Goal: Transaction & Acquisition: Purchase product/service

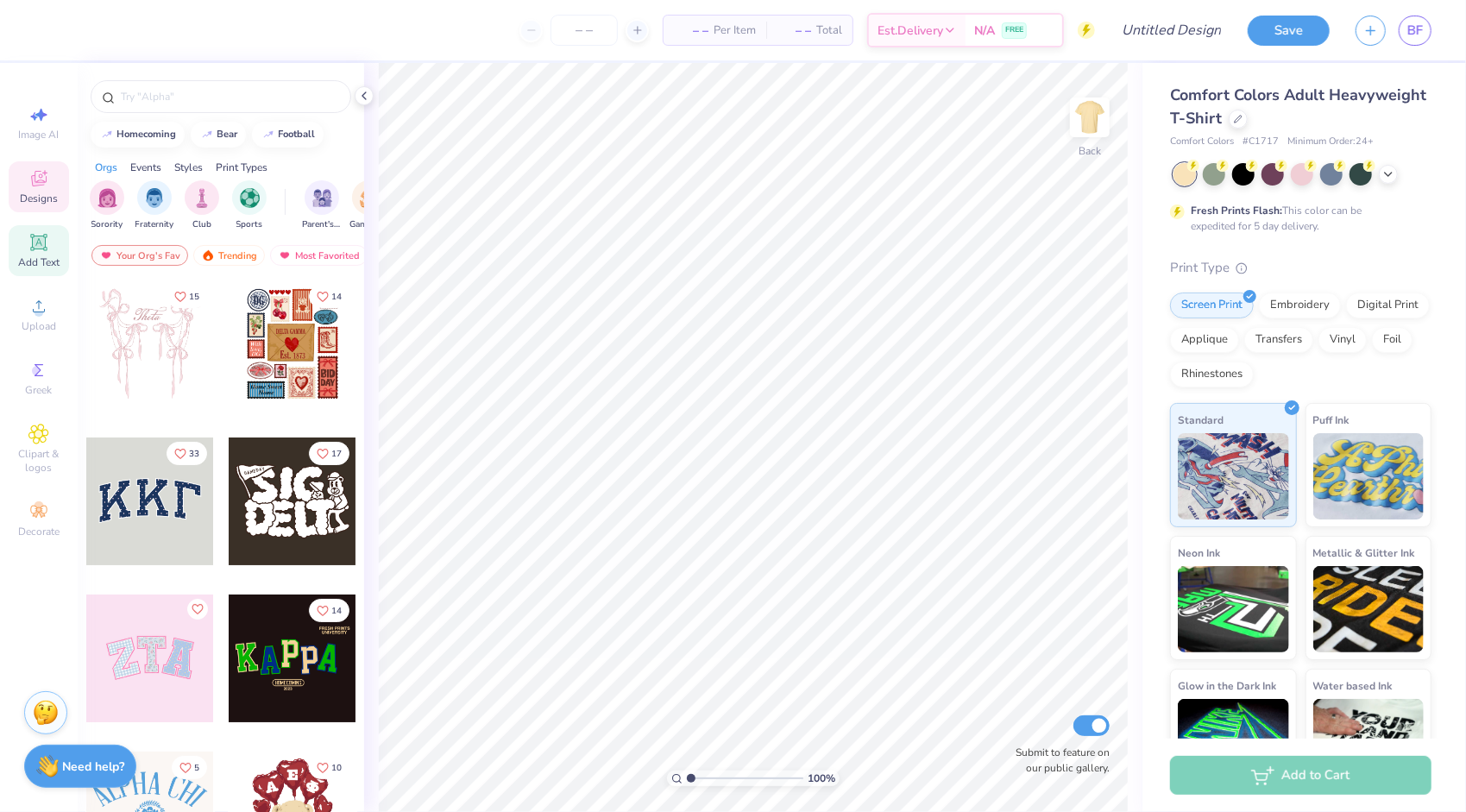
click at [33, 250] on icon at bounding box center [38, 242] width 21 height 21
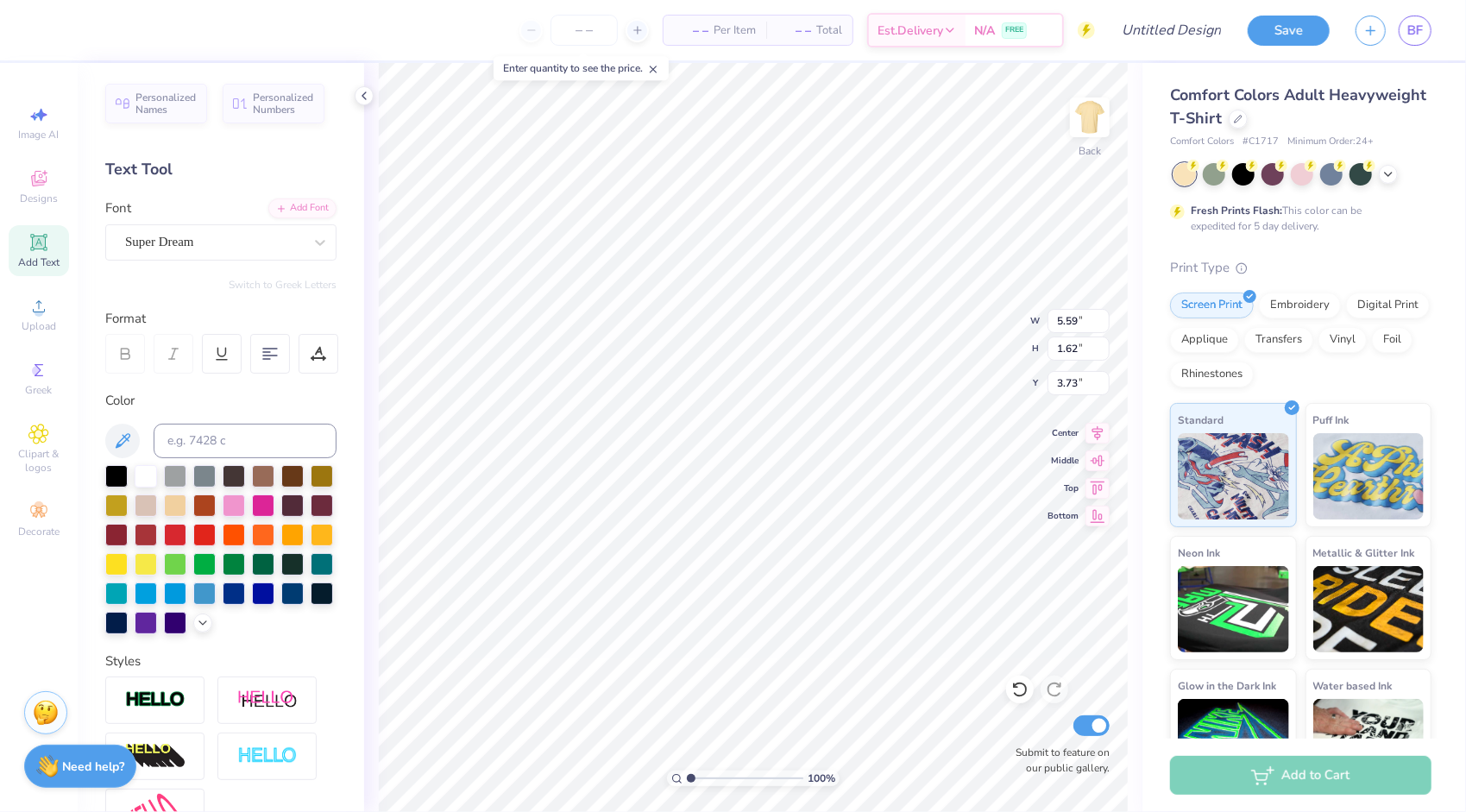
type input "3.73"
click at [206, 247] on div "Super Dream" at bounding box center [214, 242] width 181 height 27
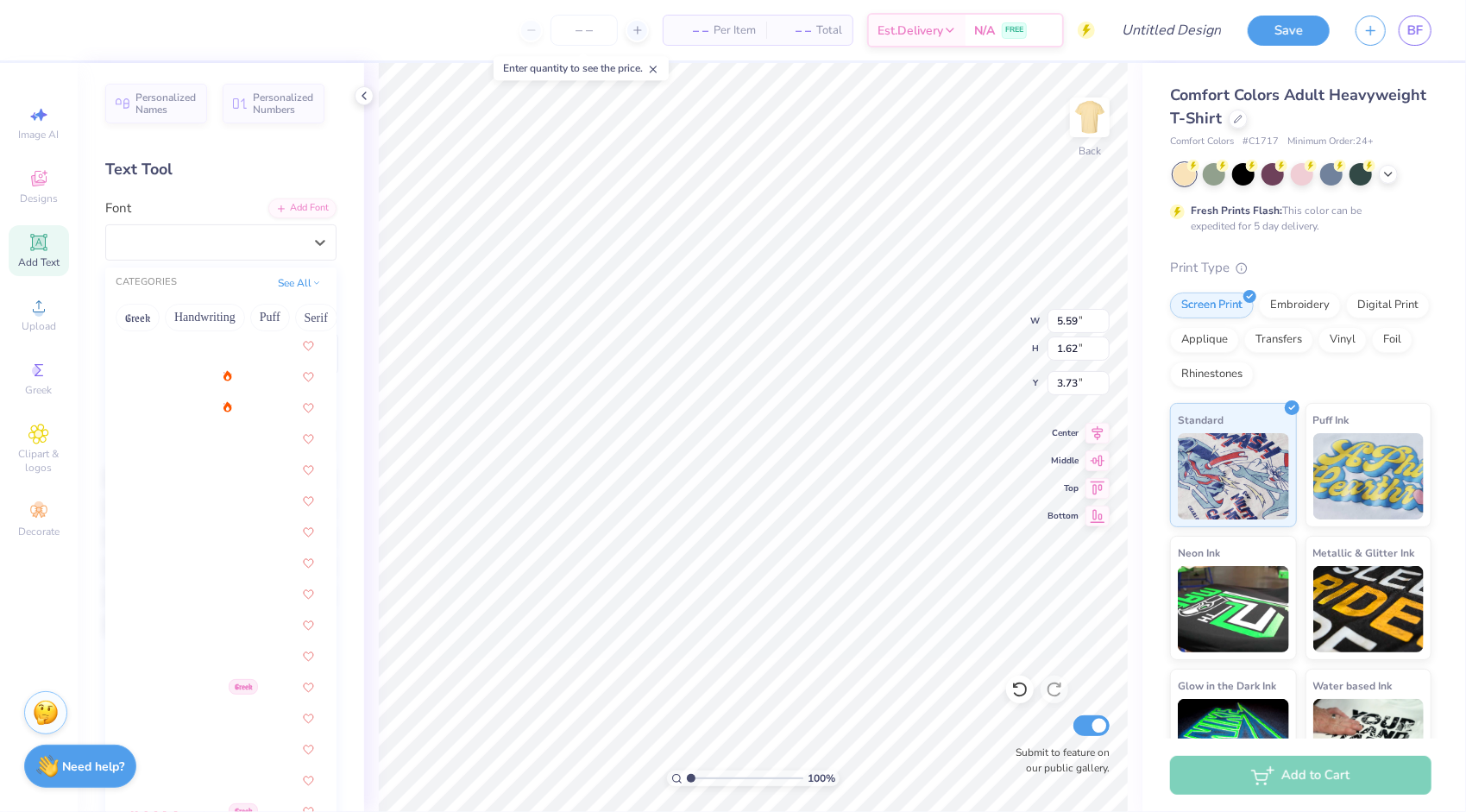
scroll to position [2244, 0]
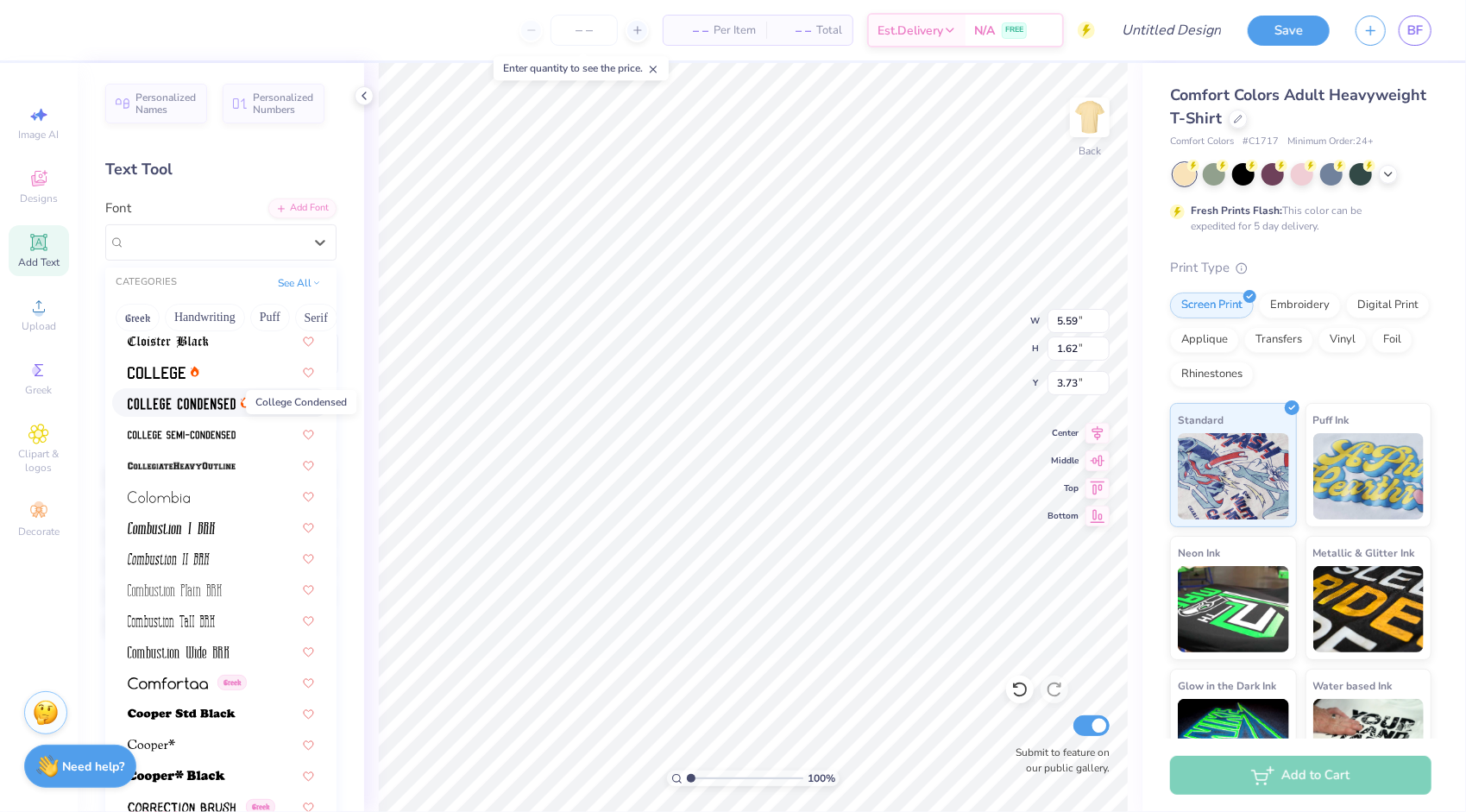
click at [191, 394] on span at bounding box center [181, 403] width 108 height 18
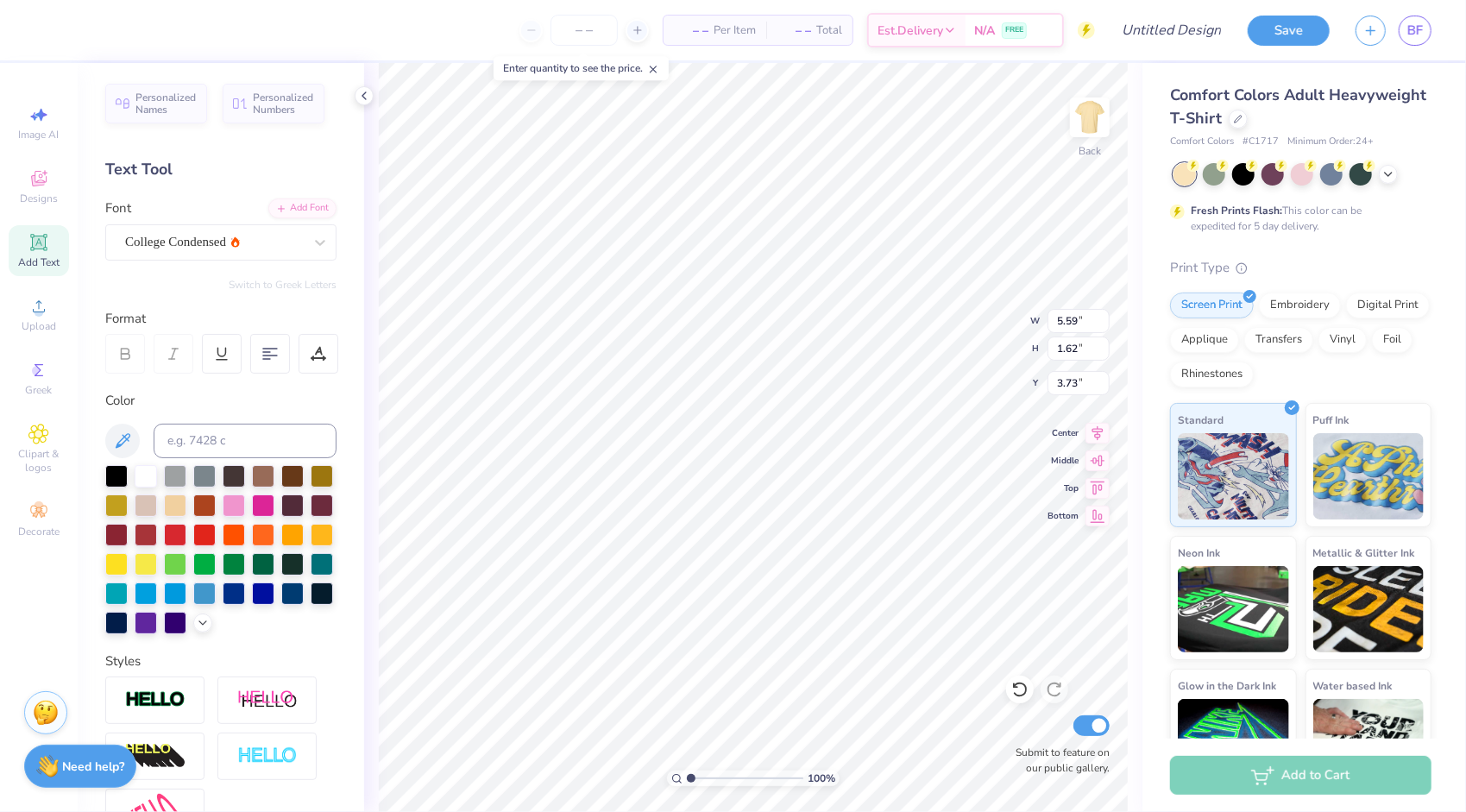
type input "4.18"
type input "1.58"
type input "3.75"
type textarea "Pitch"
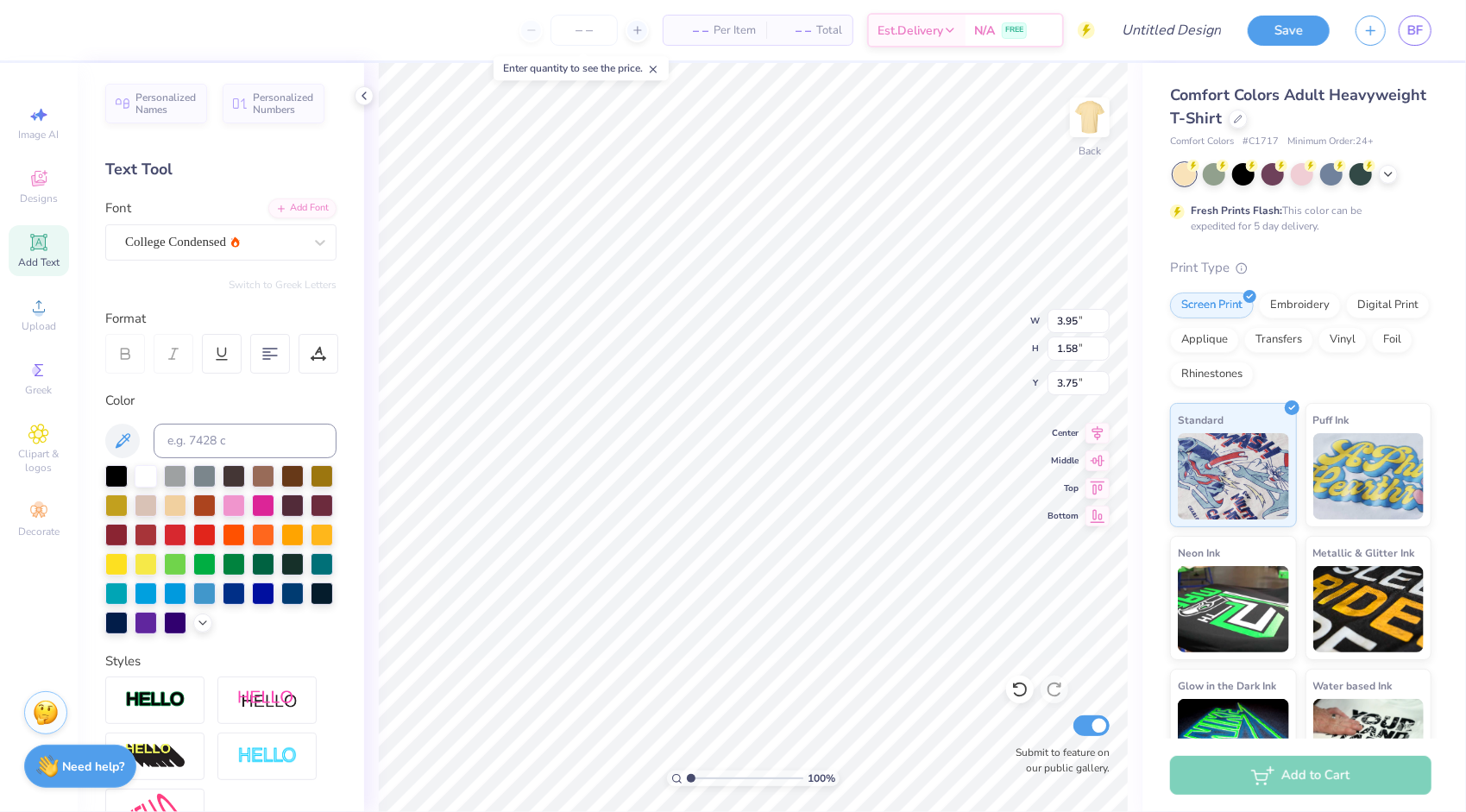
type input "5.49"
type input "2.20"
type input "3.19"
click at [869, 313] on li "Copy" at bounding box center [882, 322] width 136 height 34
click at [690, 331] on li "Paste" at bounding box center [691, 343] width 136 height 34
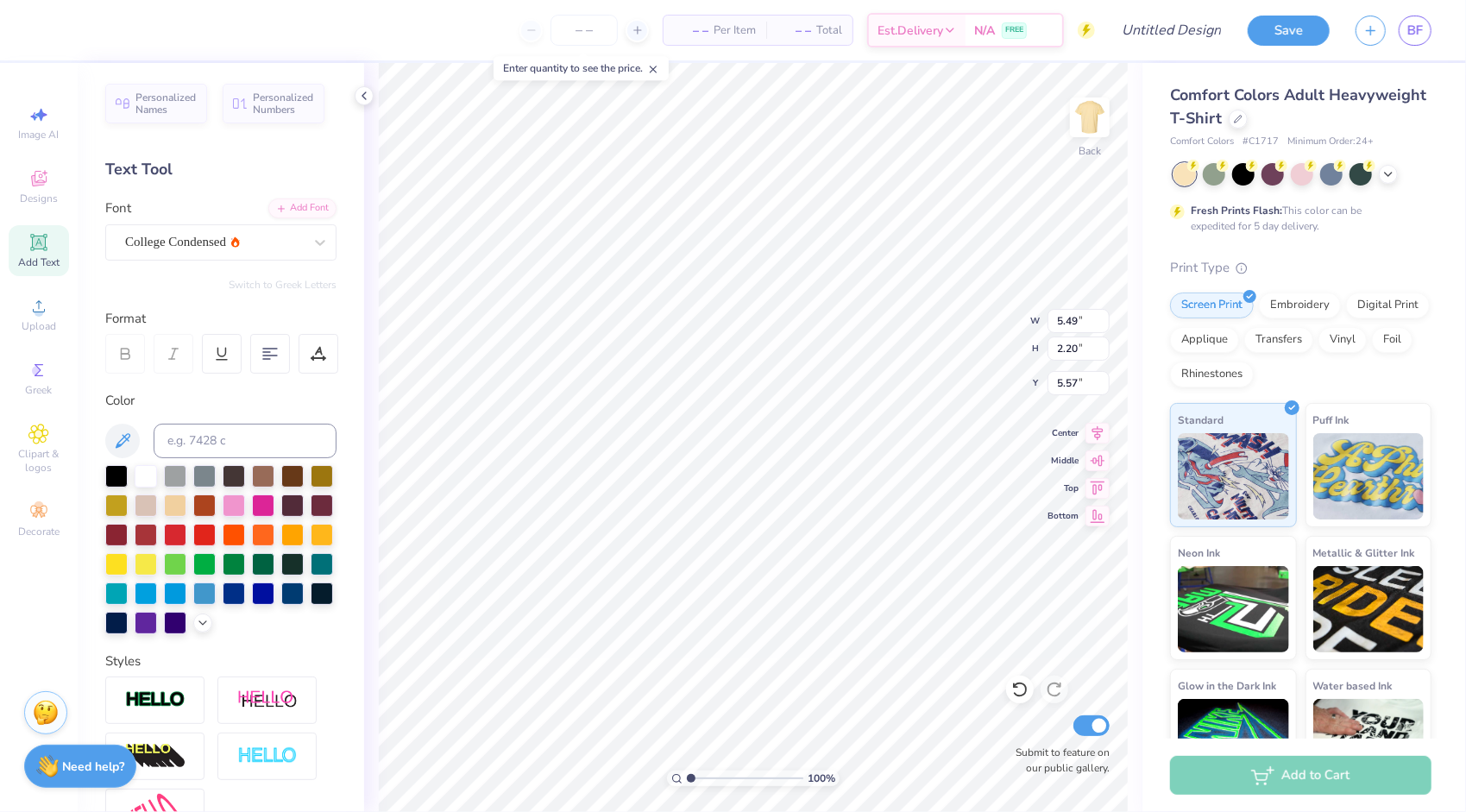
type input "5.39"
type textarea "please"
type input "5.57"
type input "2.63"
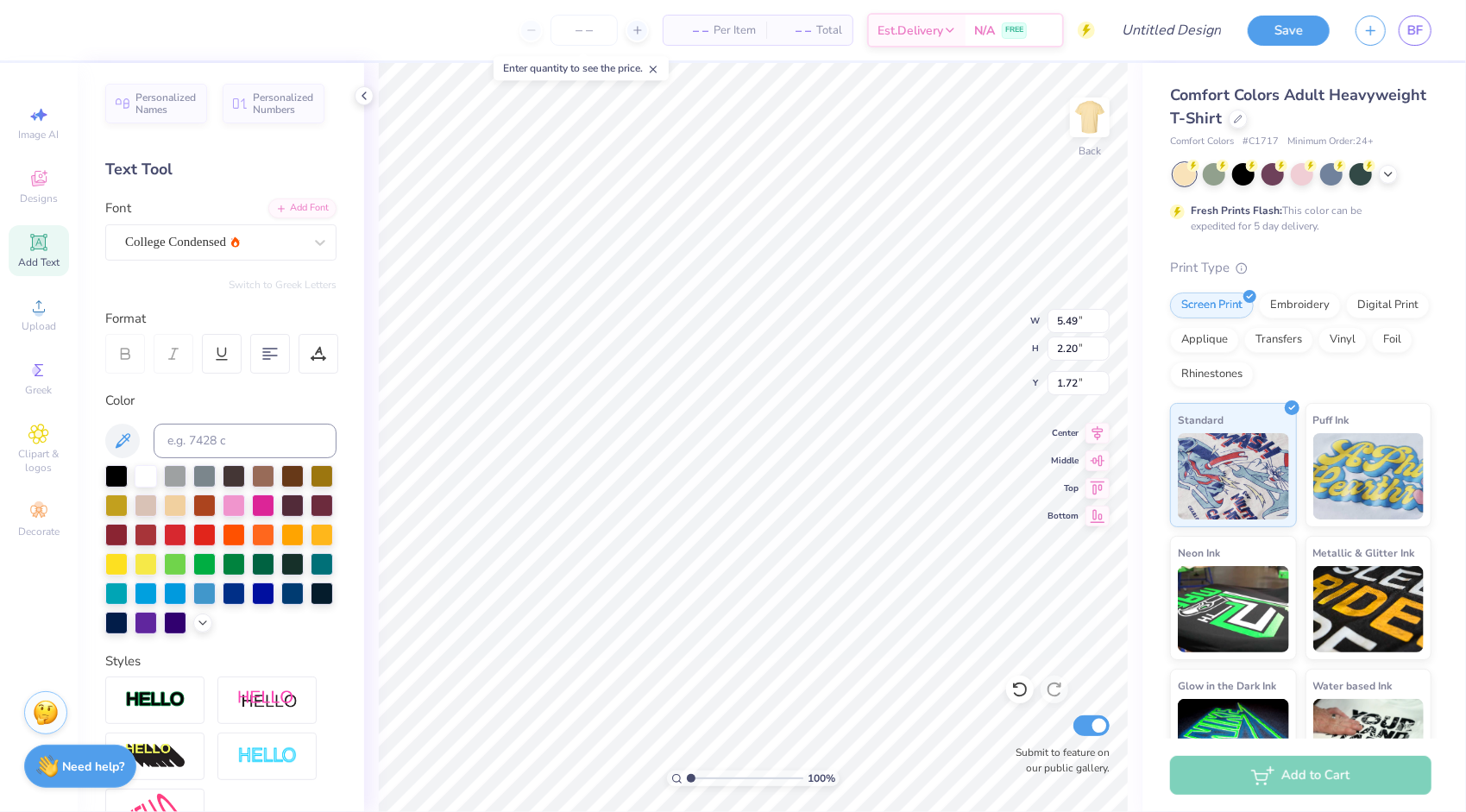
type input "2.40"
type input "7.37"
type input "5.46"
type input "7.00"
type input "2.09"
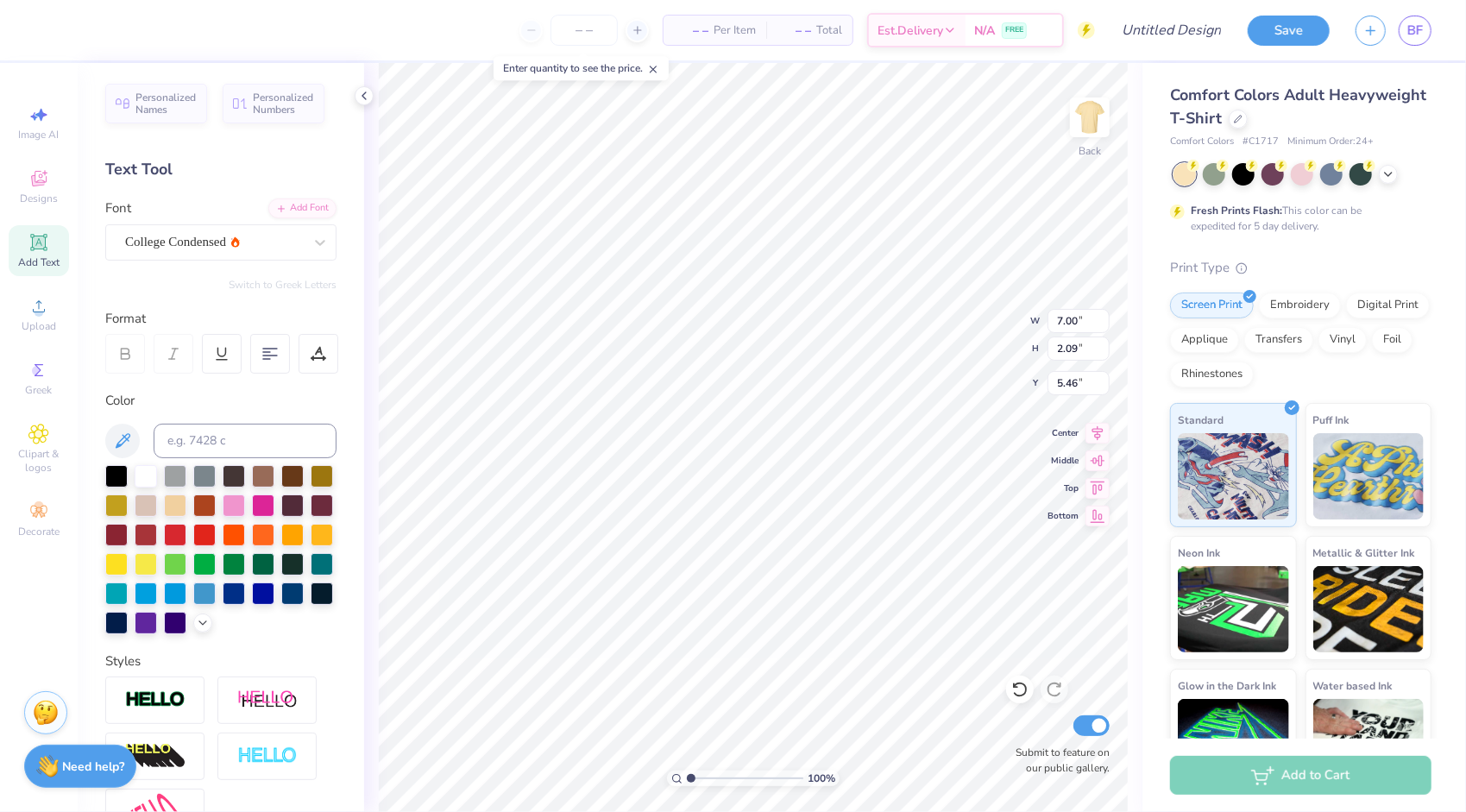
type input "5.49"
type input "2.20"
type input "2.40"
click at [345, 207] on div "– – Per Item – – Total Est. Delivery N/A FREE Design Title Save BF Image AI Des…" at bounding box center [733, 406] width 1466 height 812
type input "7.00"
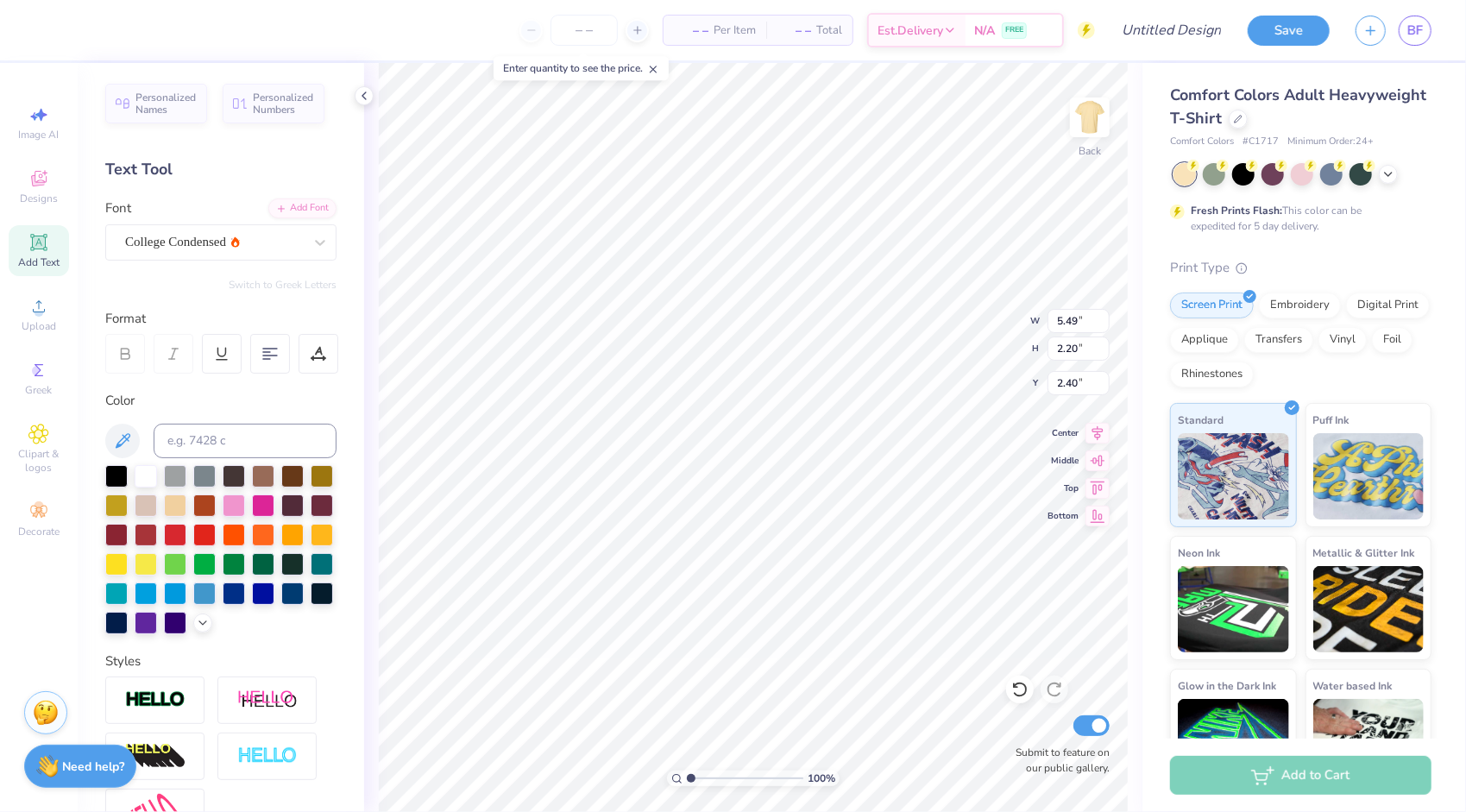
type input "2.09"
type input "5.46"
click at [122, 350] on div "– – Per Item – – Total Est. Delivery N/A FREE Design Title Save BF Image AI Des…" at bounding box center [733, 406] width 1466 height 812
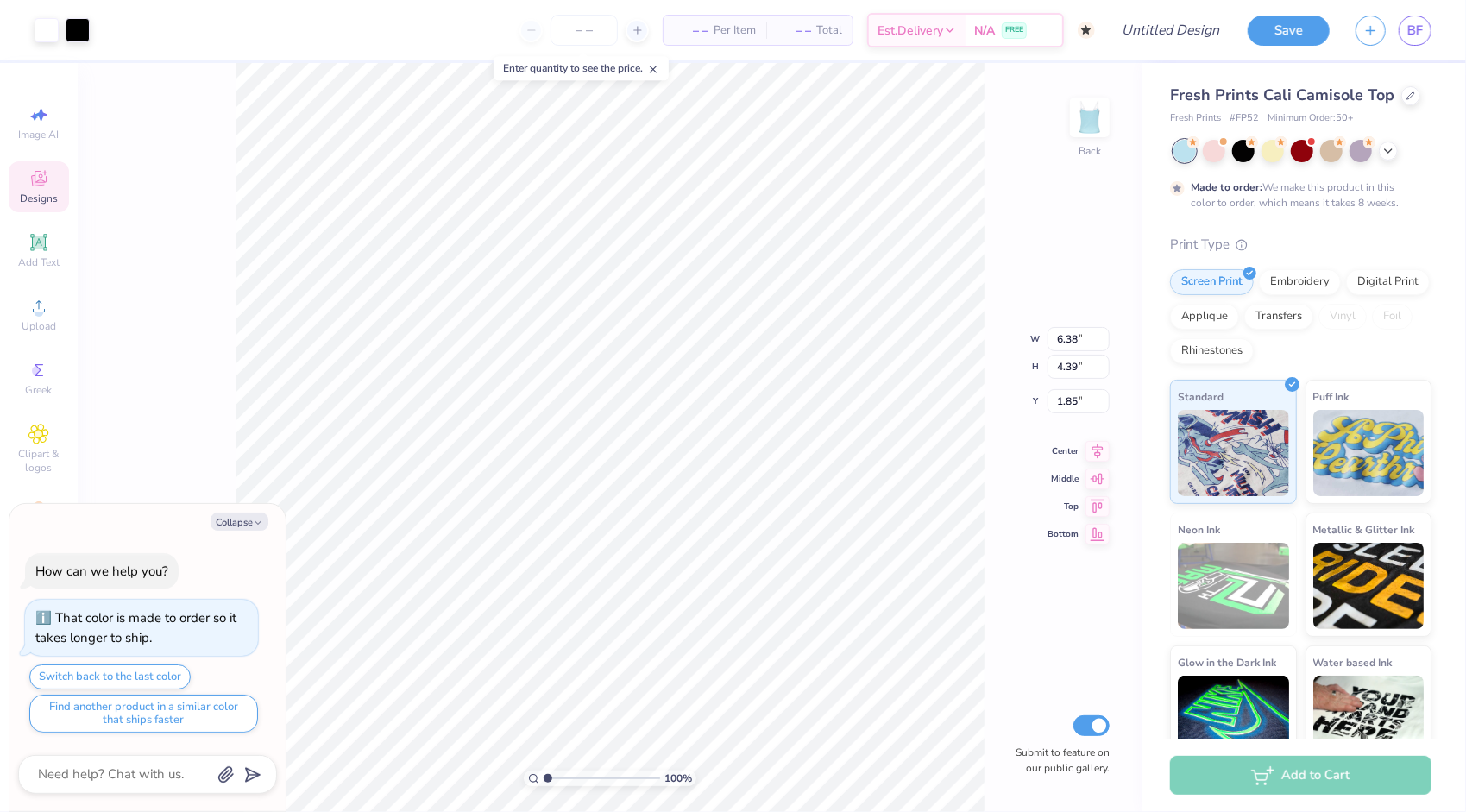
type textarea "x"
type input "2.66"
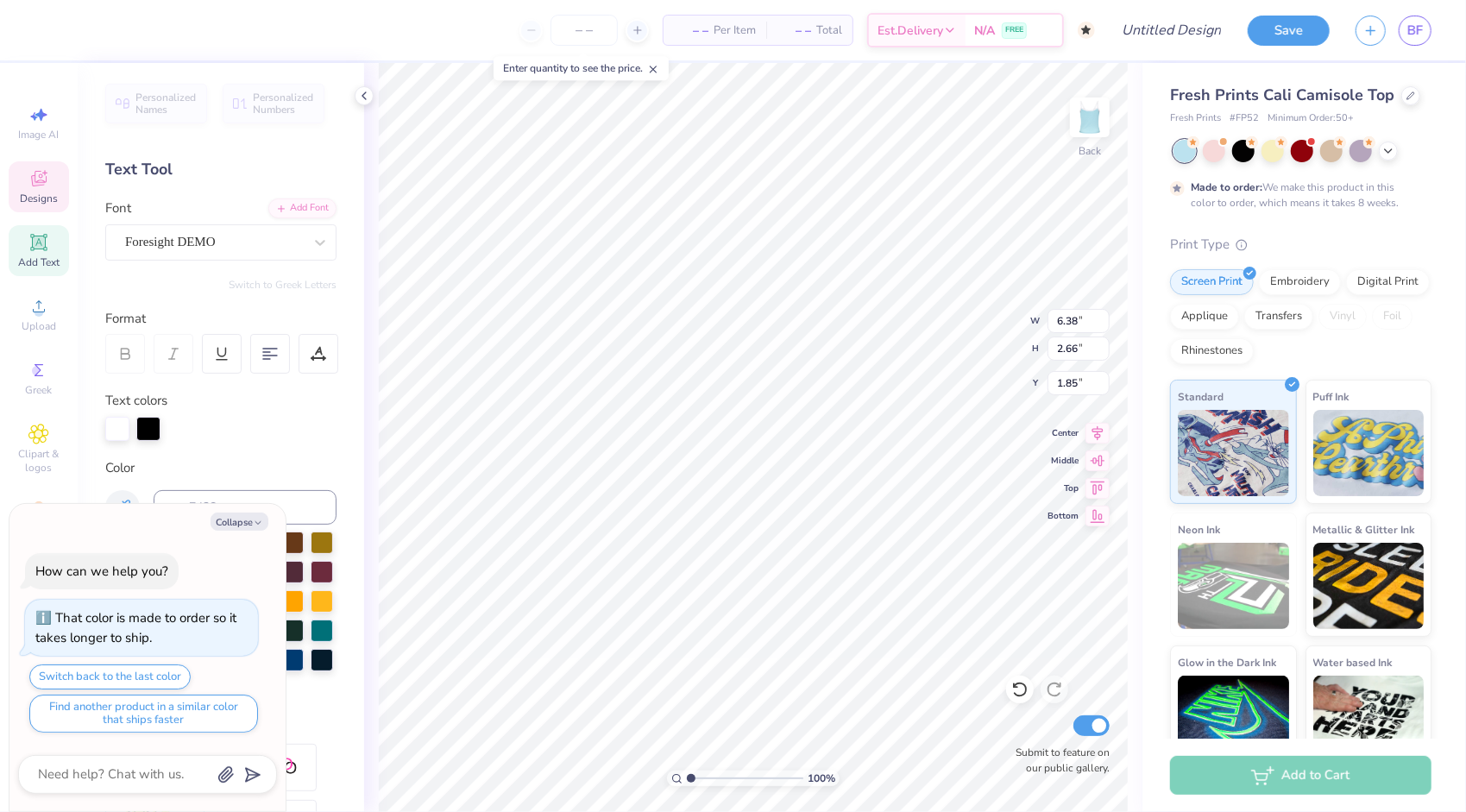
scroll to position [13, 2]
type textarea "x"
type textarea "P"
type textarea "x"
type textarea "Pi"
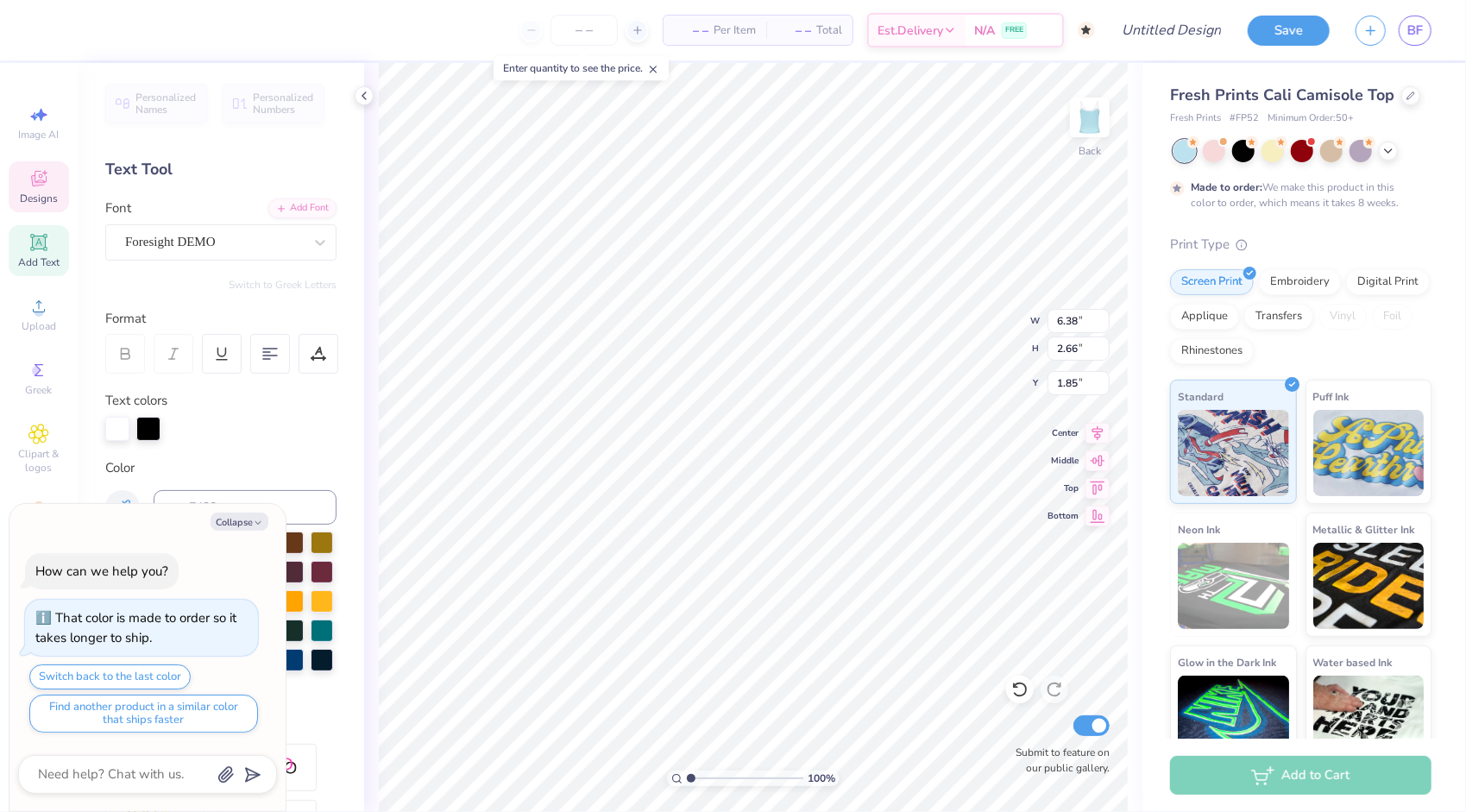
type textarea "x"
type textarea "Pit"
type textarea "x"
type textarea "Pitc"
type textarea "x"
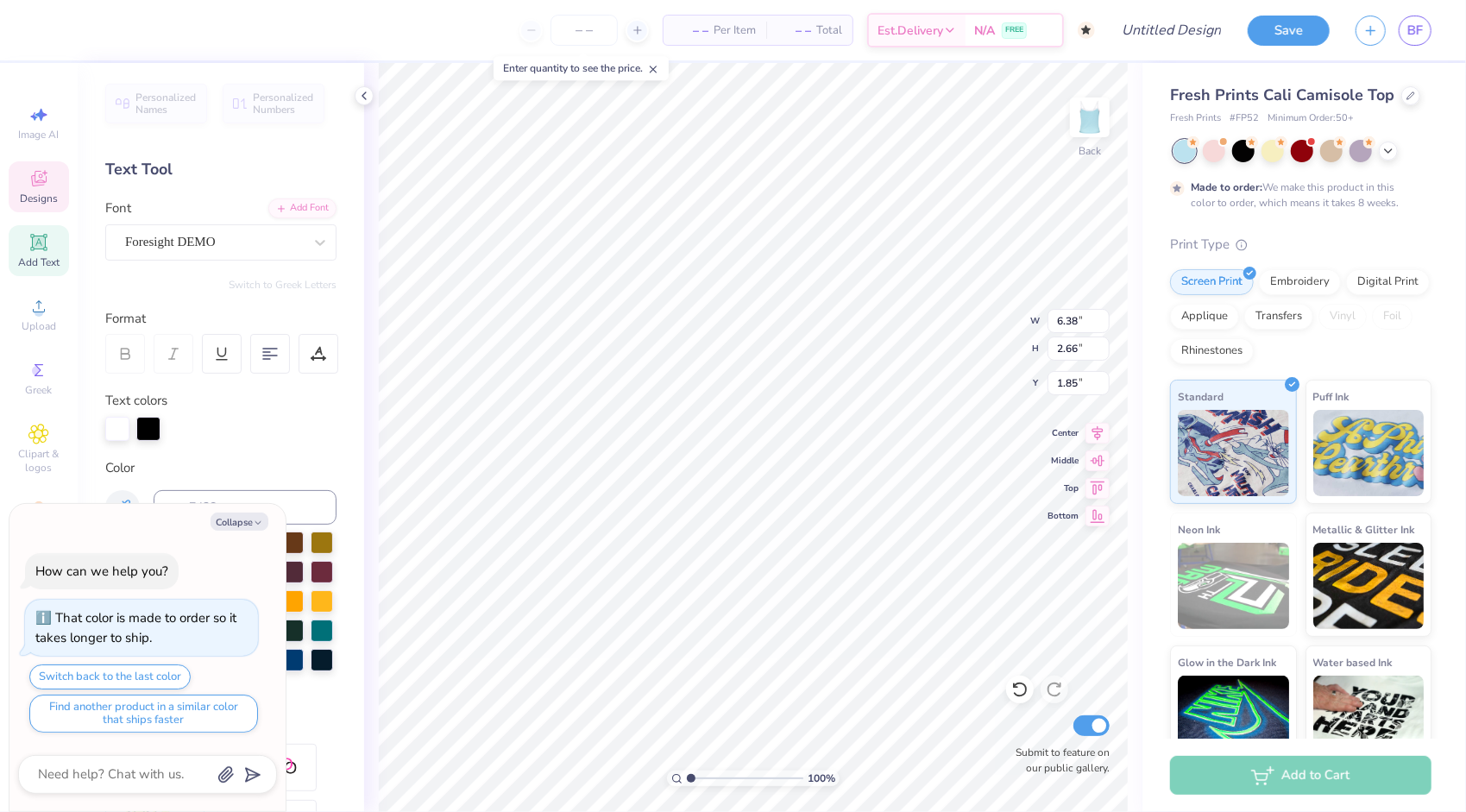
type textarea "Pitch"
type textarea "x"
type input "3.20"
type input "2.40"
type input "3.84"
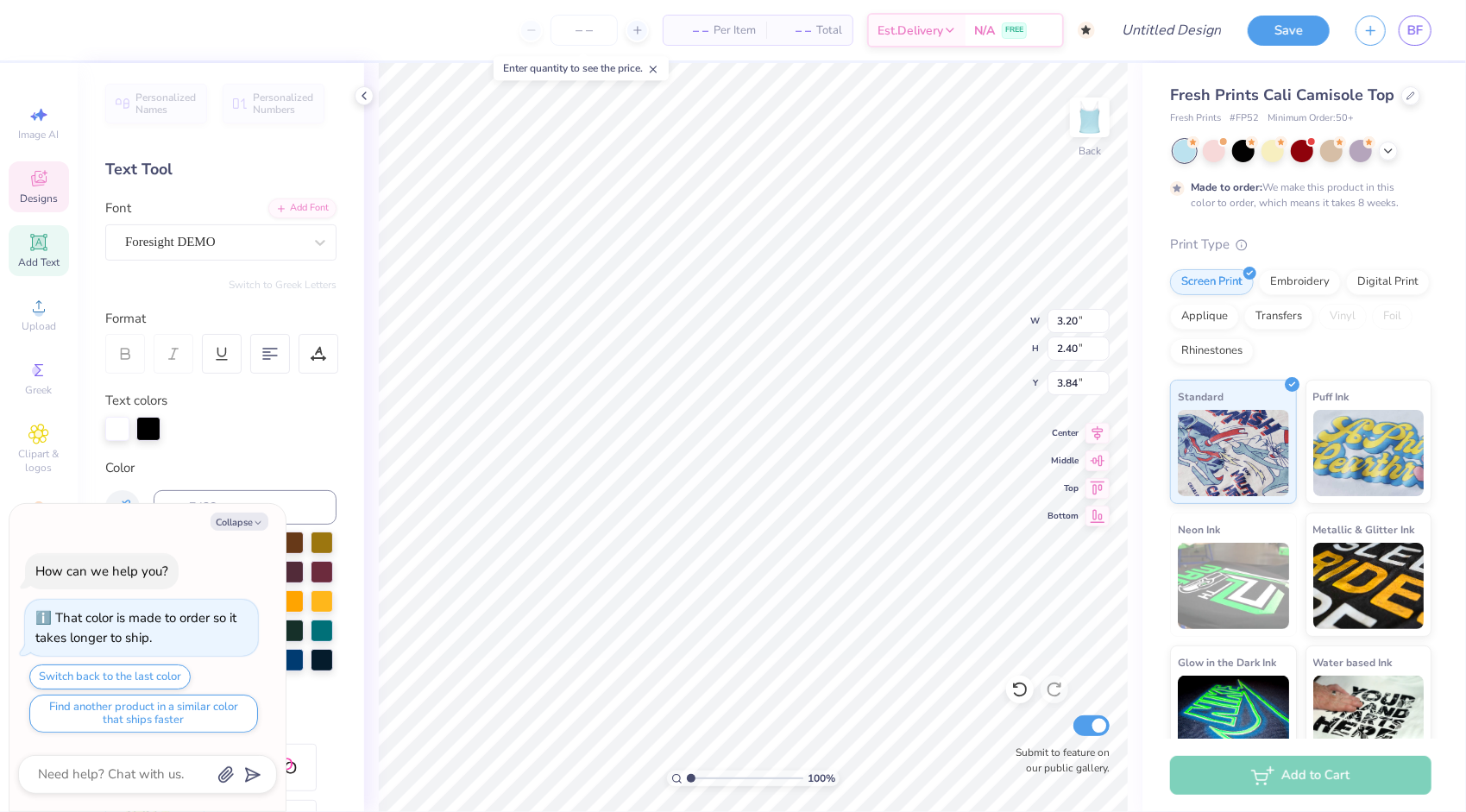
type textarea "x"
type textarea "P"
type textarea "x"
type textarea "Pl"
type textarea "x"
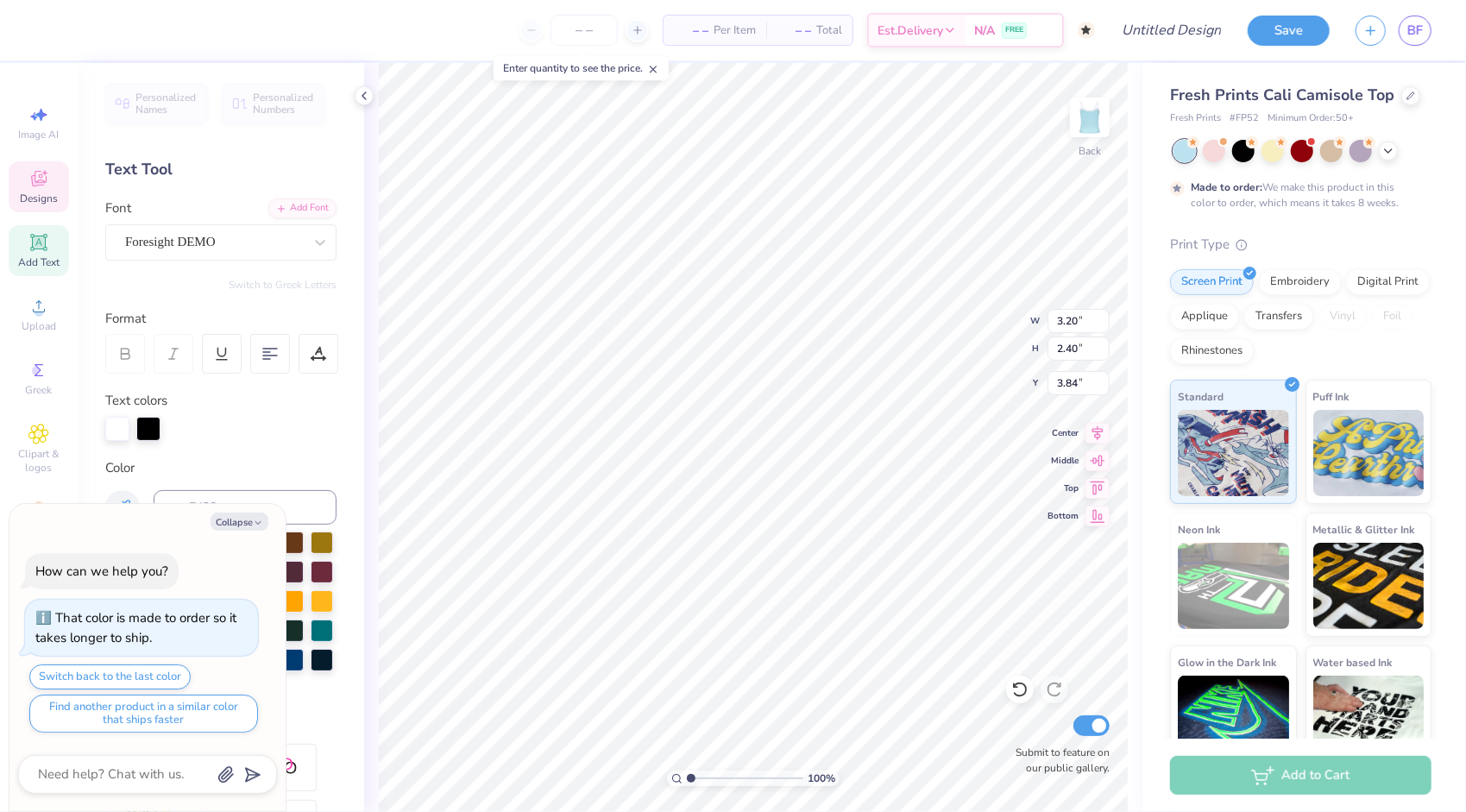
type textarea "Ple"
type textarea "x"
type textarea "Plea"
type textarea "x"
type textarea "Pleas"
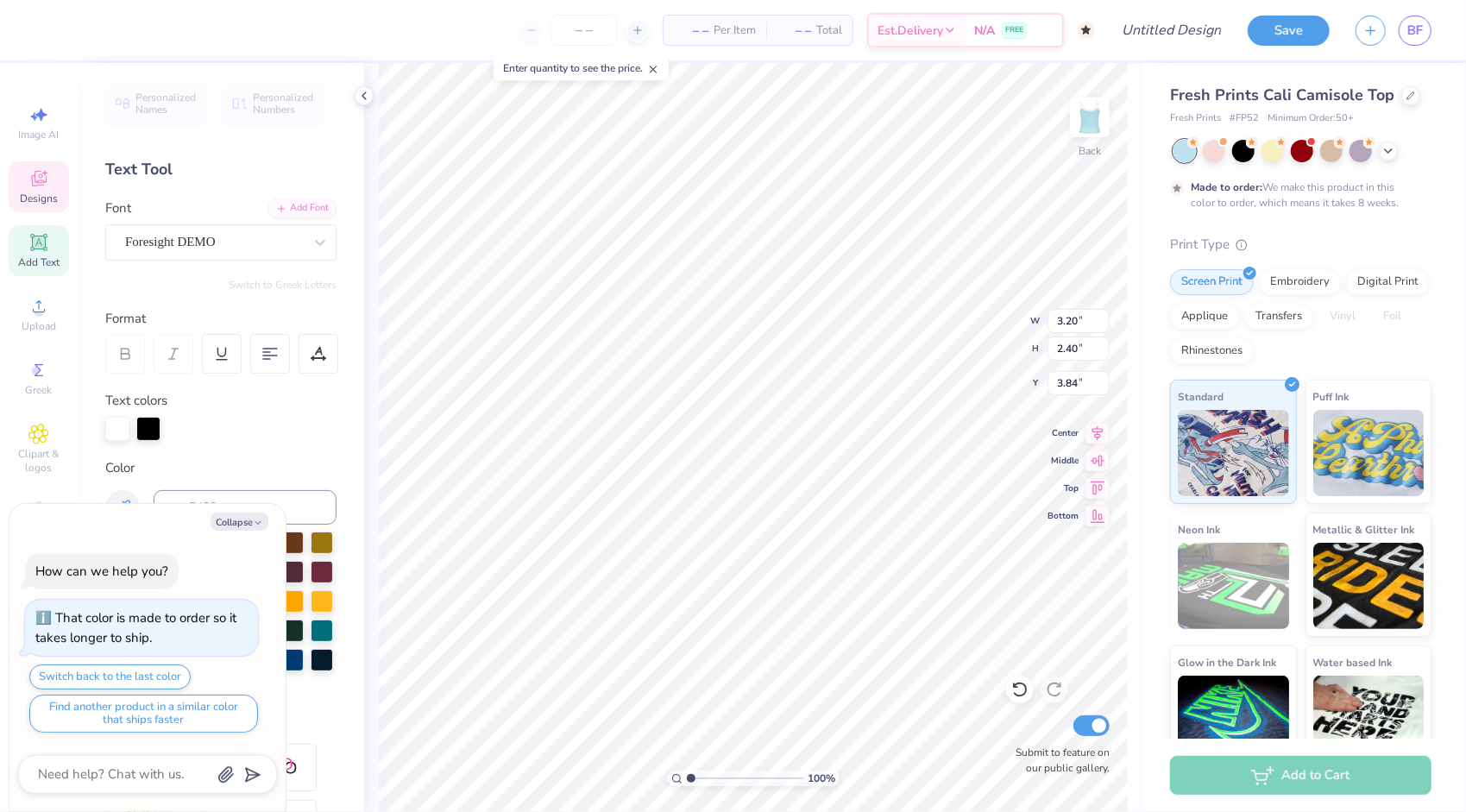
type textarea "x"
type textarea "Please"
type textarea "x"
type input "3.75"
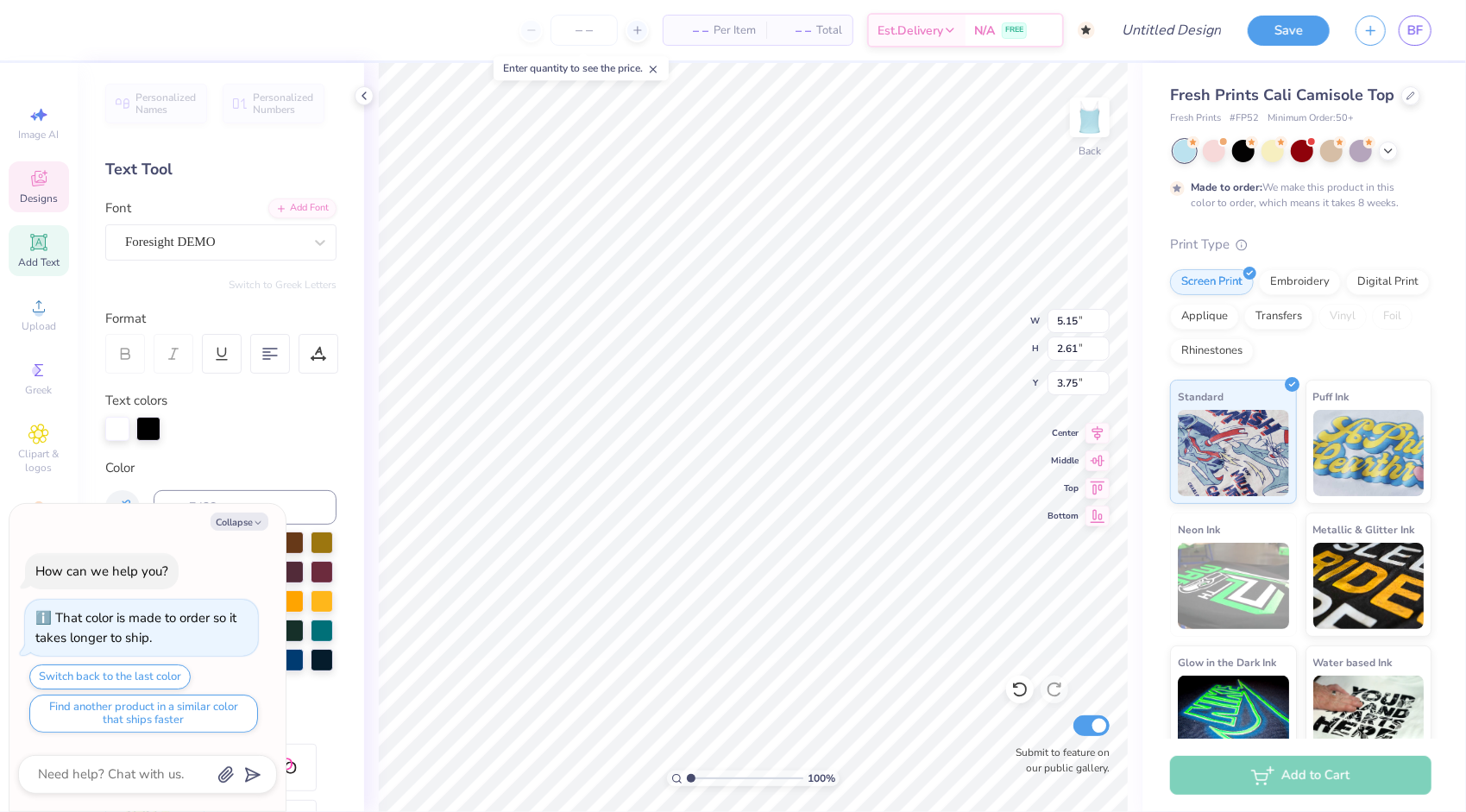
type textarea "x"
type input "3.85"
click at [265, 523] on button "Collapse" at bounding box center [239, 522] width 58 height 18
type textarea "x"
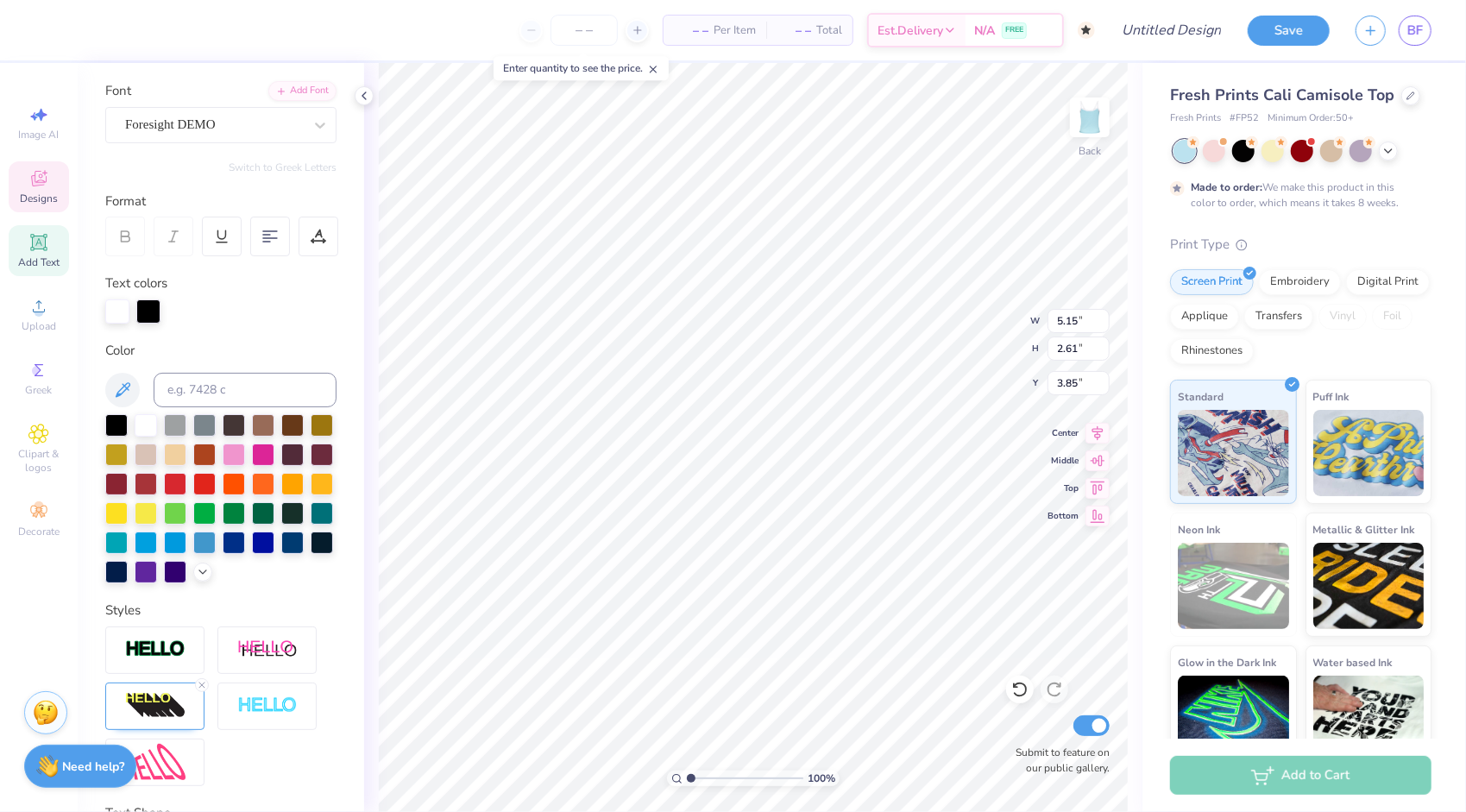
scroll to position [172, 0]
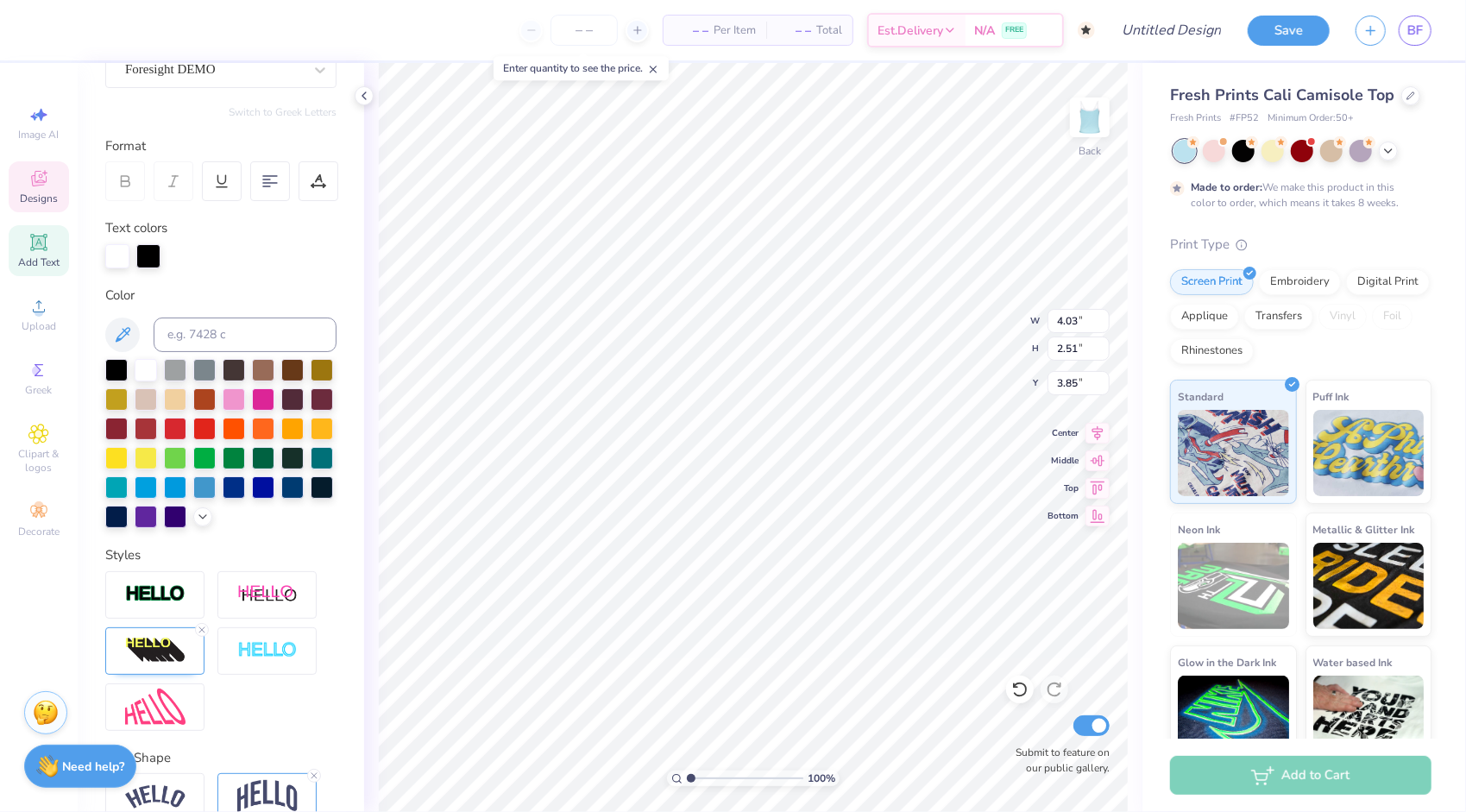
type input "4.03"
type input "2.51"
type input "1.98"
type input "5.15"
type input "2.61"
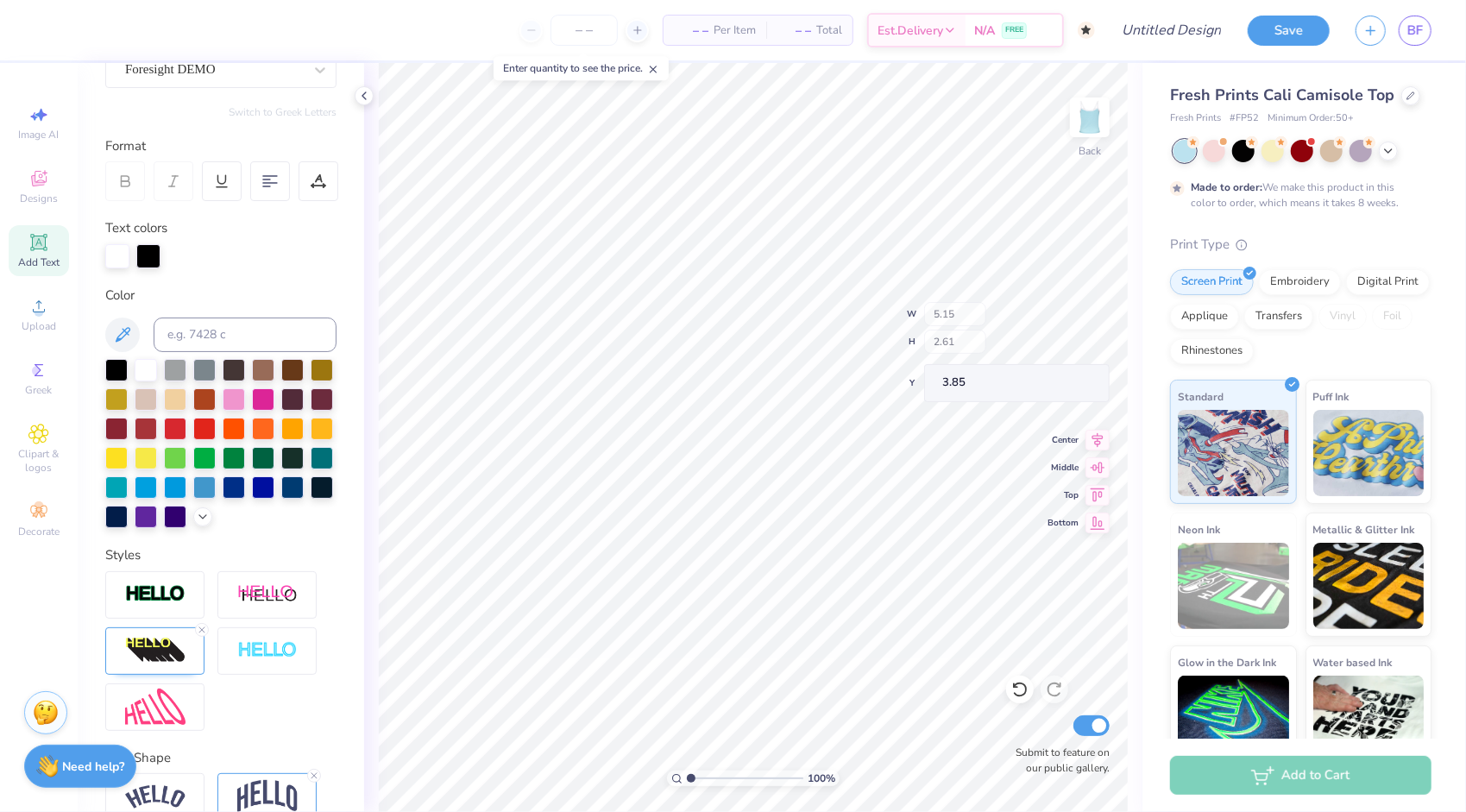
type input "3.43"
type input "3.98"
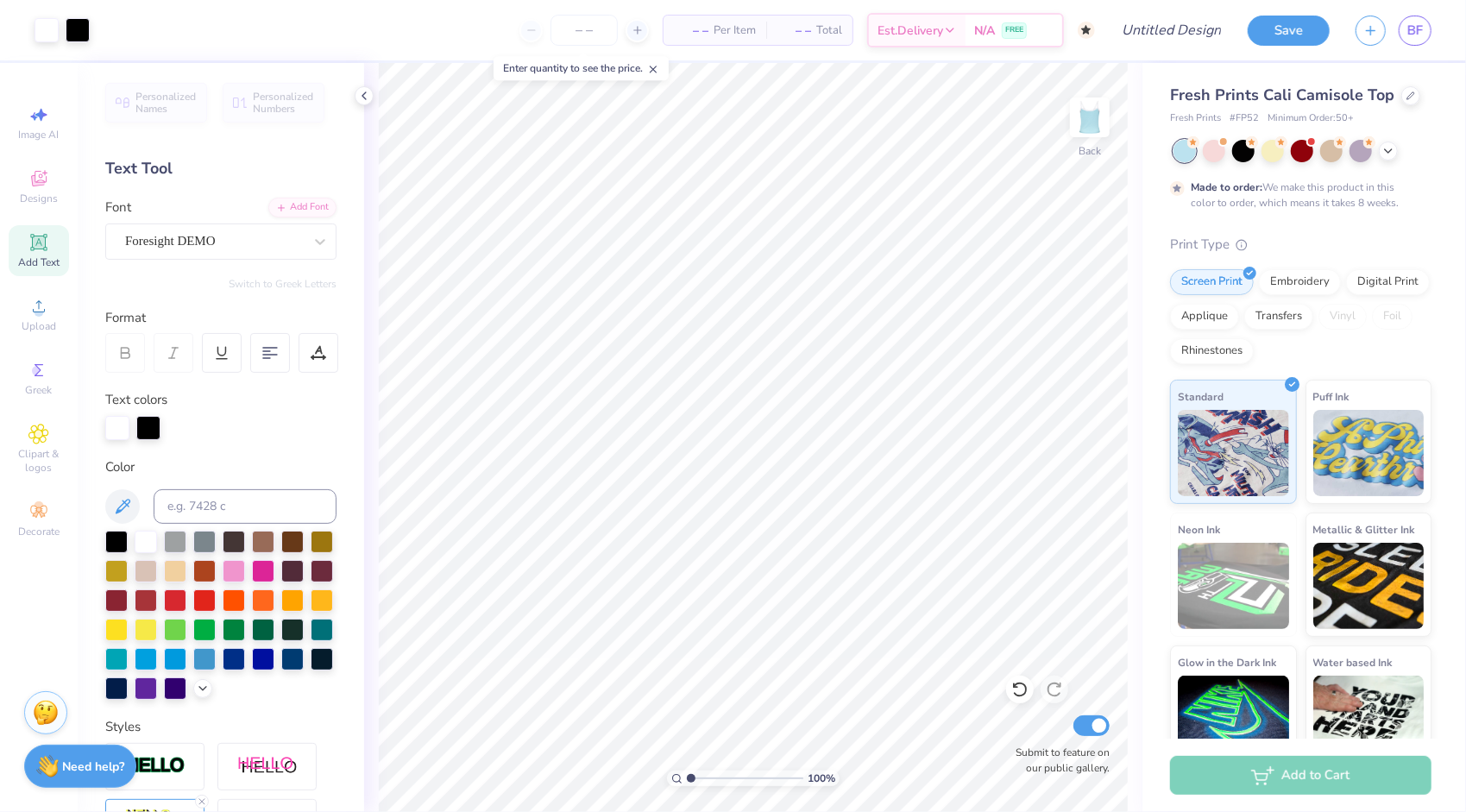
scroll to position [0, 0]
click at [230, 241] on div "Foresight DEMO" at bounding box center [214, 242] width 181 height 27
click at [376, 97] on div "100 % Back Submit to feature on our public gallery." at bounding box center [753, 438] width 778 height 749
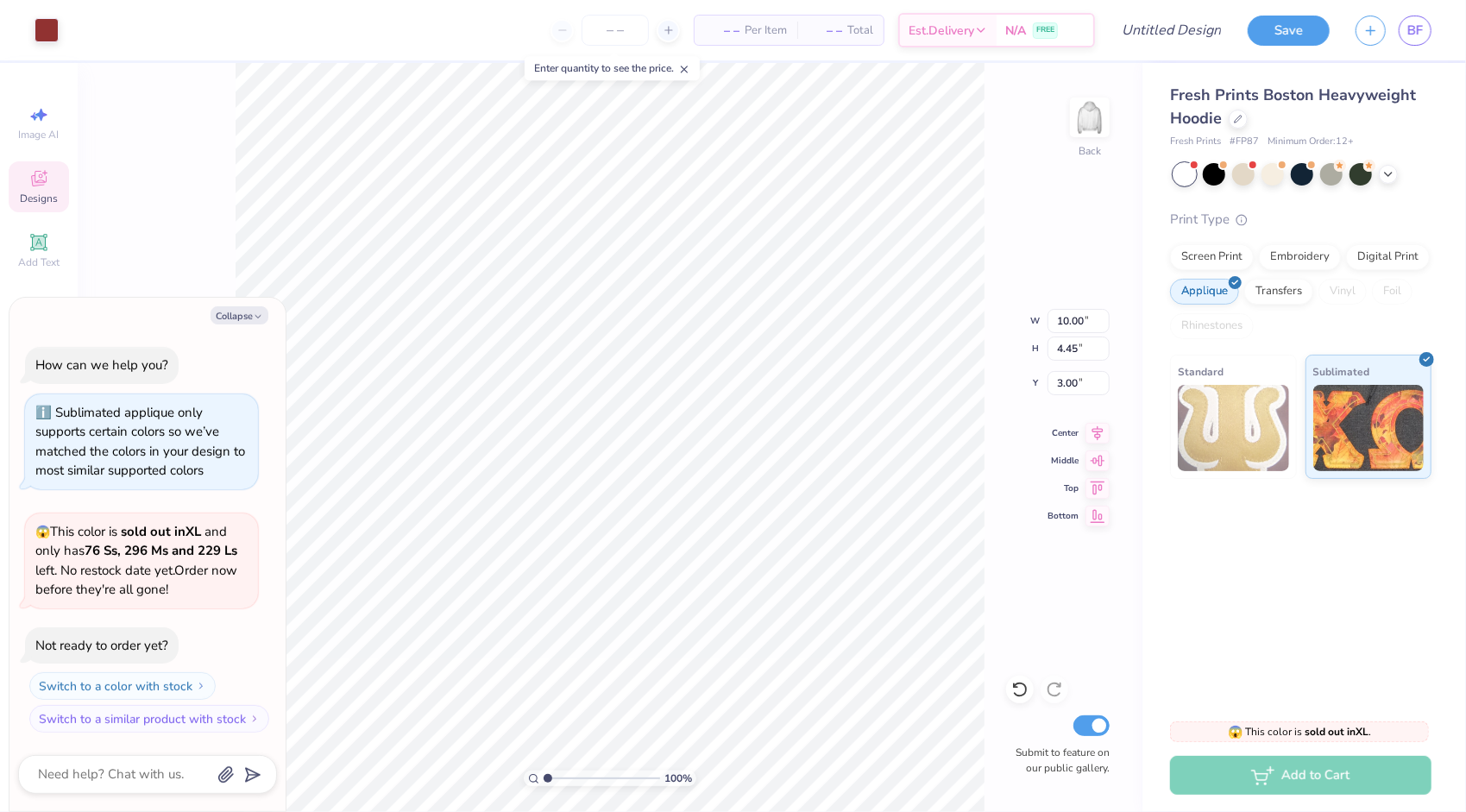
type textarea "x"
type input "3.43"
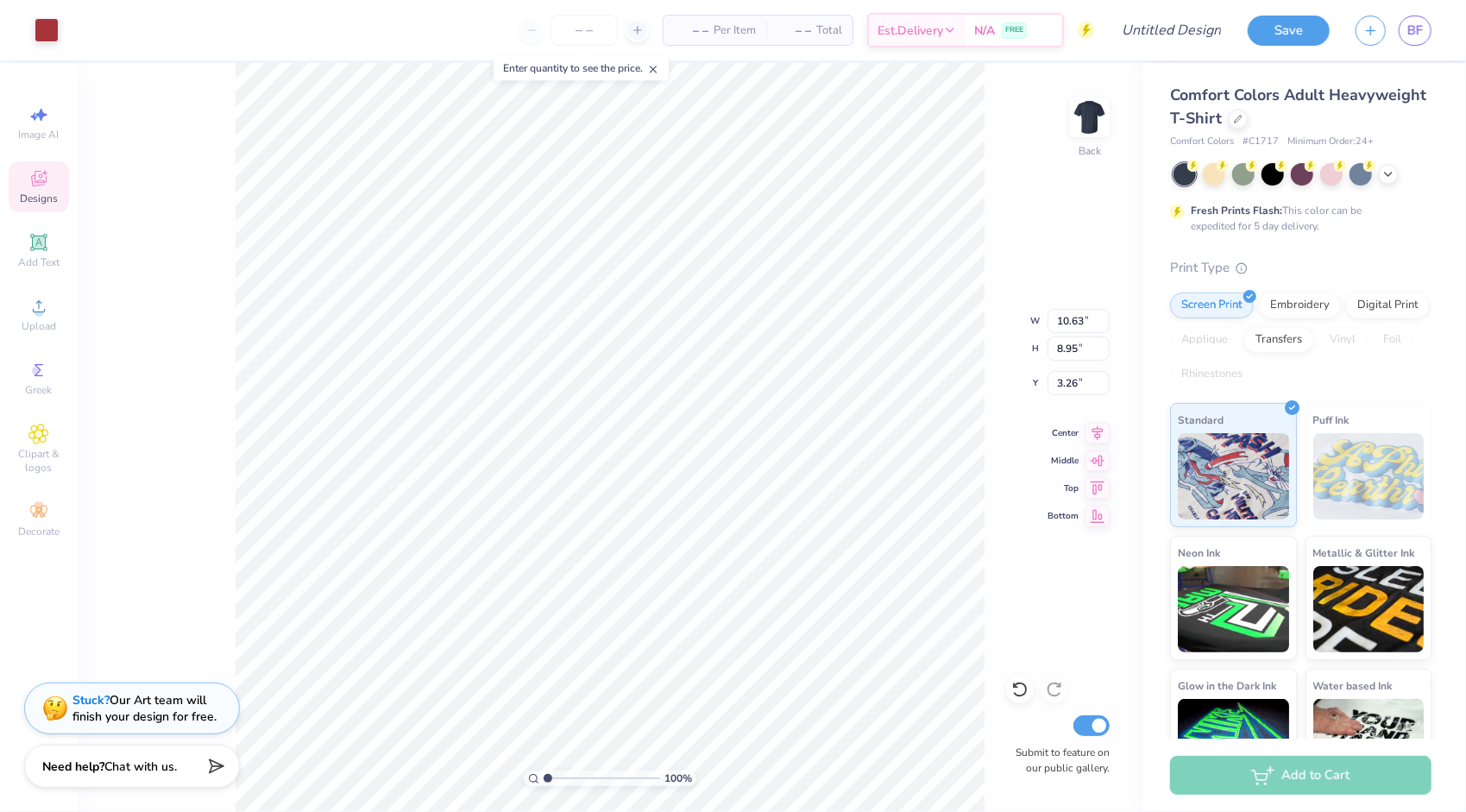
type input "10.63"
type input "8.95"
type input "3.26"
type input "5.71"
type input "5.38"
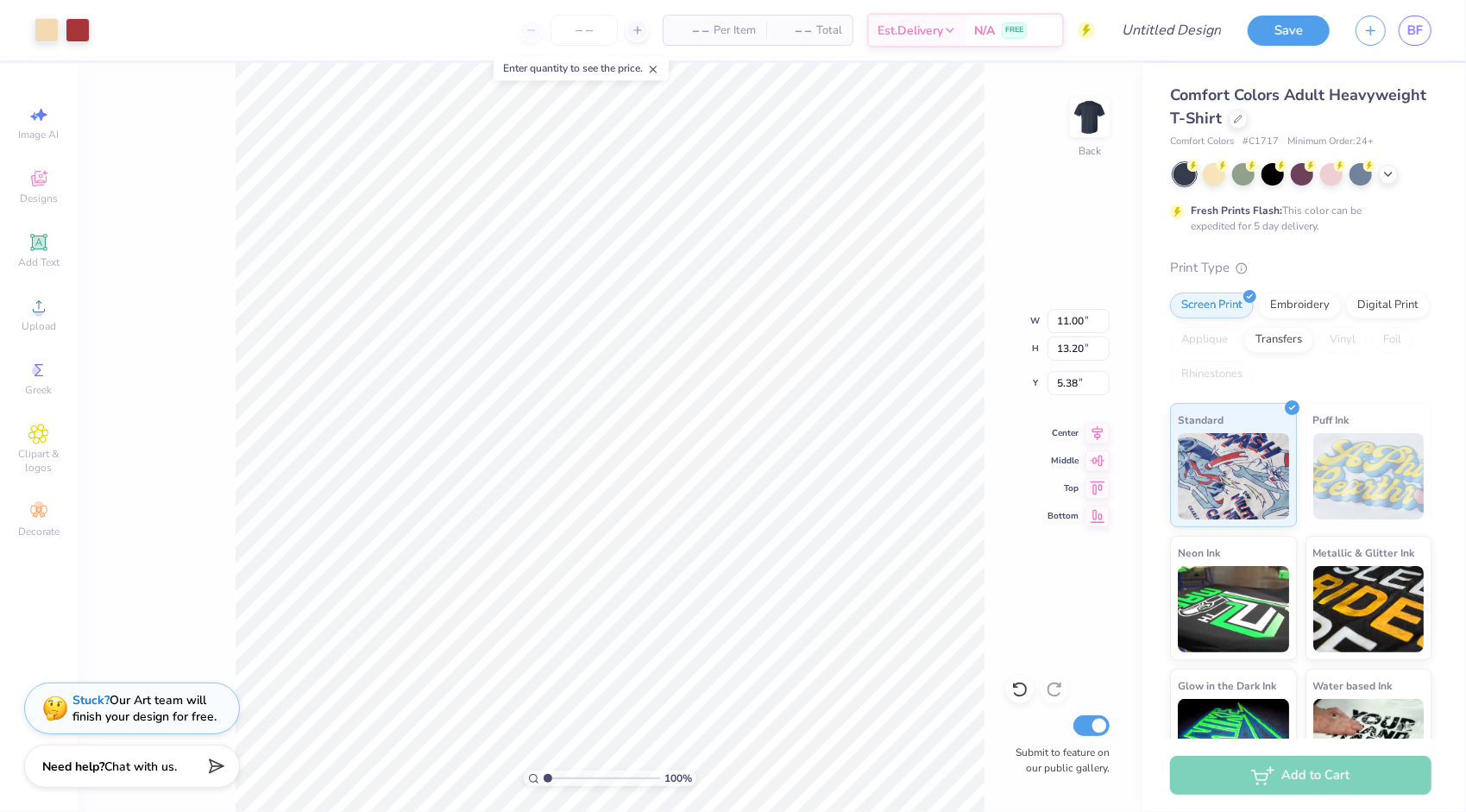
click at [117, 268] on div "100 % Back W 11.00 11.00 " H 13.20 13.20 " Y 5.38 5.38 " Center Middle Top Bott…" at bounding box center [610, 438] width 1065 height 749
type input "3.36"
type input "11.37"
type input "15.22"
type input "1.61"
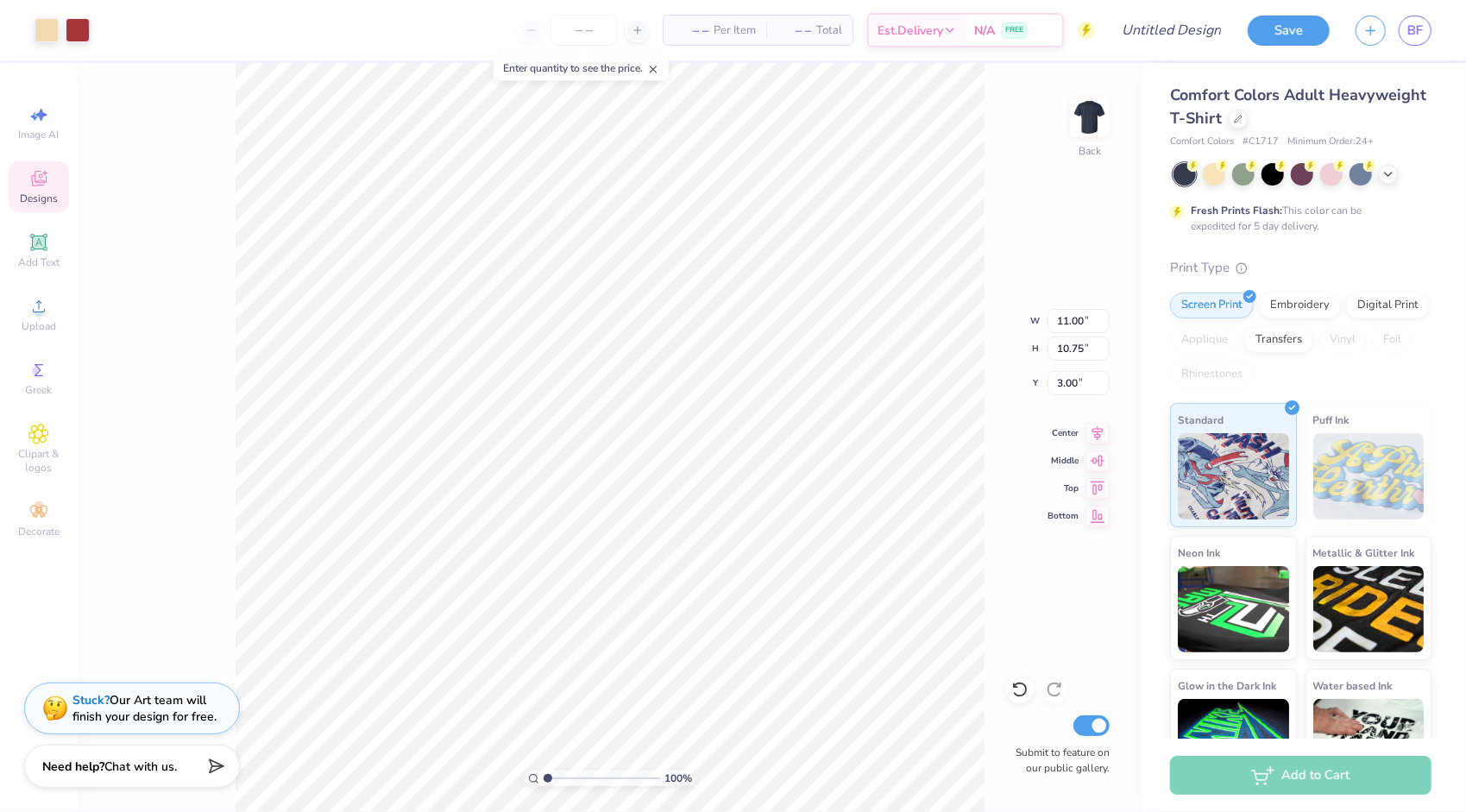
type input "5.50"
type input "10.63"
type input "8.95"
type input "5.76"
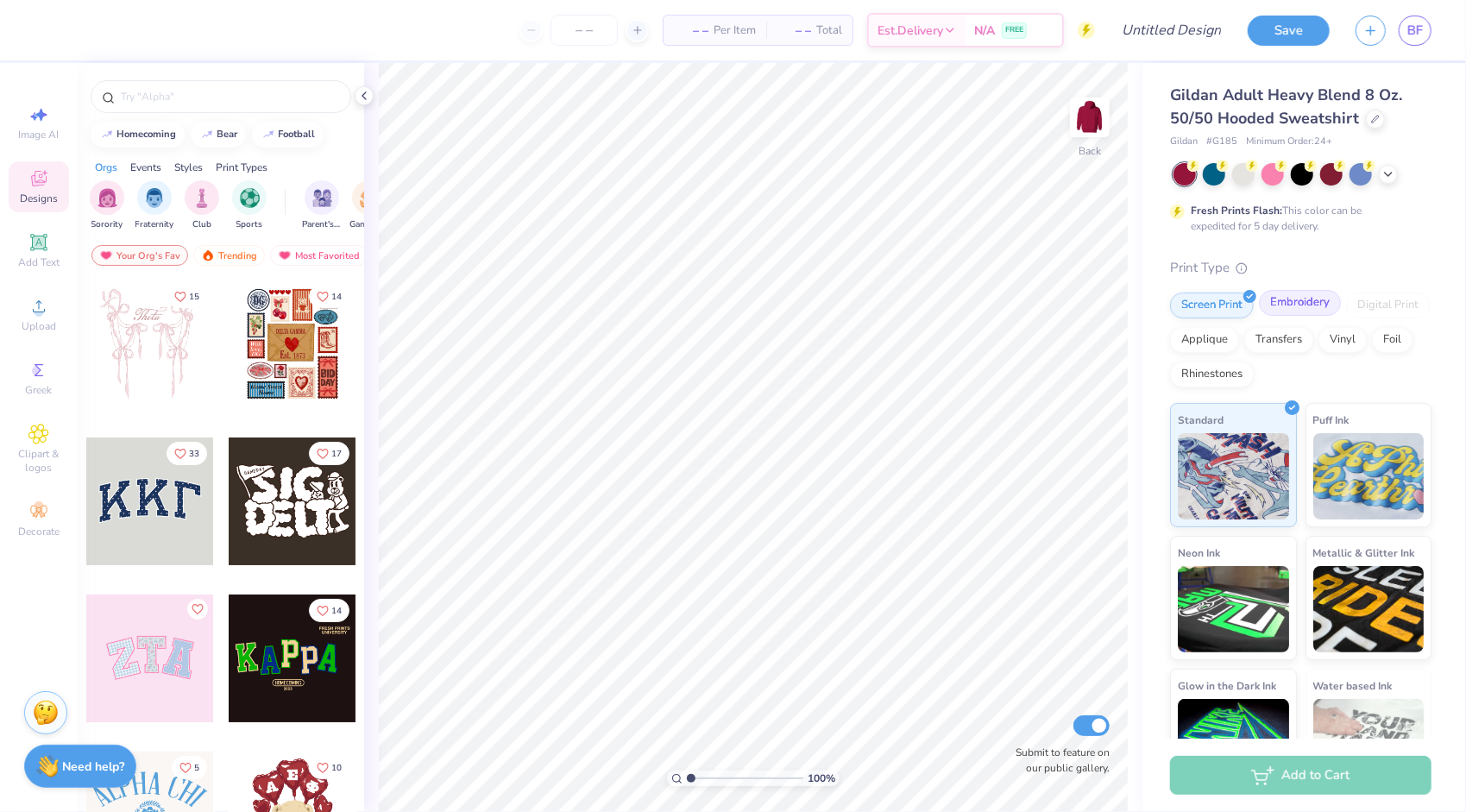
click at [1319, 309] on div "Embroidery" at bounding box center [1300, 303] width 82 height 26
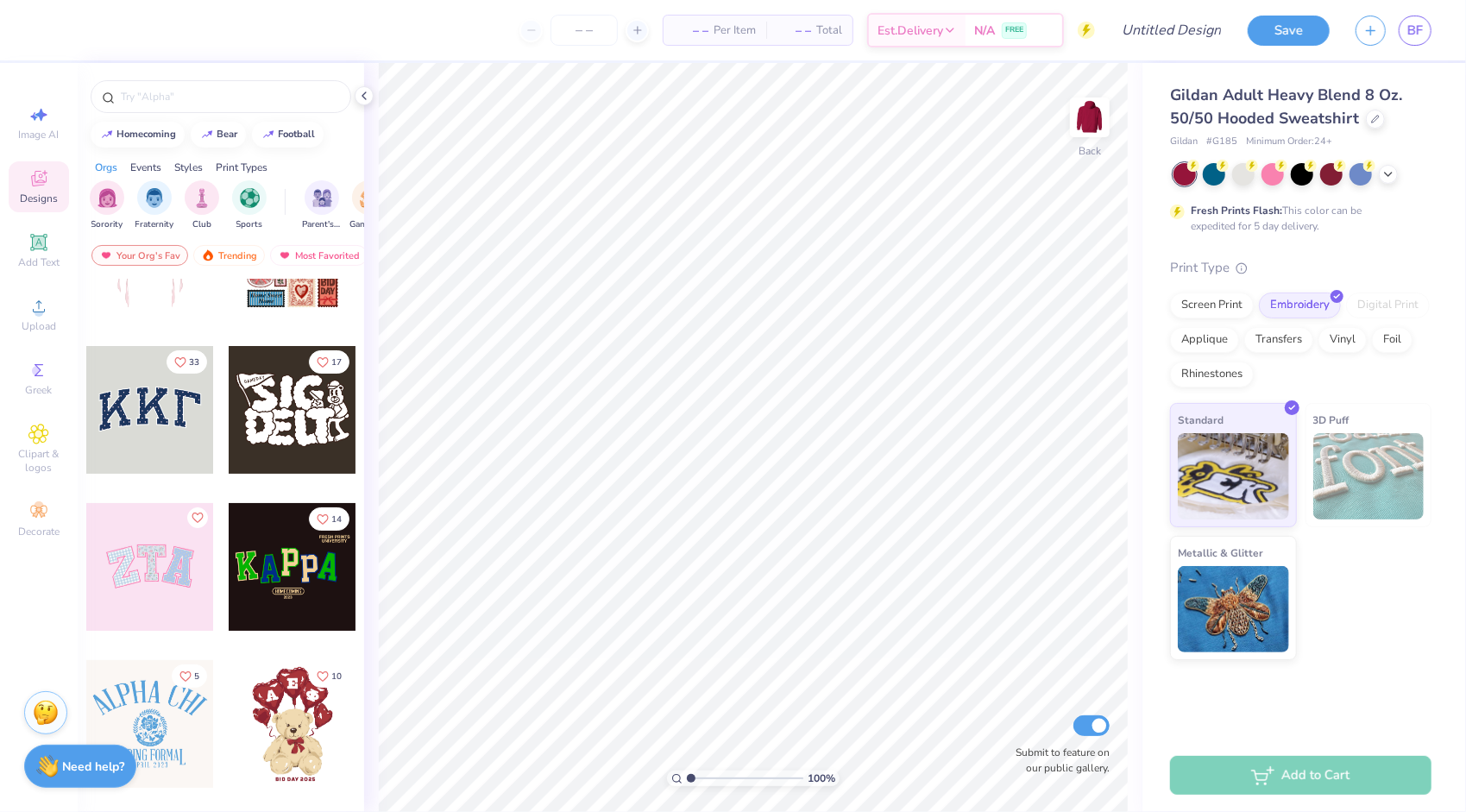
scroll to position [87, 0]
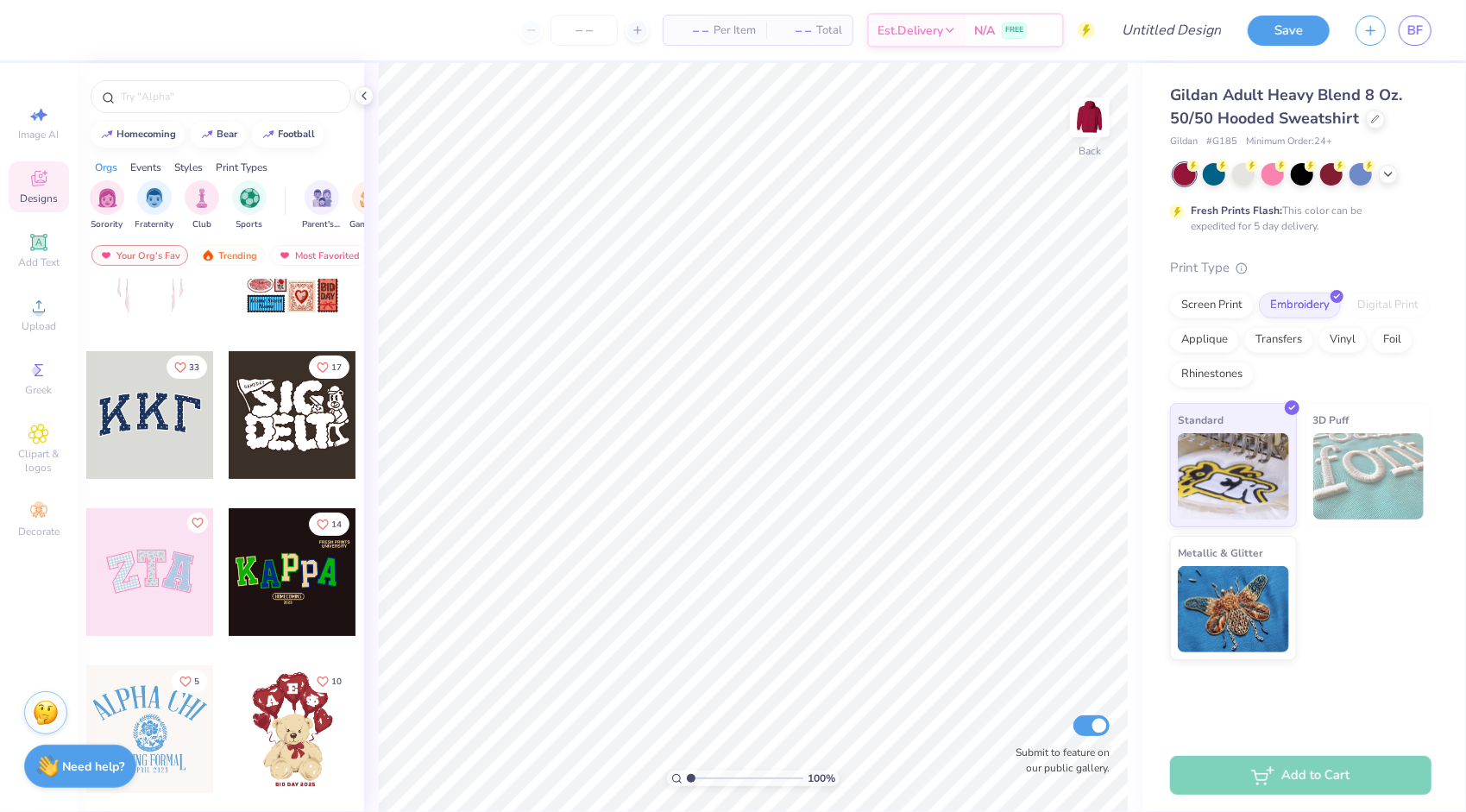
click at [161, 443] on div at bounding box center [150, 414] width 128 height 128
click at [333, 237] on div "Art colors – – Per Item – – Total Est. Delivery N/A FREE Design Title Save BF I…" at bounding box center [733, 406] width 1466 height 812
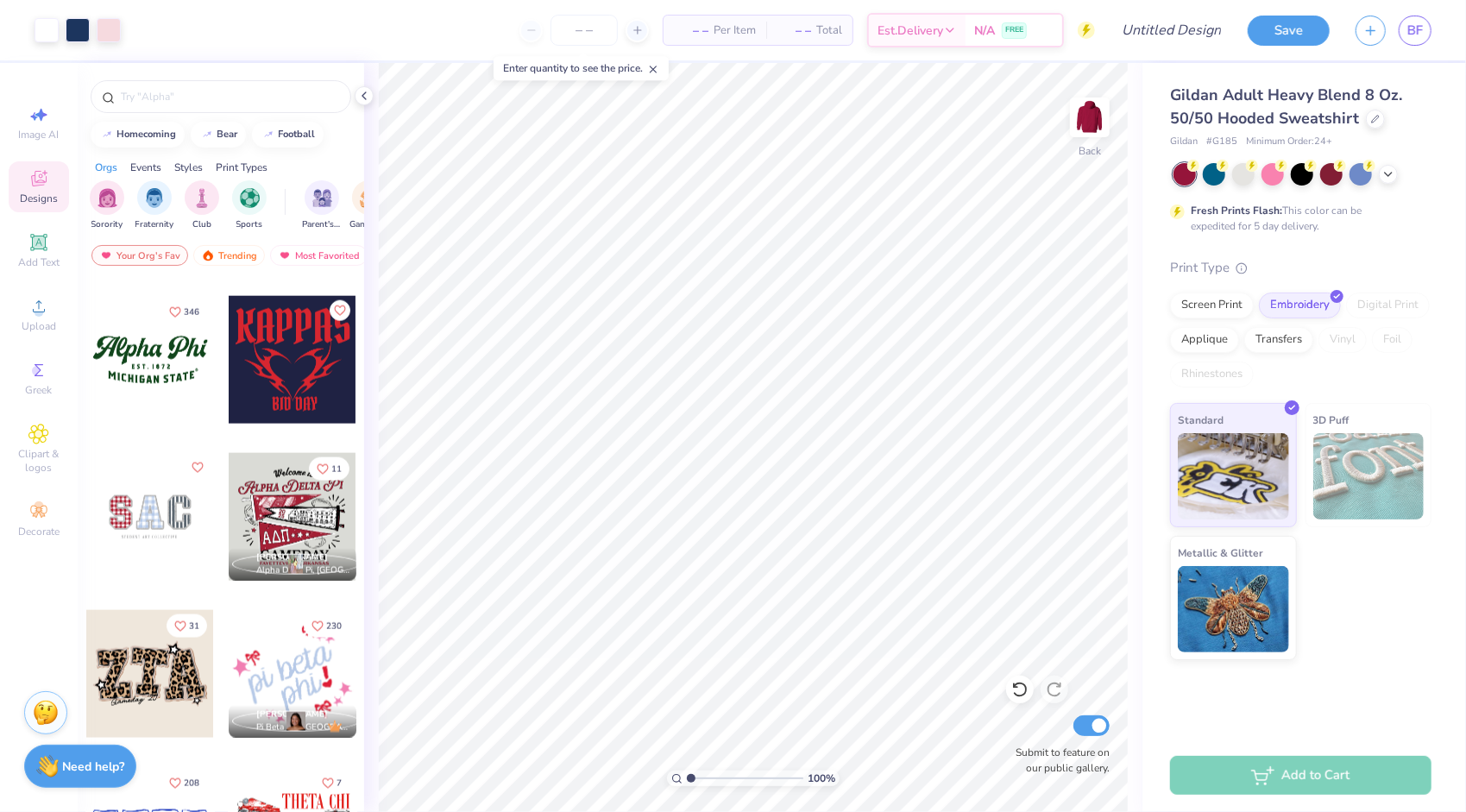
scroll to position [1553, 0]
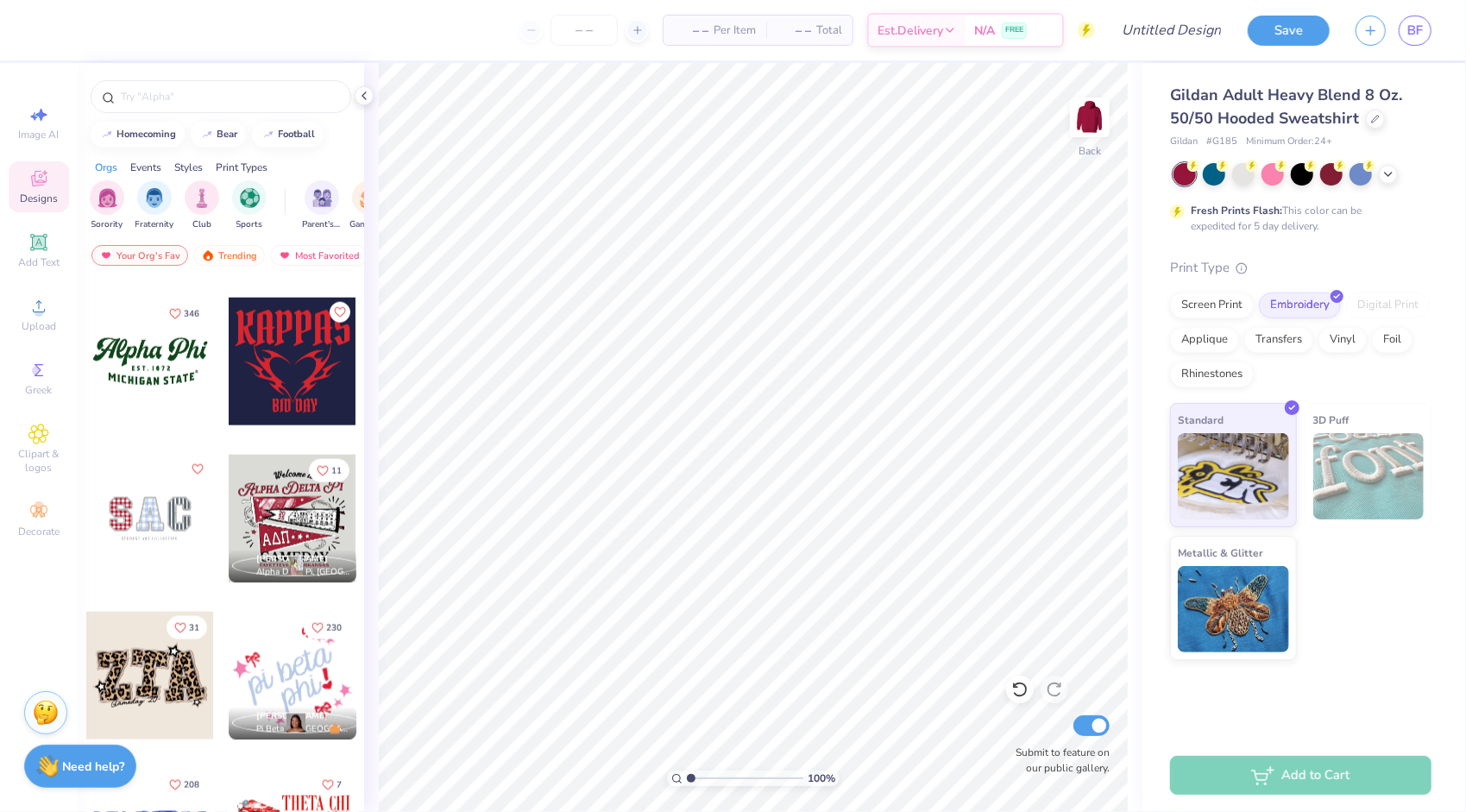
click at [138, 334] on div at bounding box center [150, 361] width 128 height 128
type input "11.84"
type input "5.04"
type input "3.57"
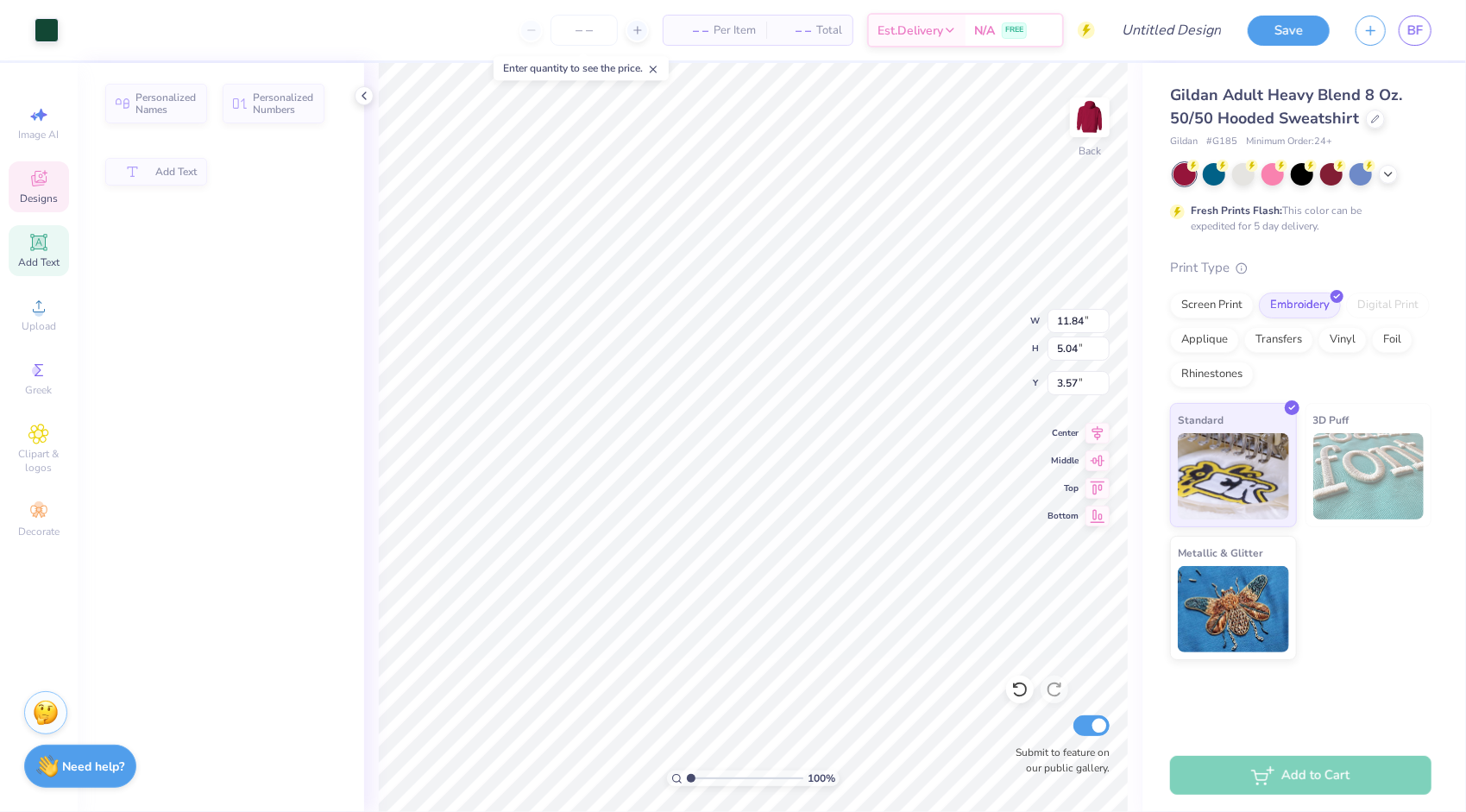
type input "2.97"
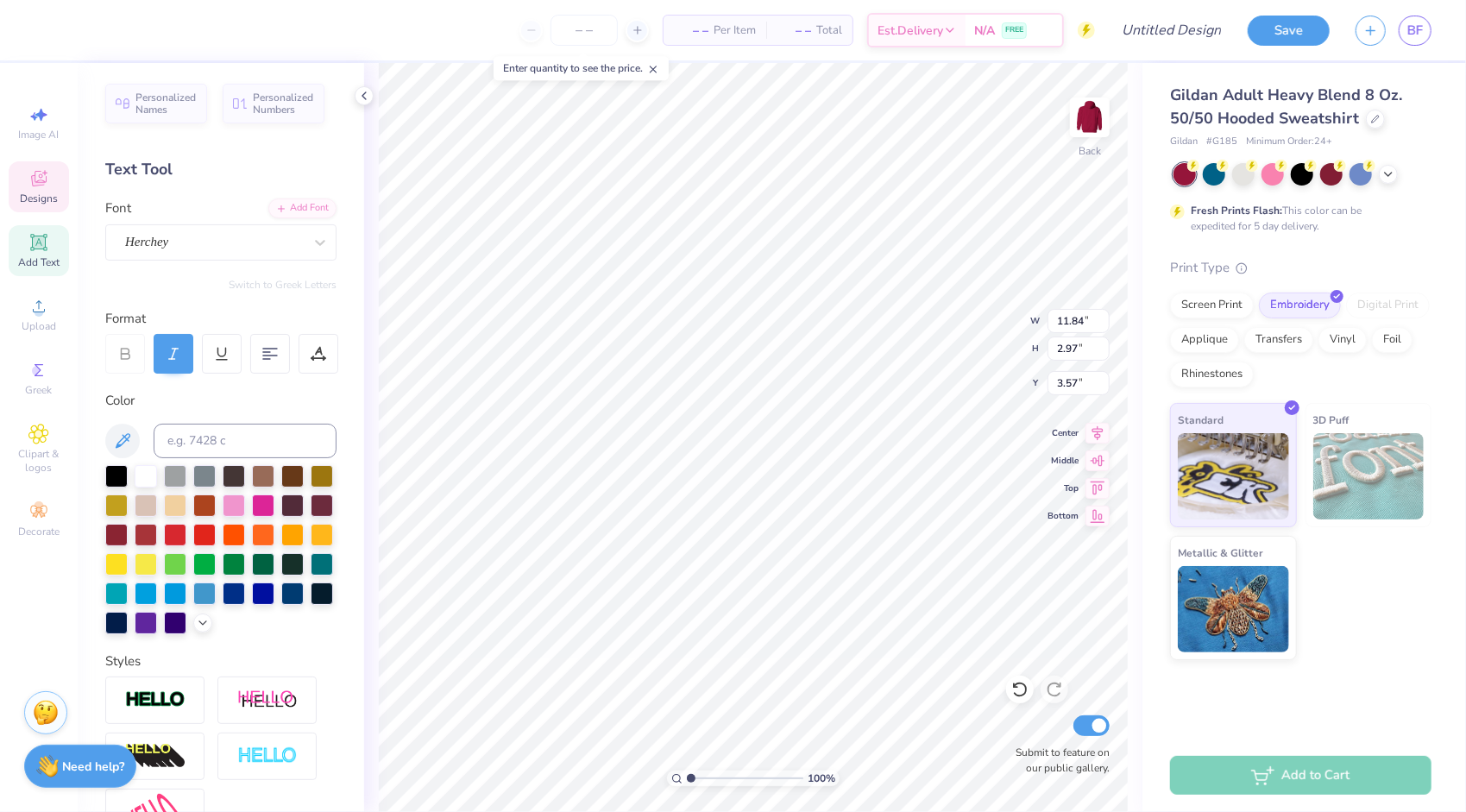
scroll to position [13, 2]
type textarea "p"
type textarea "Pitch Please"
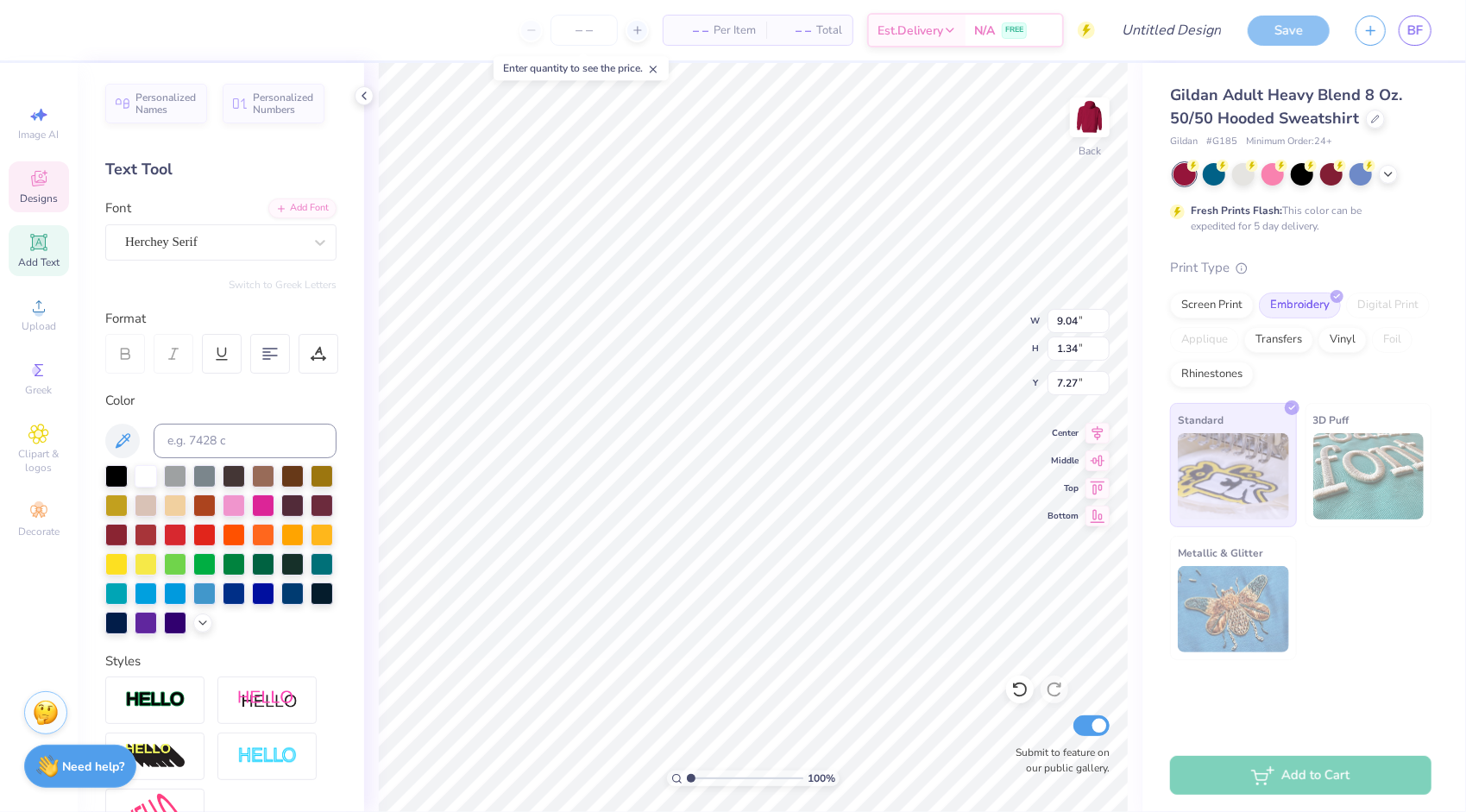
scroll to position [13, 2]
type textarea "acapella"
click at [281, 603] on div at bounding box center [292, 591] width 22 height 22
type input "5.47"
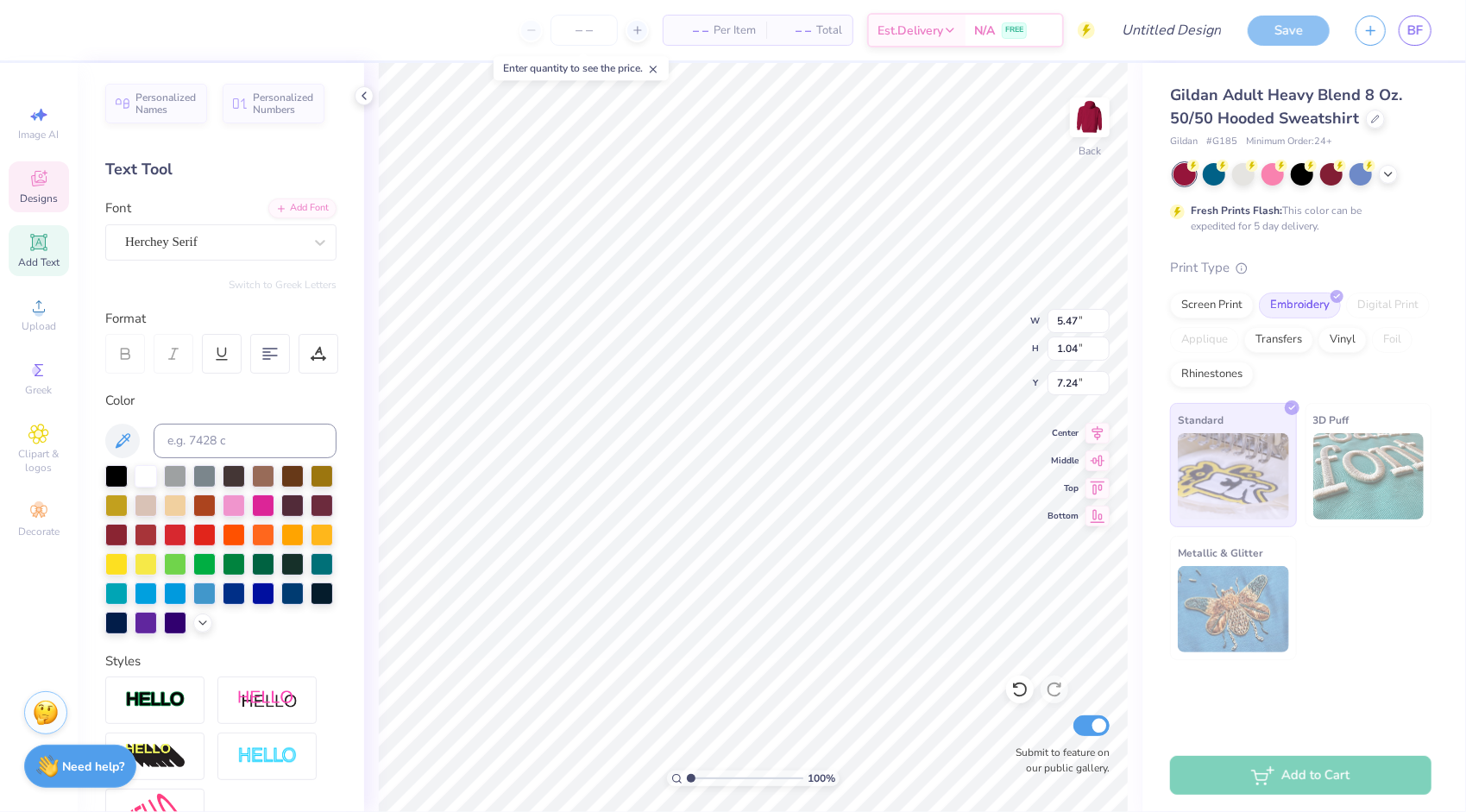
type input "1.04"
type input "7.24"
click at [311, 603] on div at bounding box center [322, 591] width 22 height 22
type input "4.02"
type input "0.49"
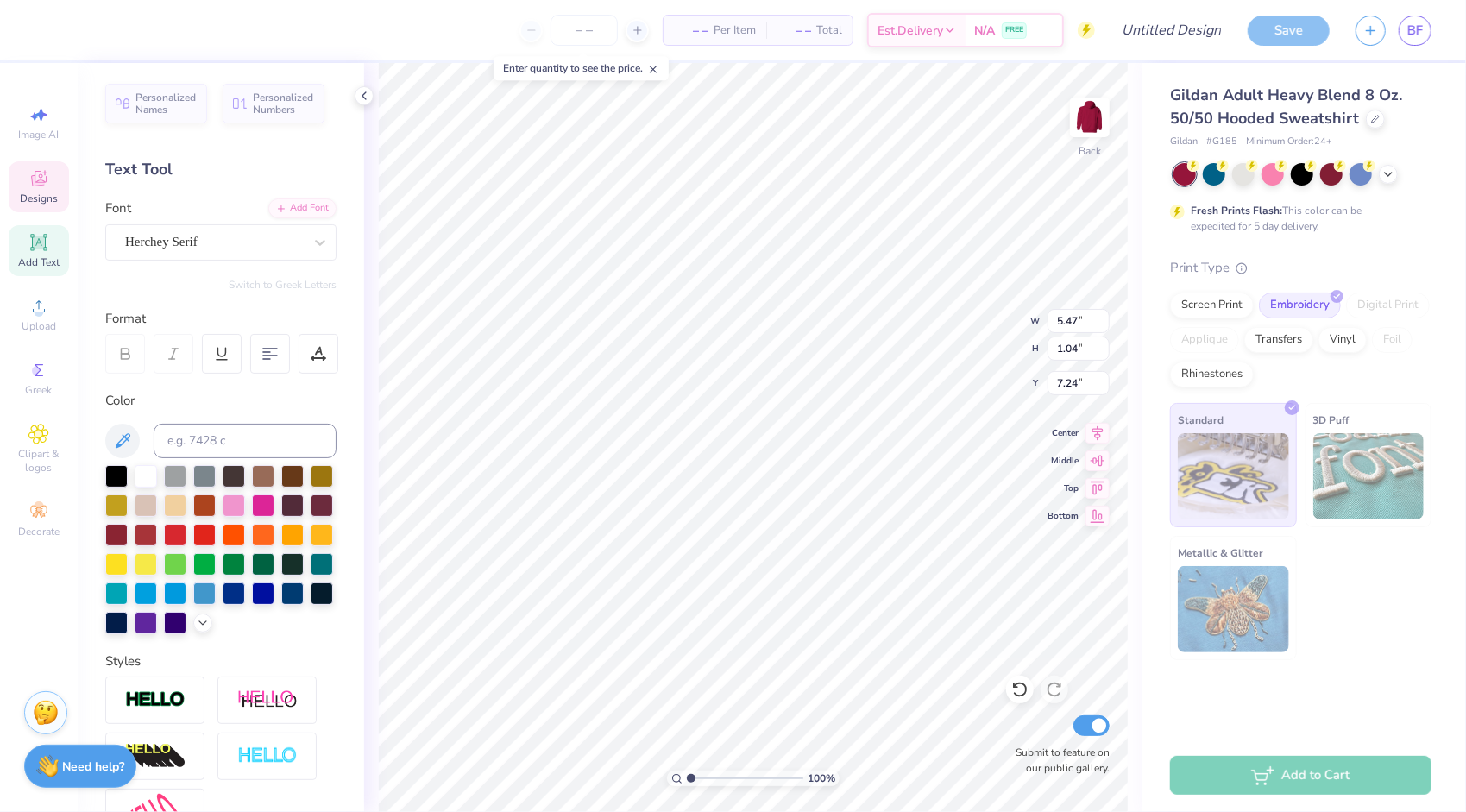
type input "6.60"
click at [128, 620] on div at bounding box center [116, 621] width 22 height 22
type input "0.48"
type input "6.65"
type input "13.78"
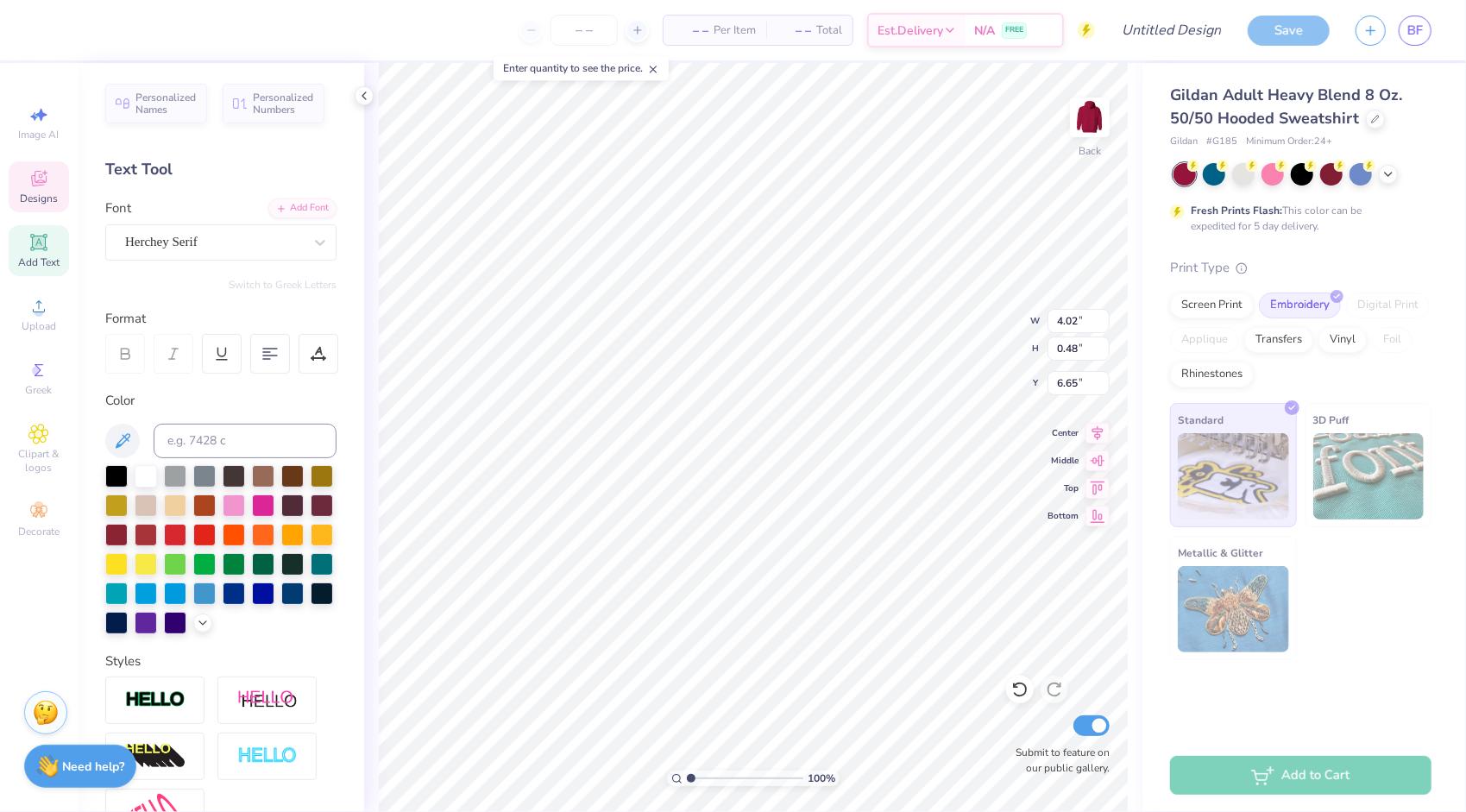
type input "2.45"
type input "3.61"
click at [311, 603] on div at bounding box center [322, 591] width 22 height 22
type input "3.00"
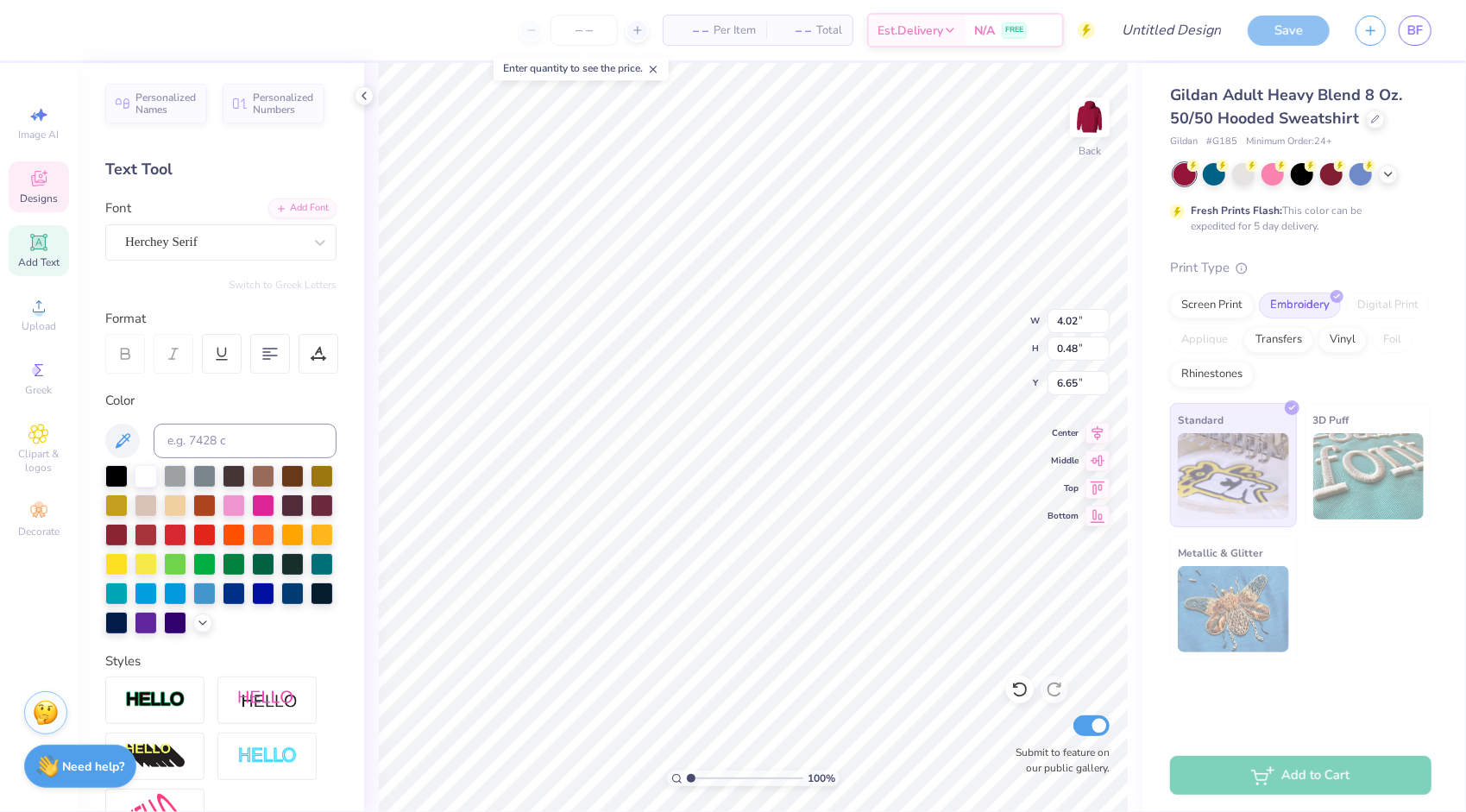
type input "5.94"
type input "6.73"
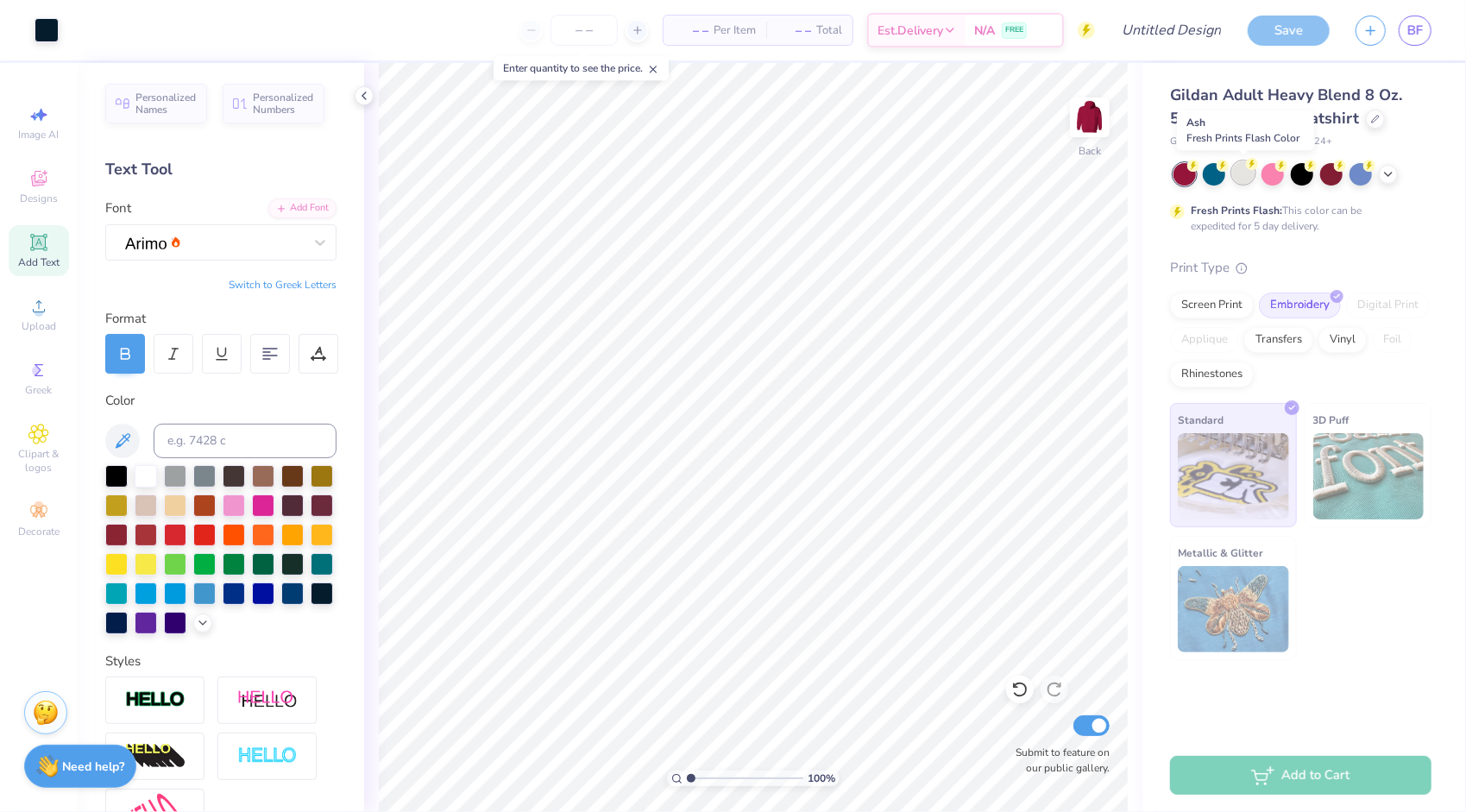
click at [1245, 181] on div at bounding box center [1244, 172] width 22 height 22
click at [1387, 171] on icon at bounding box center [1388, 172] width 13 height 13
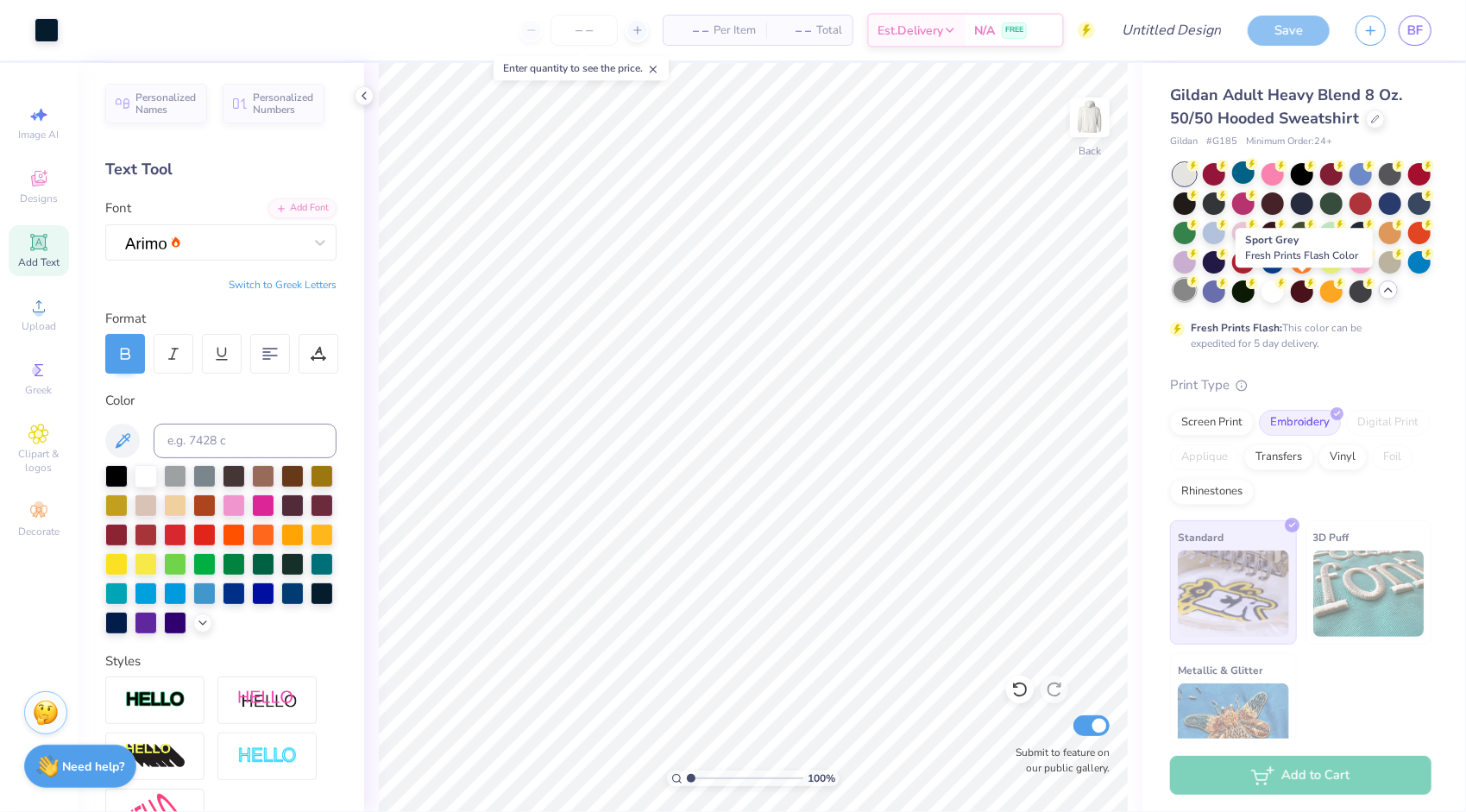
click at [1196, 292] on div at bounding box center [1185, 289] width 22 height 22
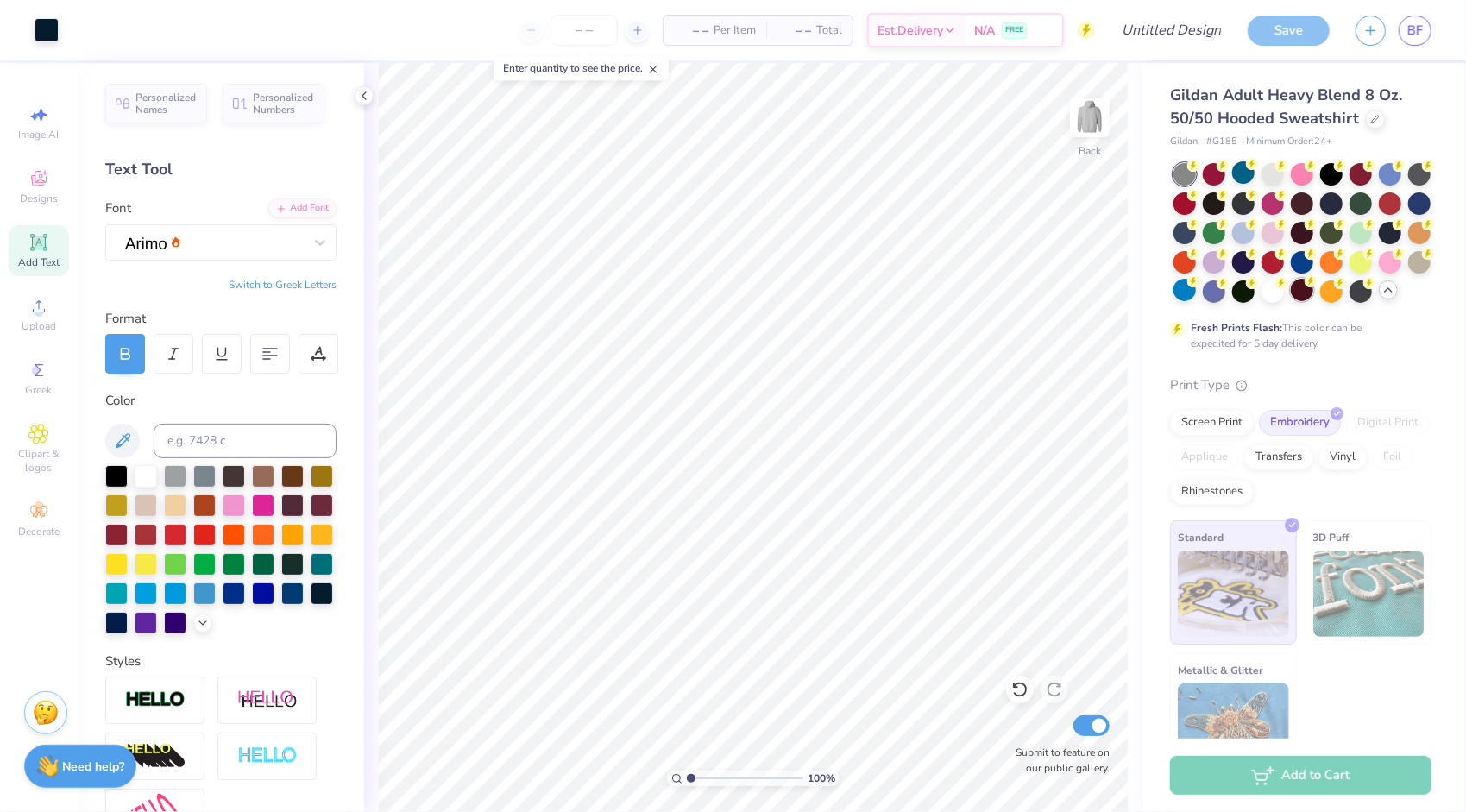
click at [1291, 301] on div at bounding box center [1302, 289] width 22 height 22
click at [1350, 301] on div at bounding box center [1361, 289] width 22 height 22
click at [1350, 242] on div at bounding box center [1361, 230] width 22 height 22
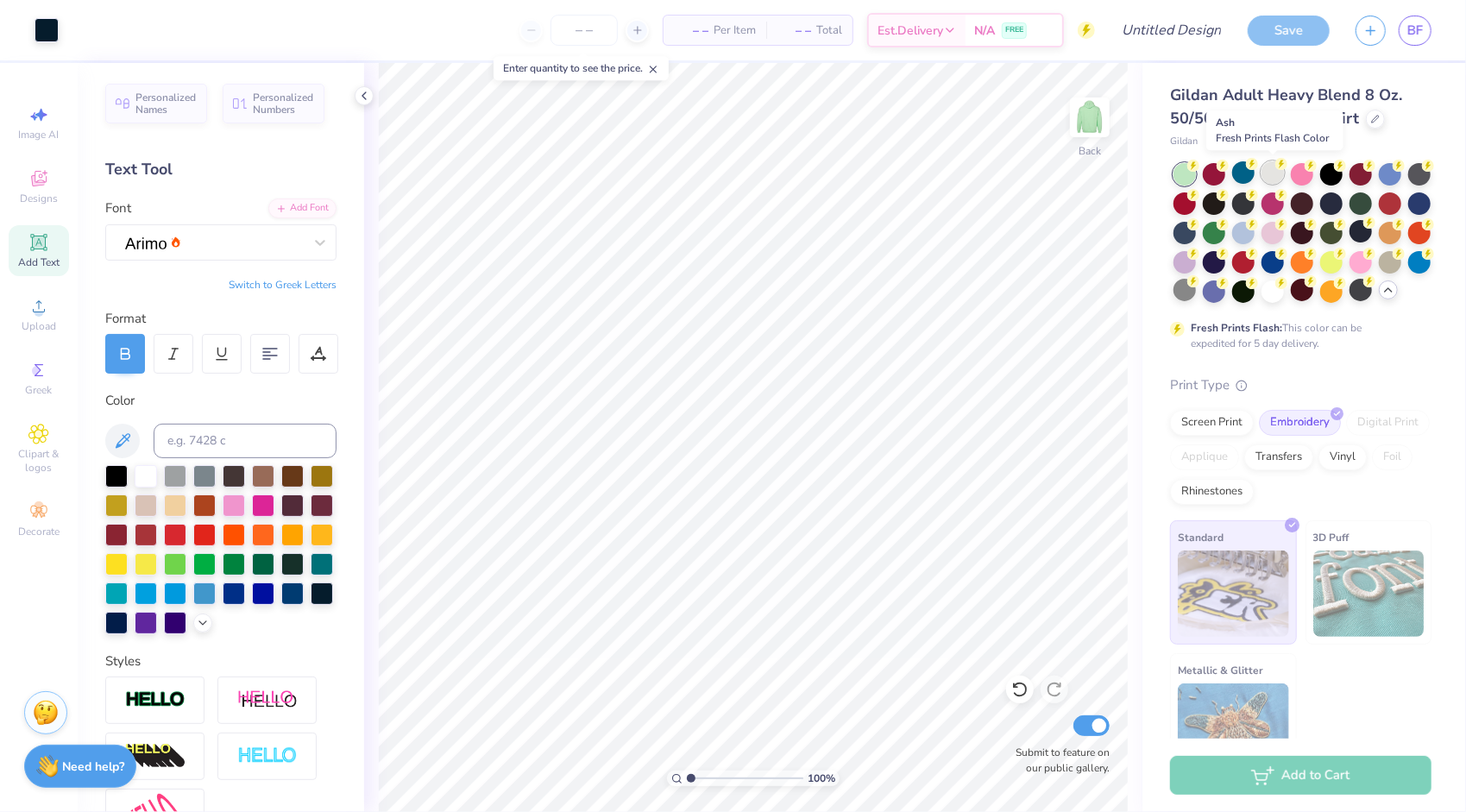
click at [1269, 164] on div at bounding box center [1272, 172] width 22 height 22
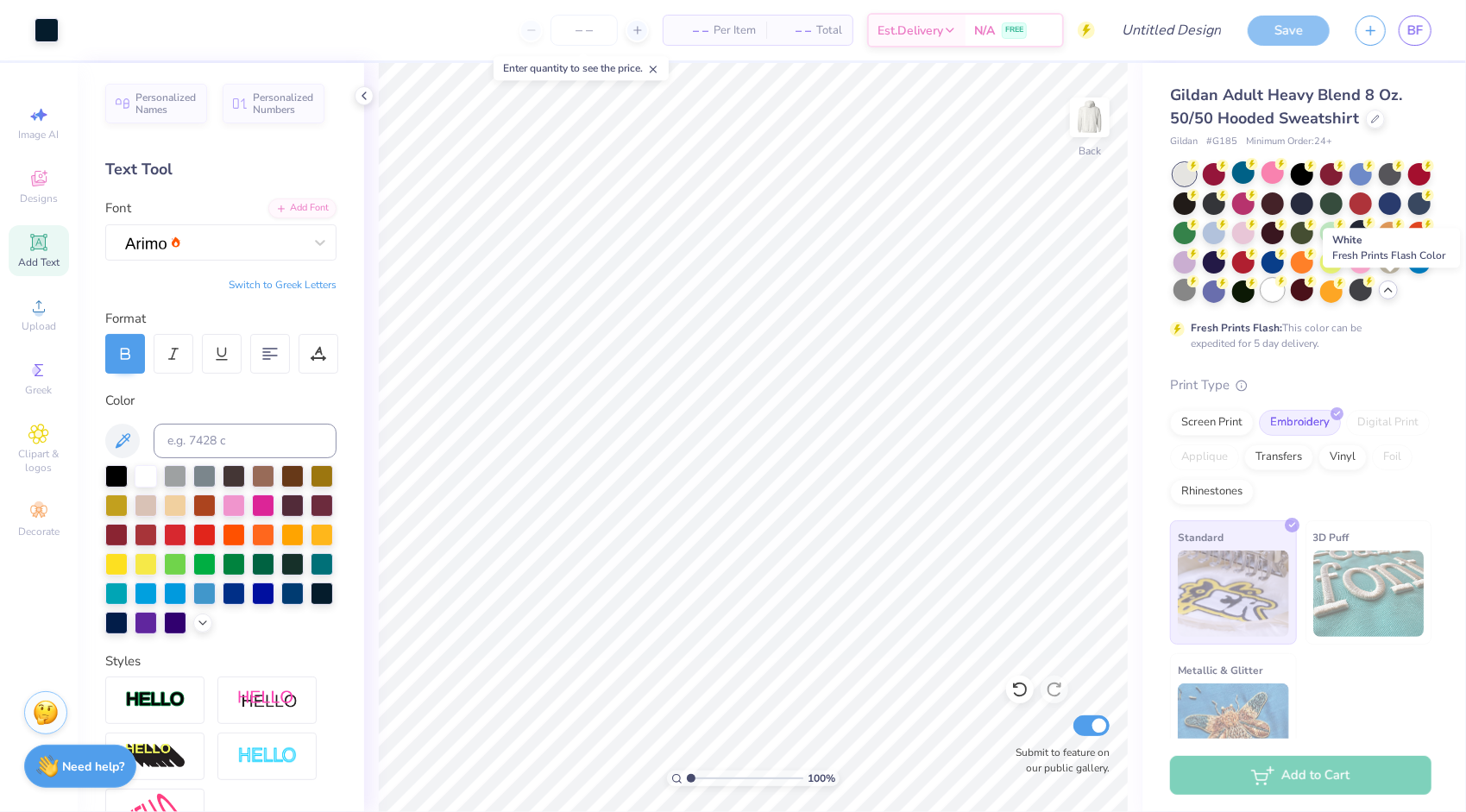
click at [1284, 292] on div at bounding box center [1272, 289] width 22 height 22
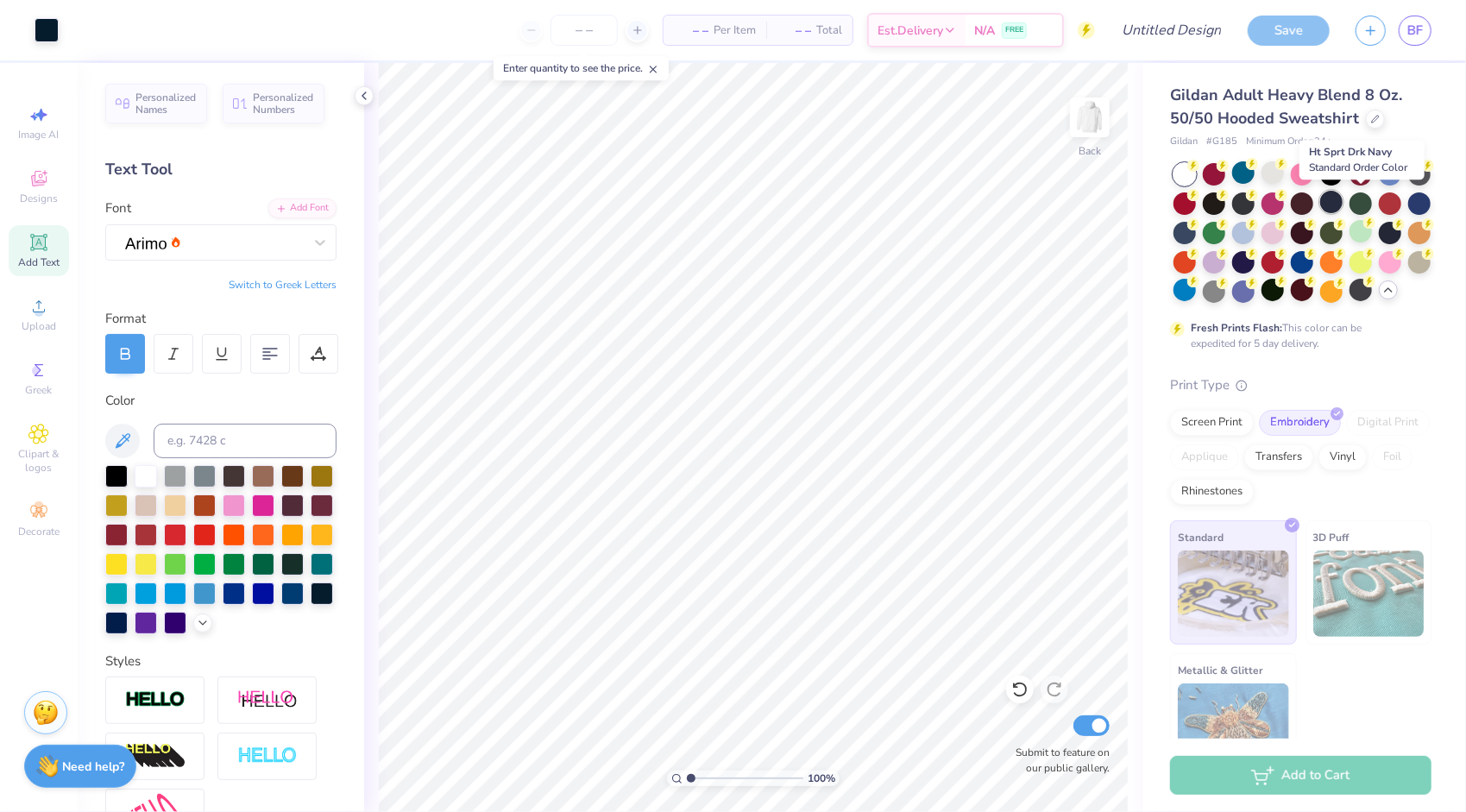
click at [1343, 205] on div at bounding box center [1331, 201] width 22 height 22
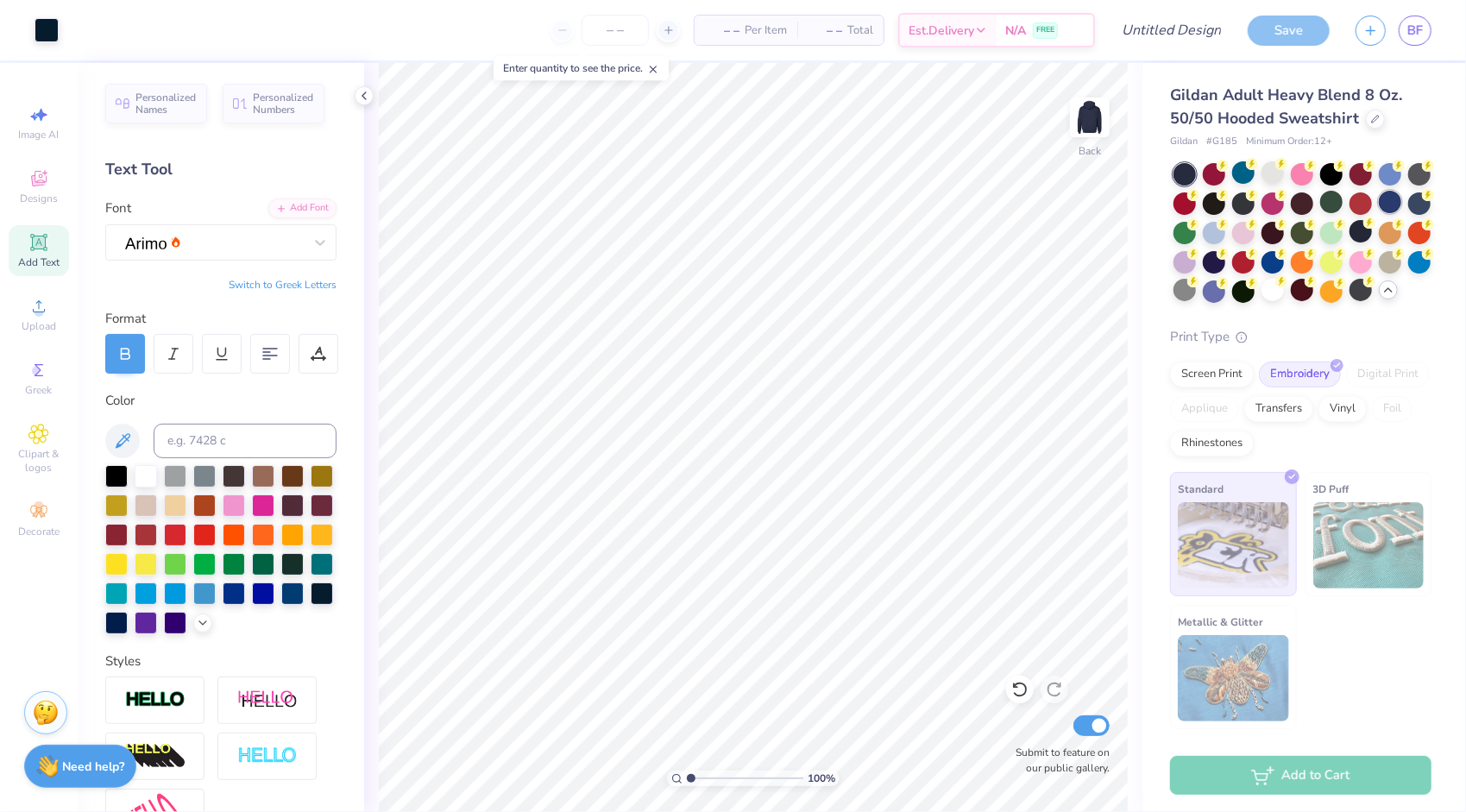
click at [1379, 213] on div at bounding box center [1390, 201] width 22 height 22
click at [1409, 213] on div at bounding box center [1420, 201] width 22 height 22
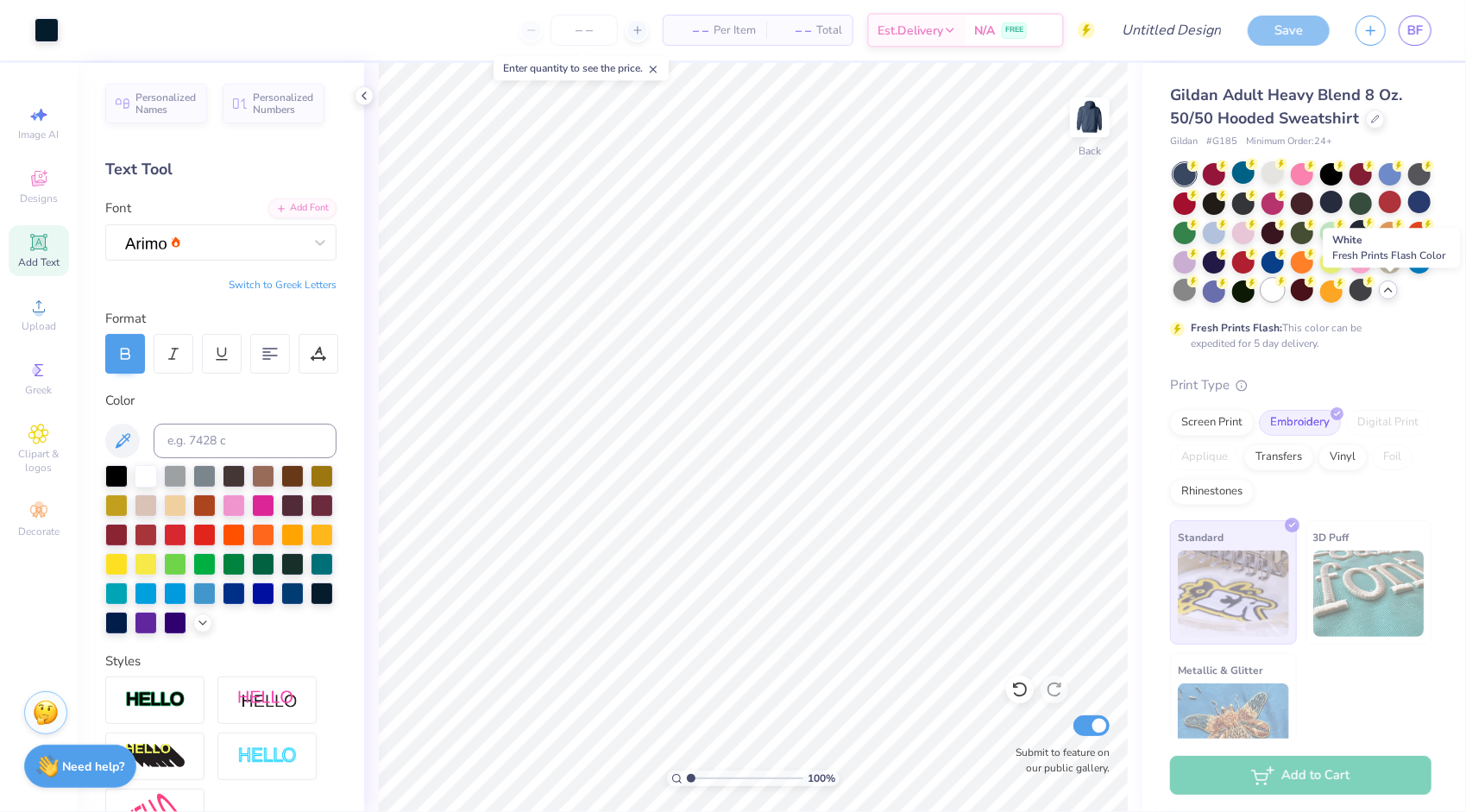
click at [1284, 285] on div at bounding box center [1272, 289] width 22 height 22
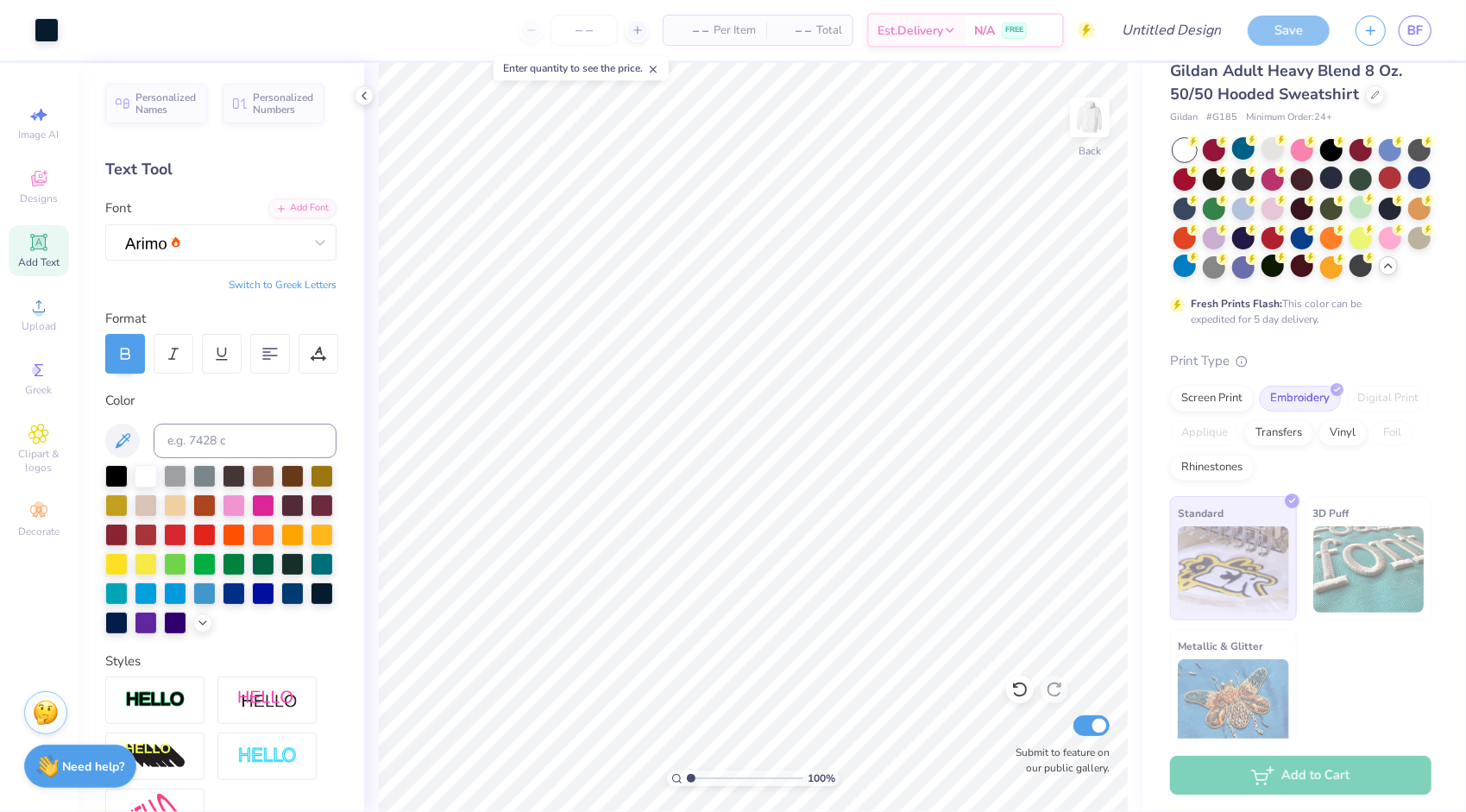
scroll to position [67, 0]
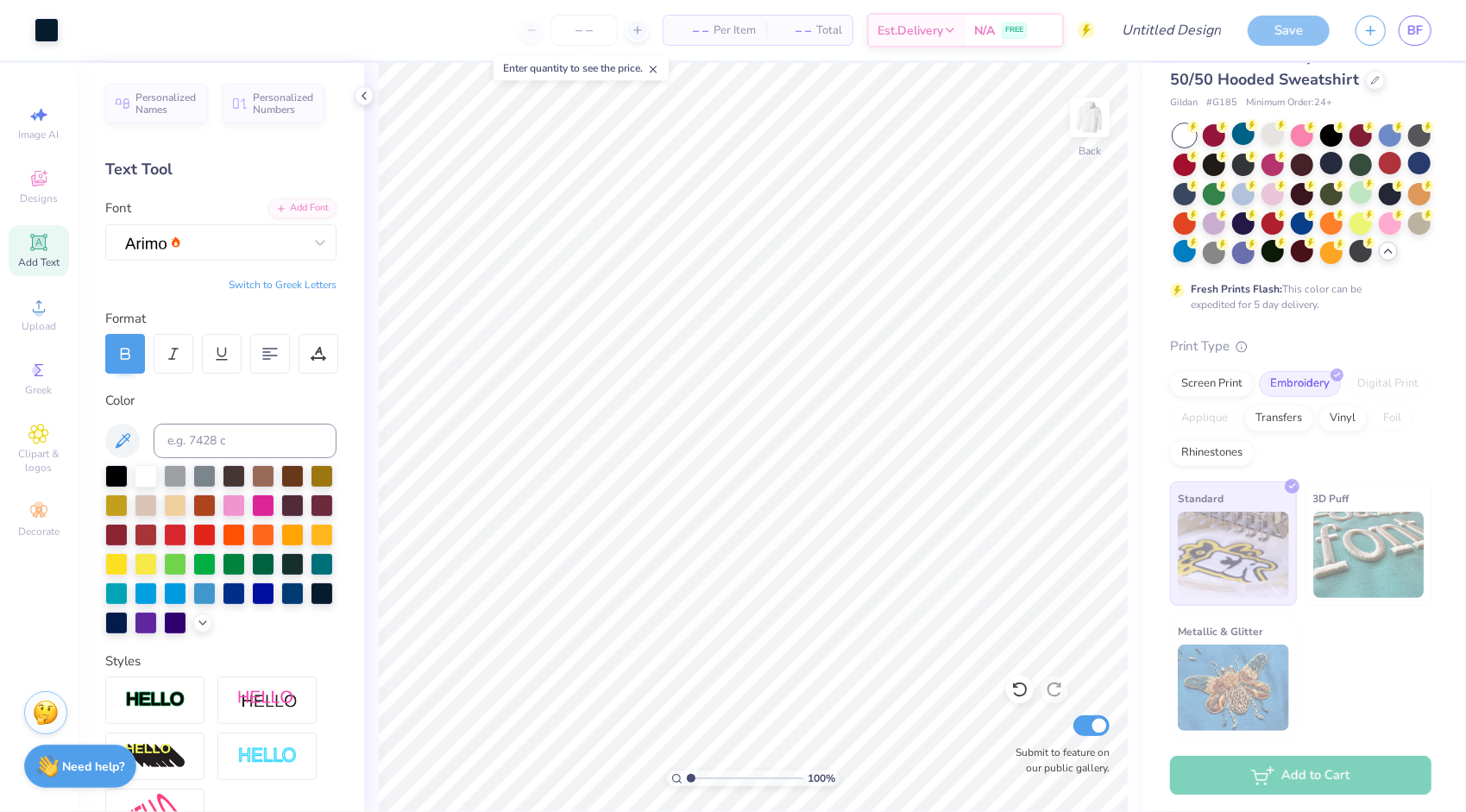
click at [1217, 177] on div at bounding box center [1303, 194] width 258 height 140
click at [1379, 190] on div at bounding box center [1390, 192] width 22 height 22
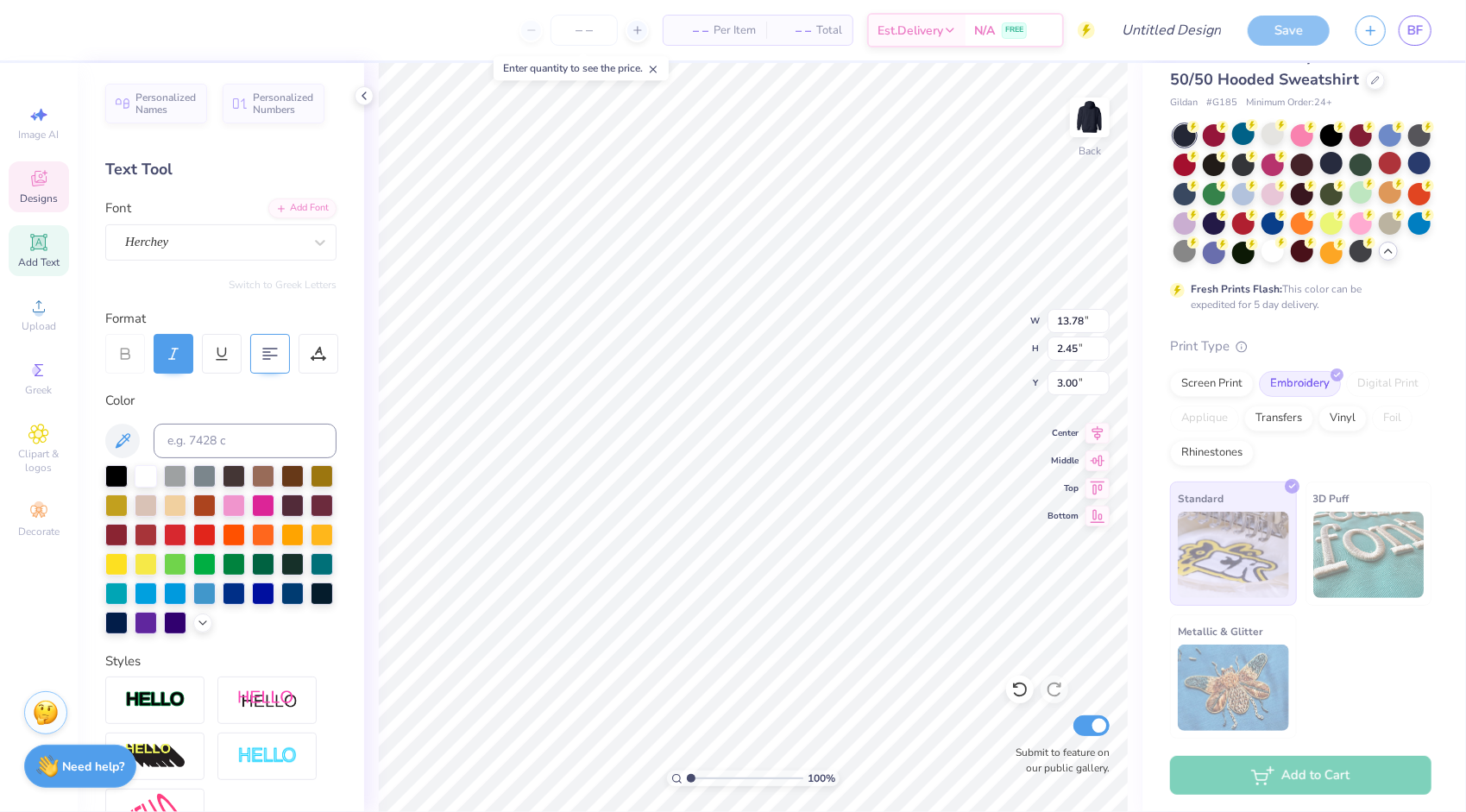
click at [146, 479] on div at bounding box center [146, 476] width 22 height 22
click at [140, 480] on div at bounding box center [146, 474] width 22 height 22
click at [155, 480] on div at bounding box center [146, 474] width 22 height 22
type input "5.92"
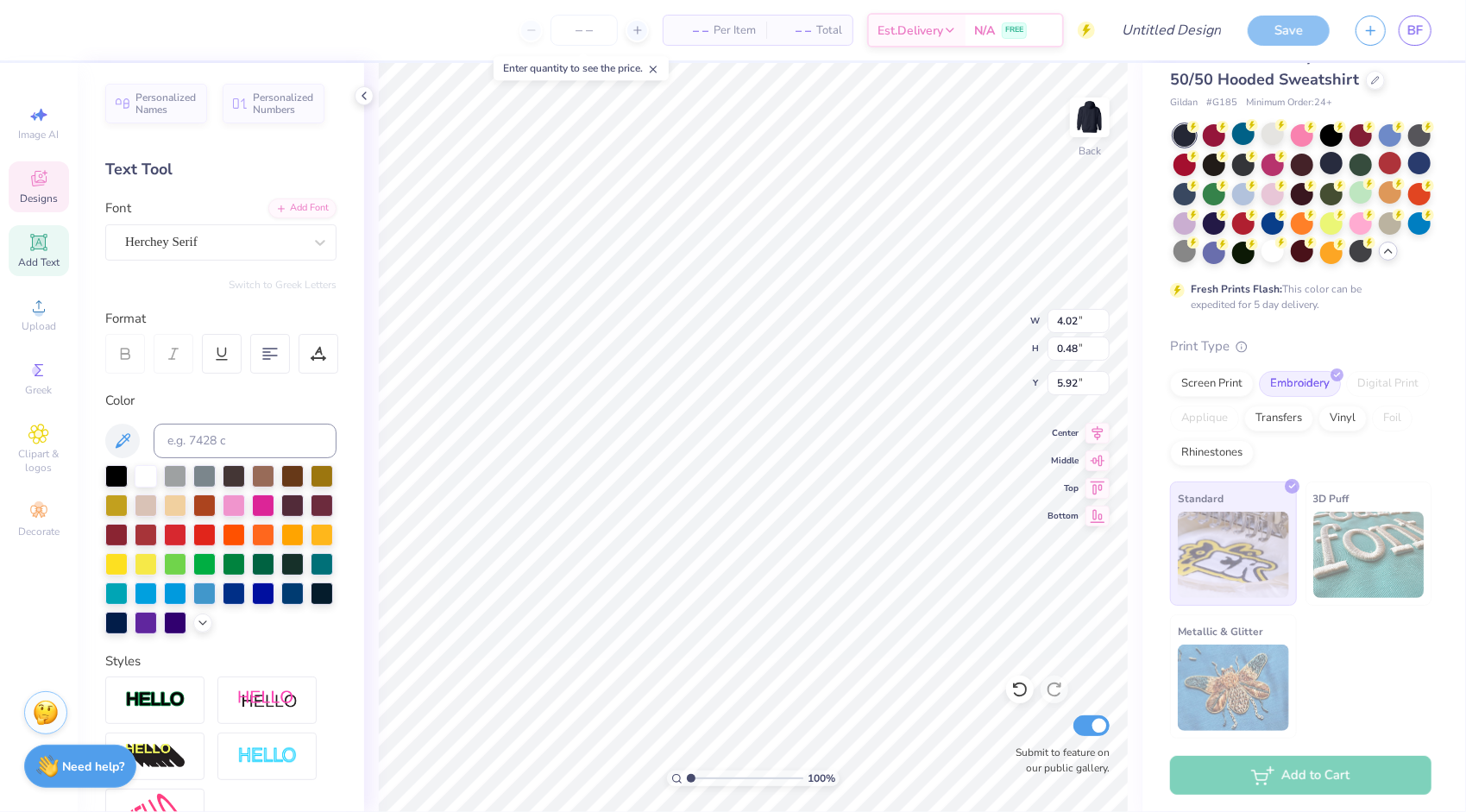
type textarea "a"
type textarea "acapella"
click at [635, 31] on icon at bounding box center [638, 30] width 13 height 13
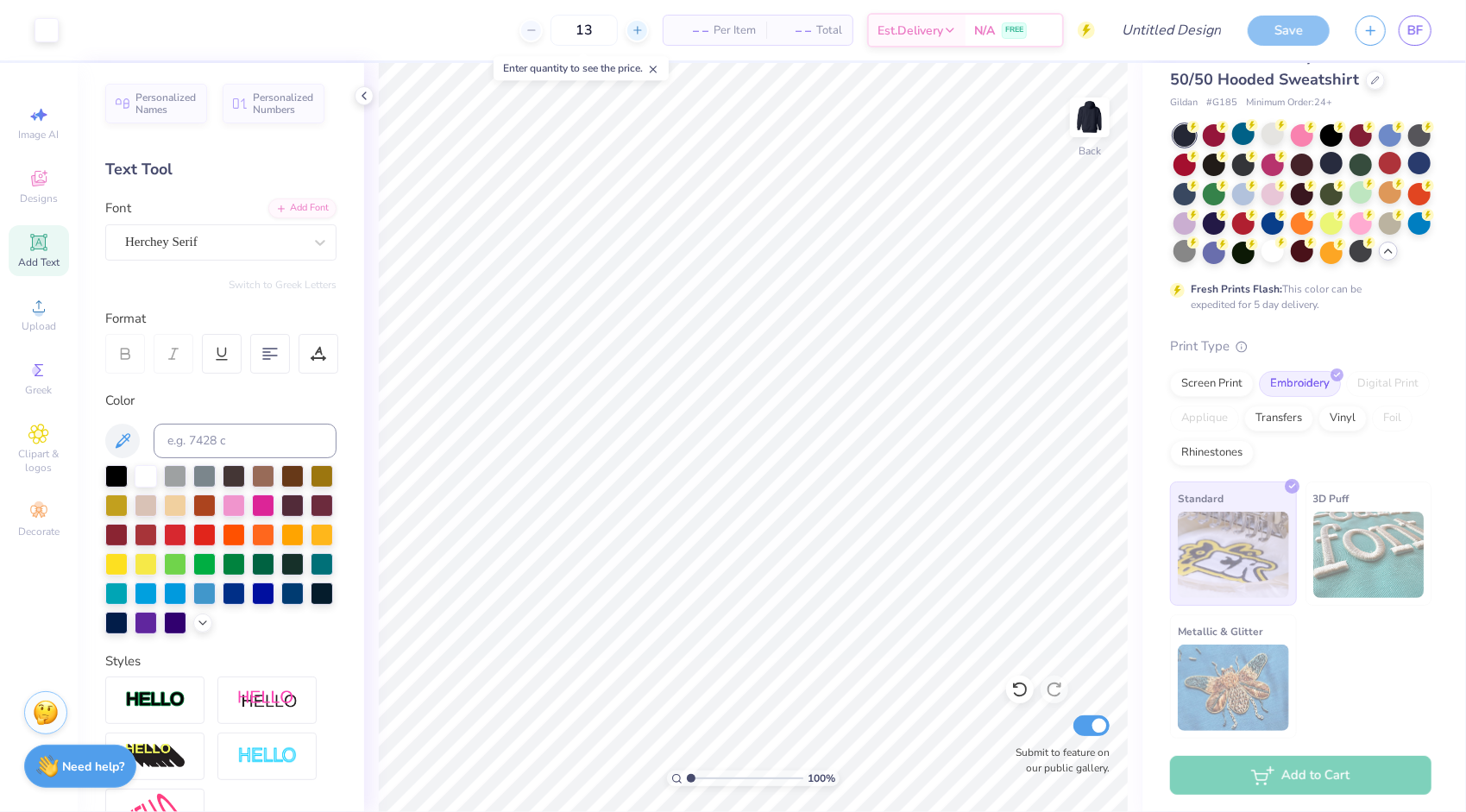
click at [635, 31] on icon at bounding box center [638, 30] width 13 height 13
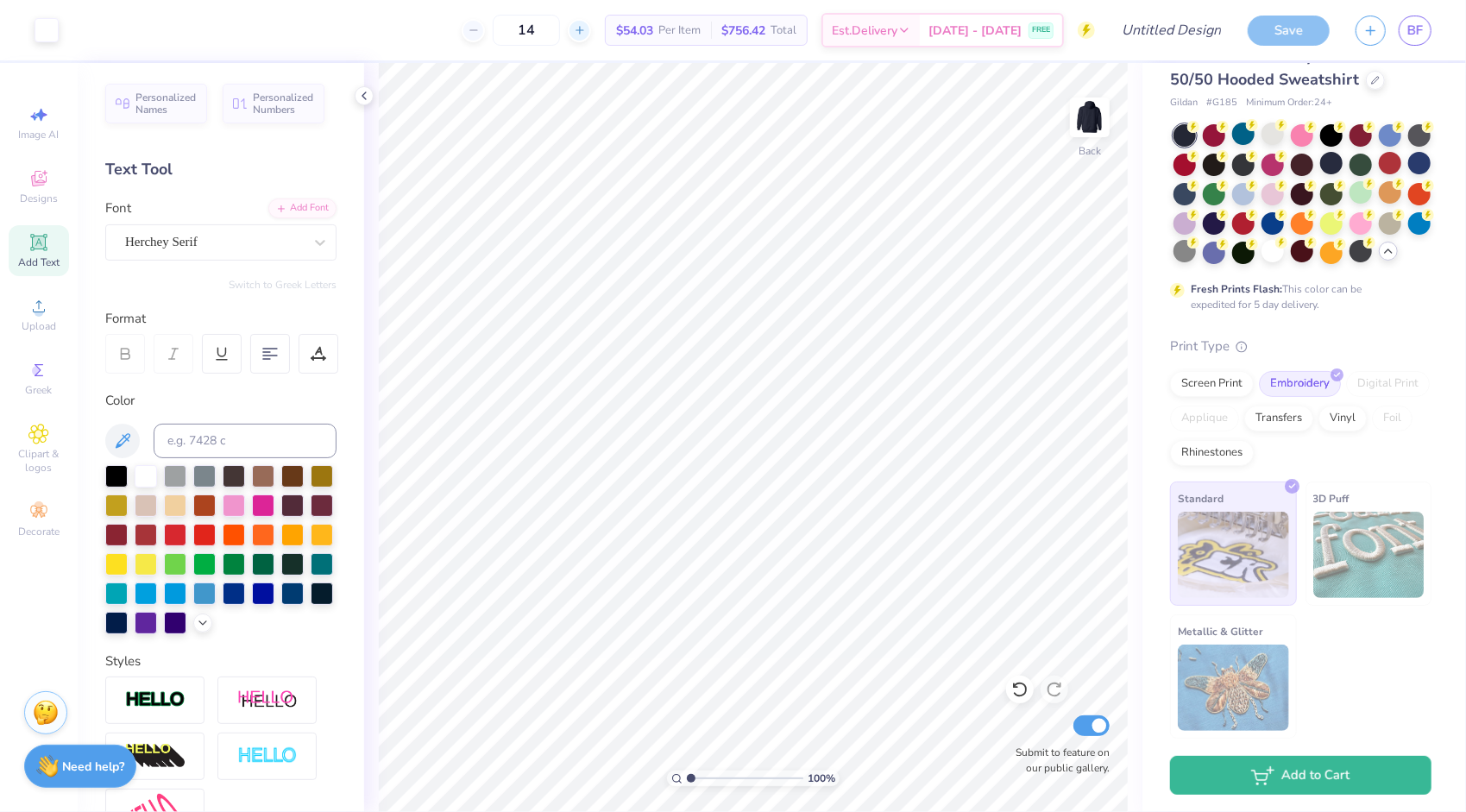
click at [586, 24] on icon at bounding box center [580, 30] width 13 height 13
click at [591, 24] on div at bounding box center [580, 30] width 23 height 23
click at [591, 24] on div "17" at bounding box center [526, 29] width 130 height 31
click at [591, 31] on div at bounding box center [580, 30] width 23 height 23
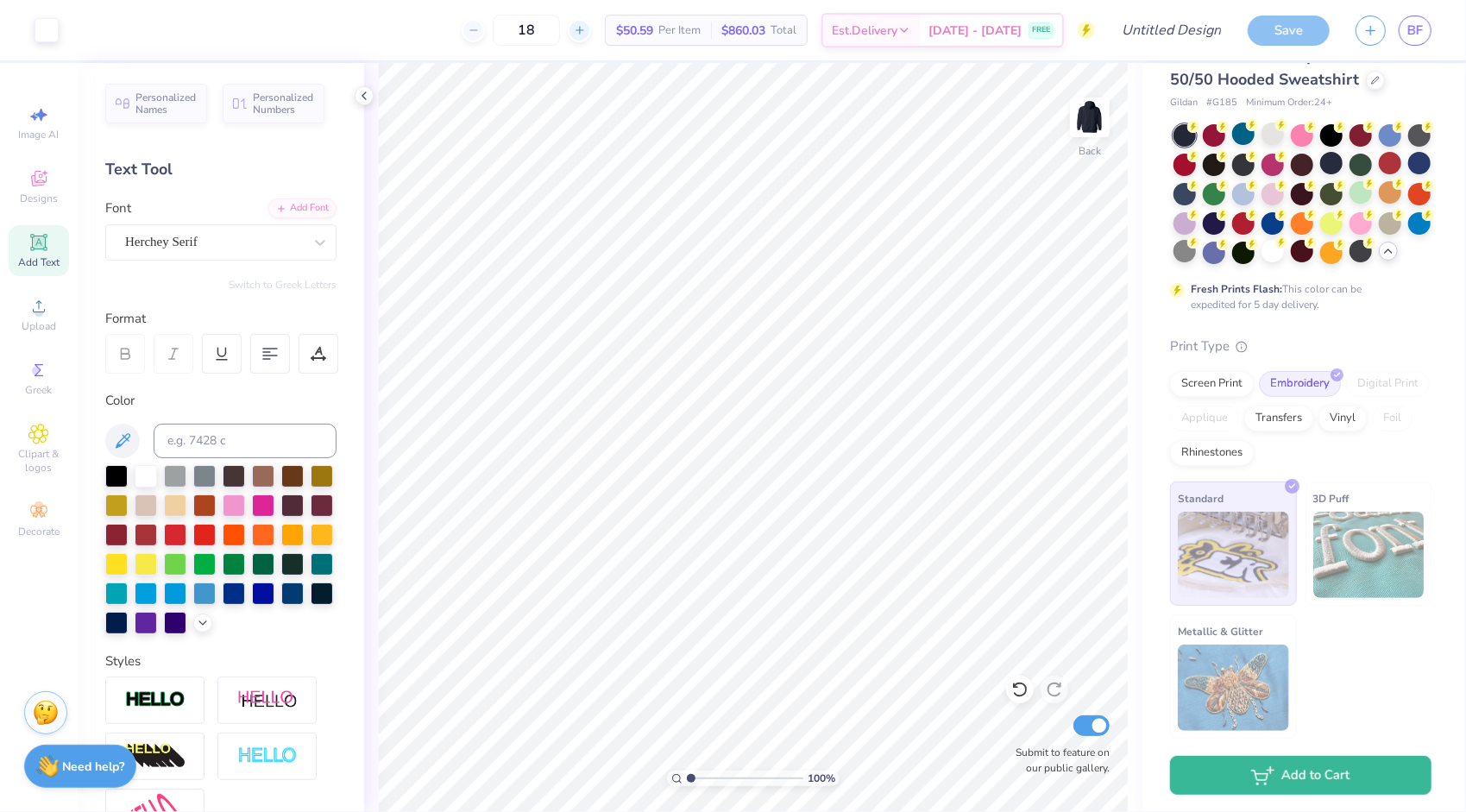
click at [591, 31] on div at bounding box center [580, 30] width 23 height 23
click at [586, 30] on icon at bounding box center [580, 30] width 13 height 13
click at [613, 26] on div "20 $49.34 Per Item $986.80 Total Est. Delivery Sep 18 - 21 FREE" at bounding box center [583, 30] width 1024 height 61
click at [586, 31] on icon at bounding box center [580, 30] width 13 height 13
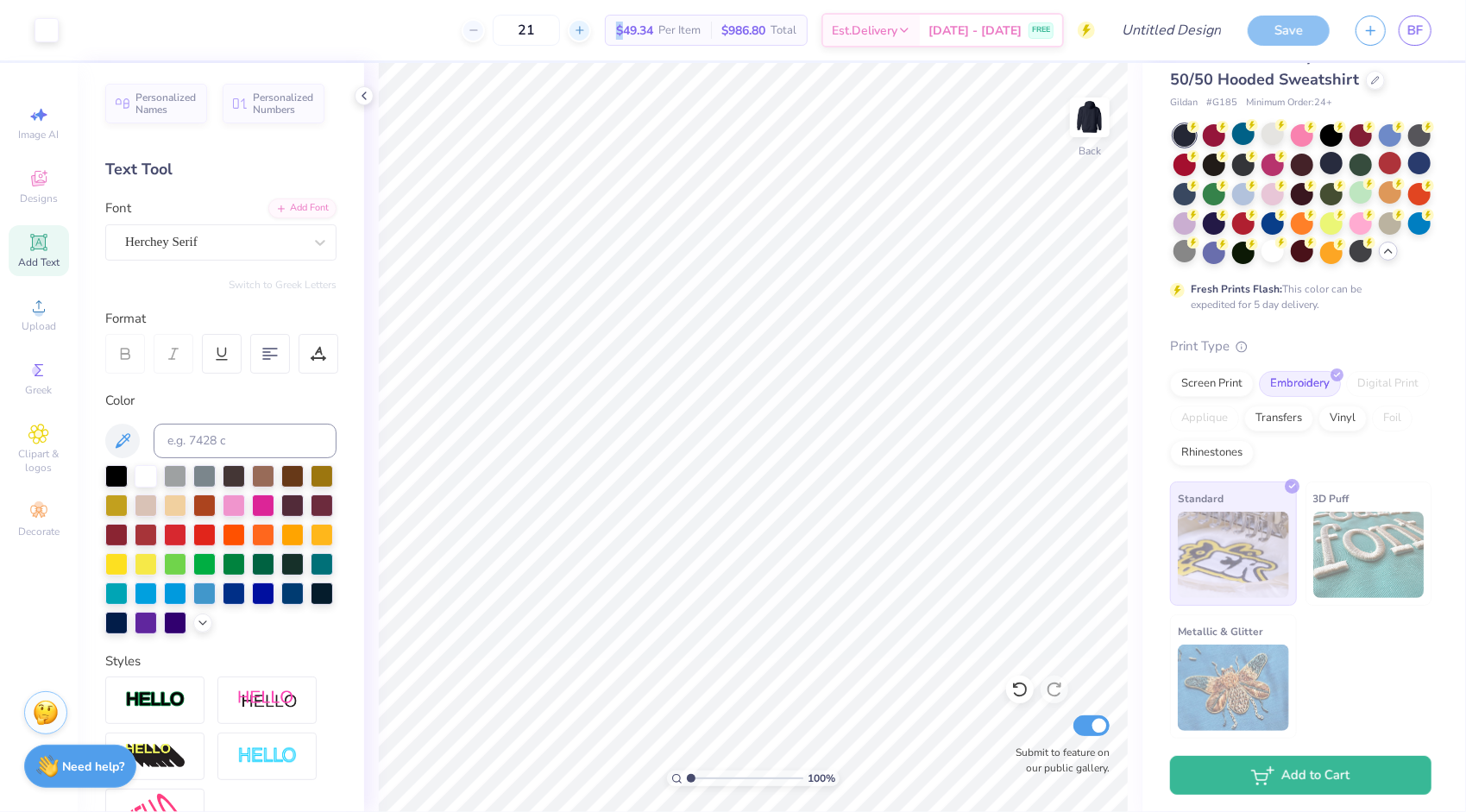
click at [586, 31] on icon at bounding box center [580, 30] width 13 height 13
drag, startPoint x: 606, startPoint y: 31, endPoint x: 594, endPoint y: 30, distance: 12.0
click at [576, 30] on icon at bounding box center [571, 30] width 13 height 13
click at [582, 30] on div "23" at bounding box center [516, 29] width 130 height 31
click at [573, 30] on line at bounding box center [570, 30] width 7 height 0
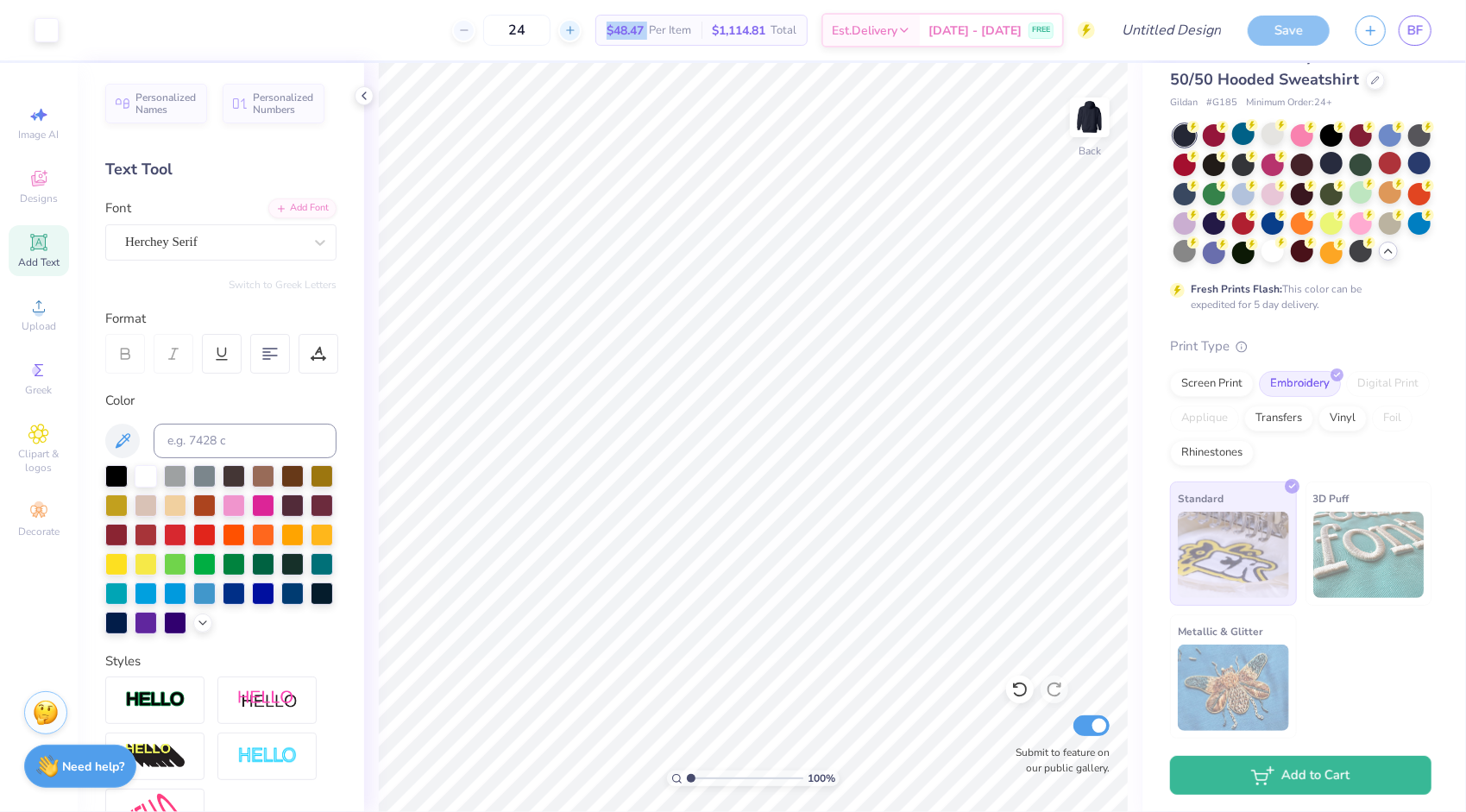
click at [576, 30] on icon at bounding box center [571, 30] width 13 height 13
click at [573, 30] on line at bounding box center [570, 30] width 7 height 0
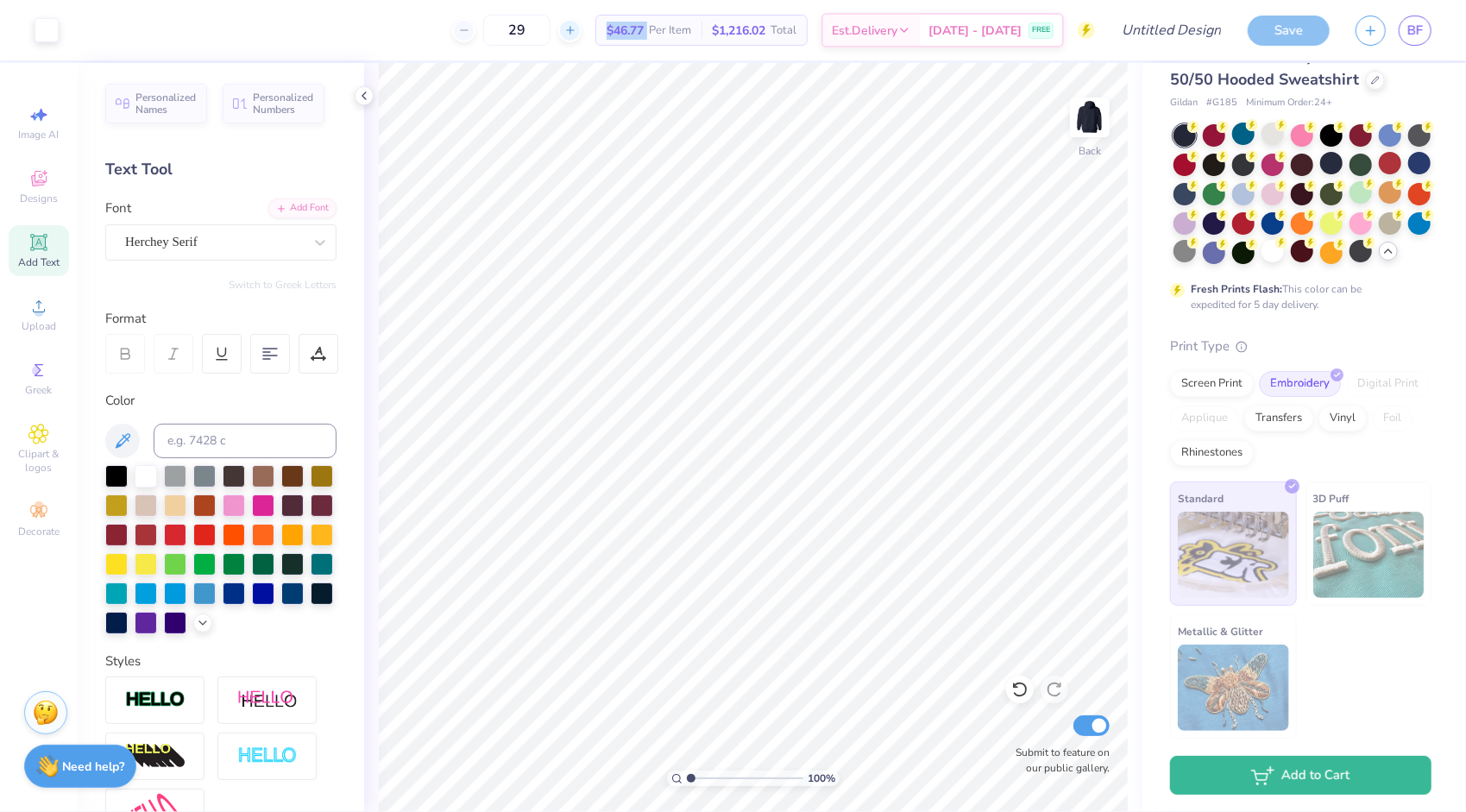
click at [576, 30] on icon at bounding box center [571, 30] width 13 height 13
click at [573, 30] on line at bounding box center [570, 30] width 7 height 0
type input "32"
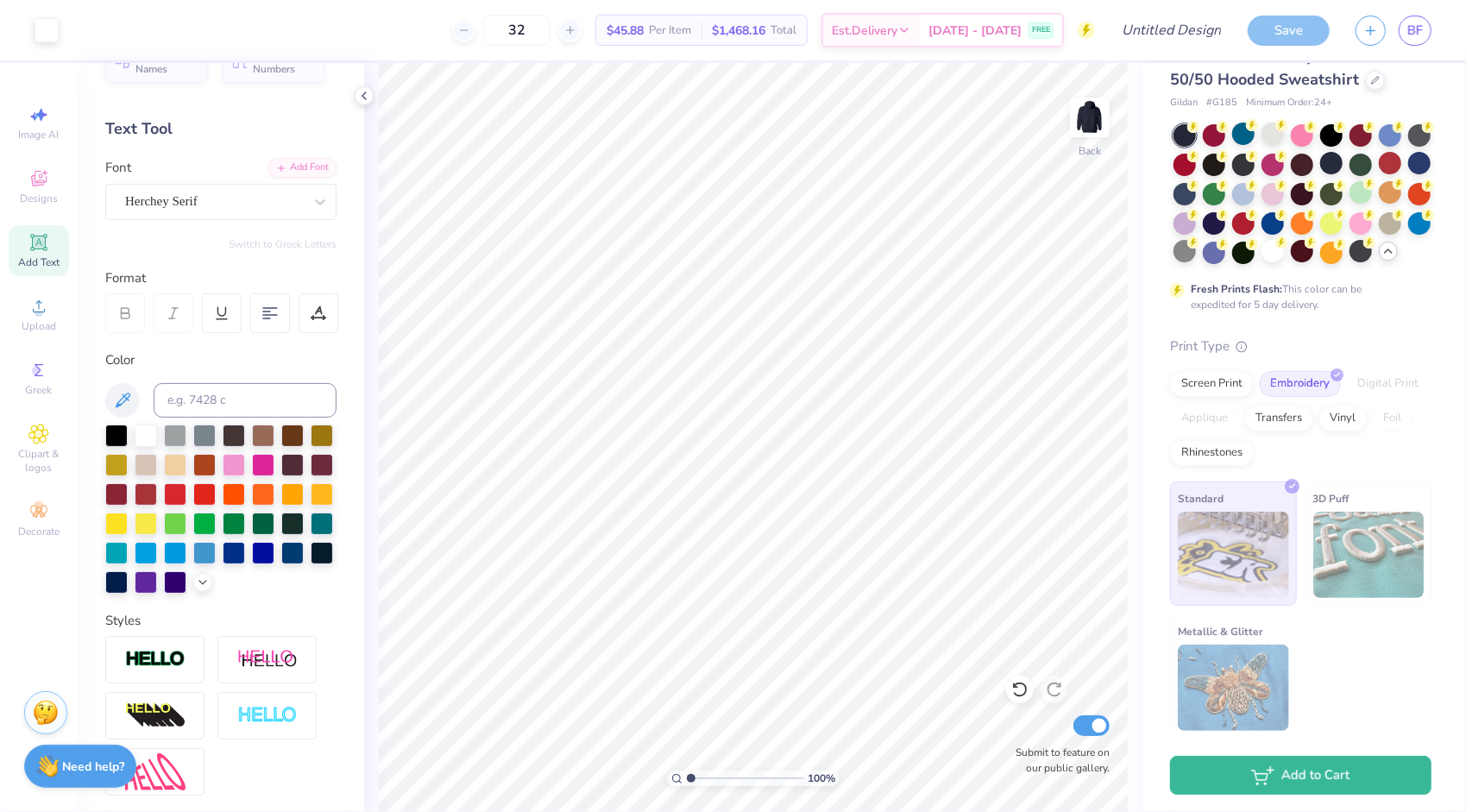
scroll to position [219, 0]
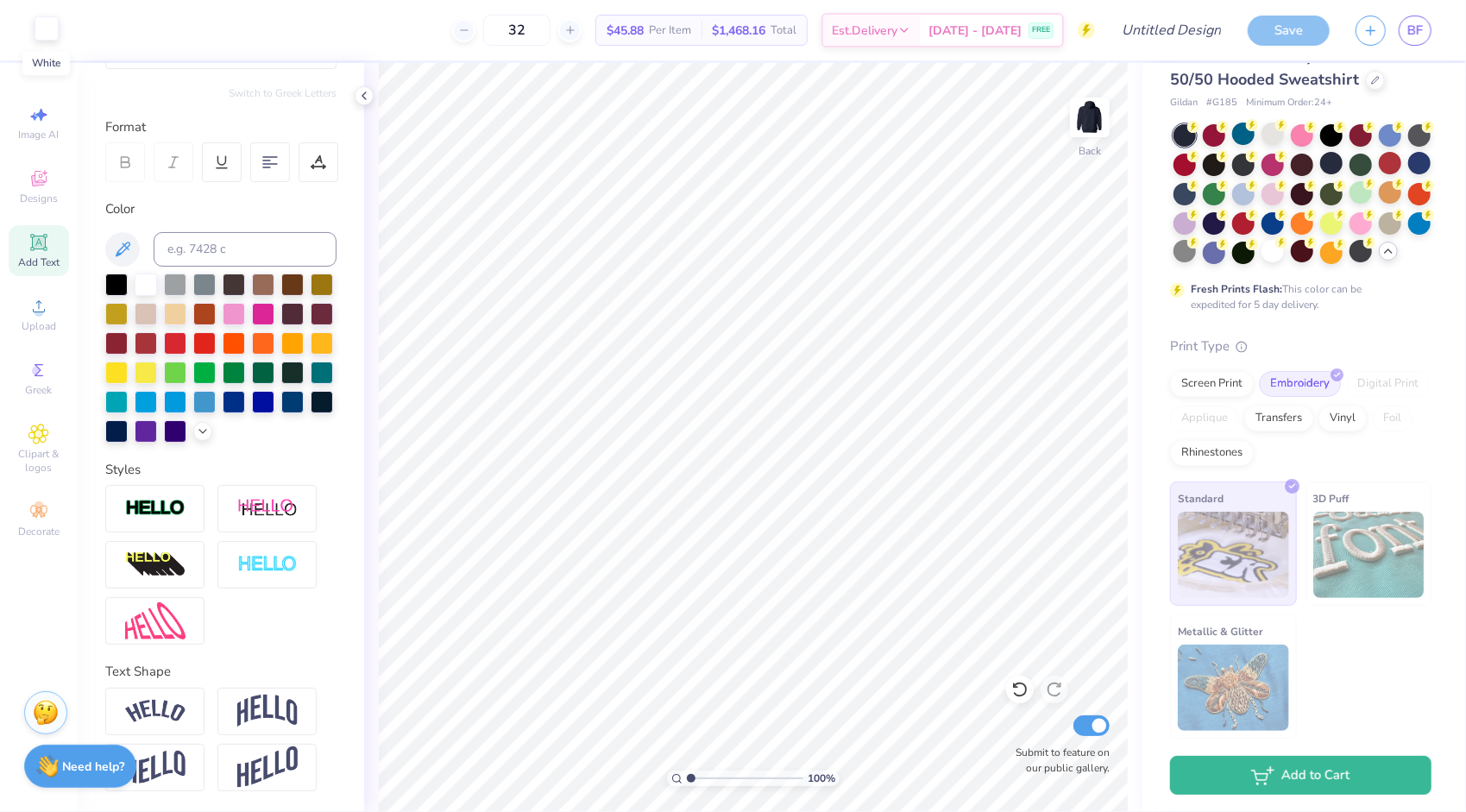
click at [39, 26] on div at bounding box center [46, 28] width 24 height 24
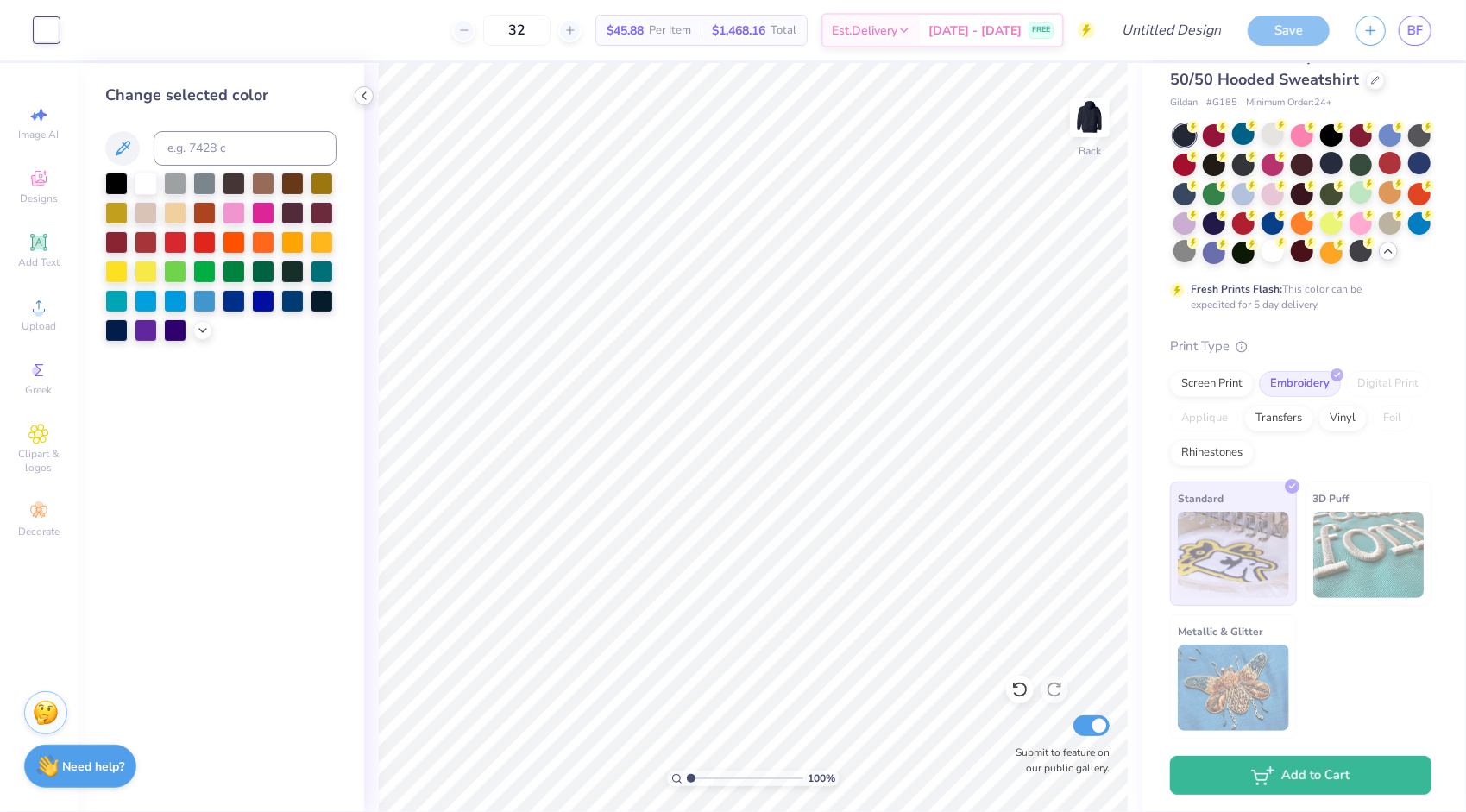
click at [361, 103] on div at bounding box center [364, 96] width 19 height 19
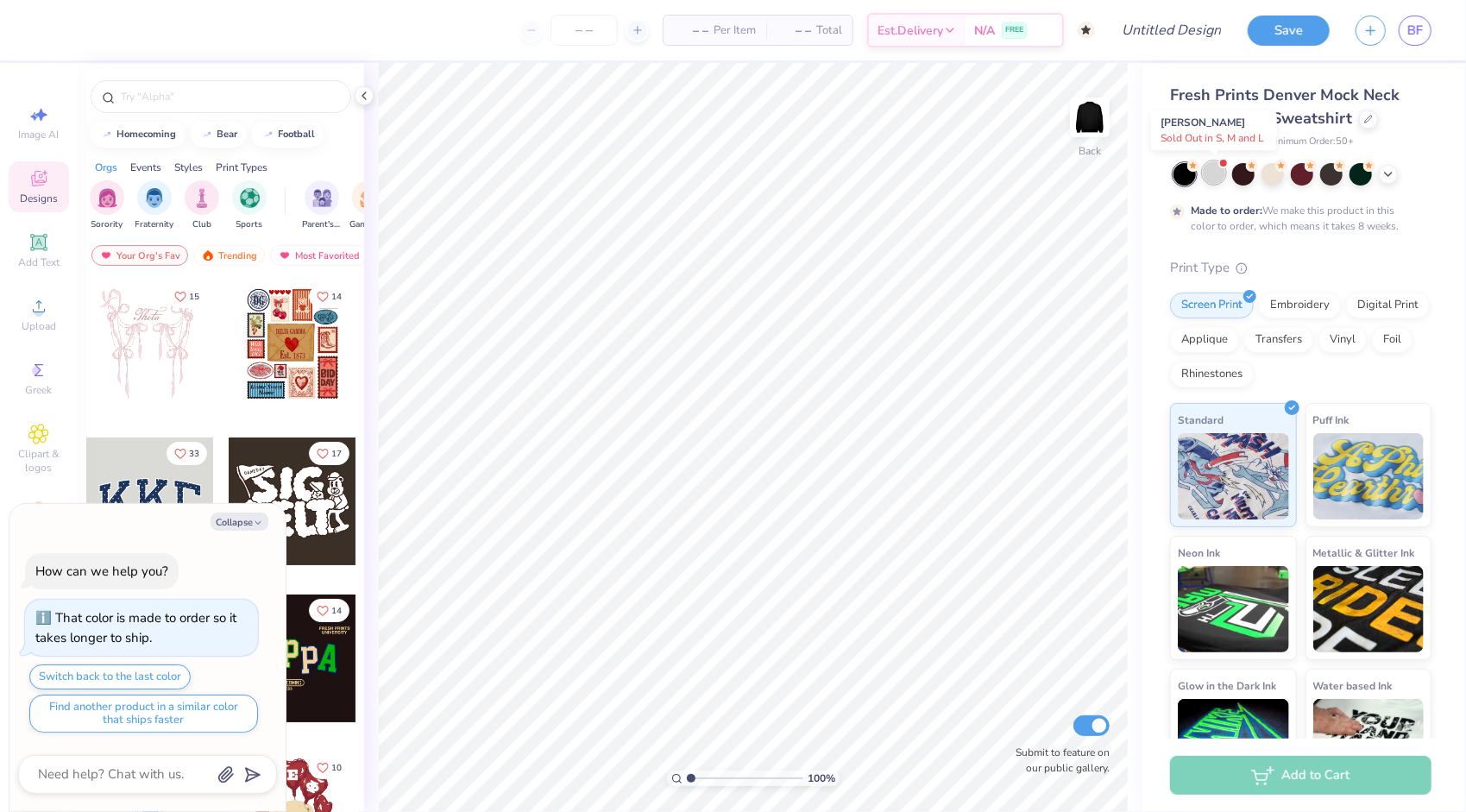
click at [1218, 168] on div at bounding box center [1214, 172] width 22 height 22
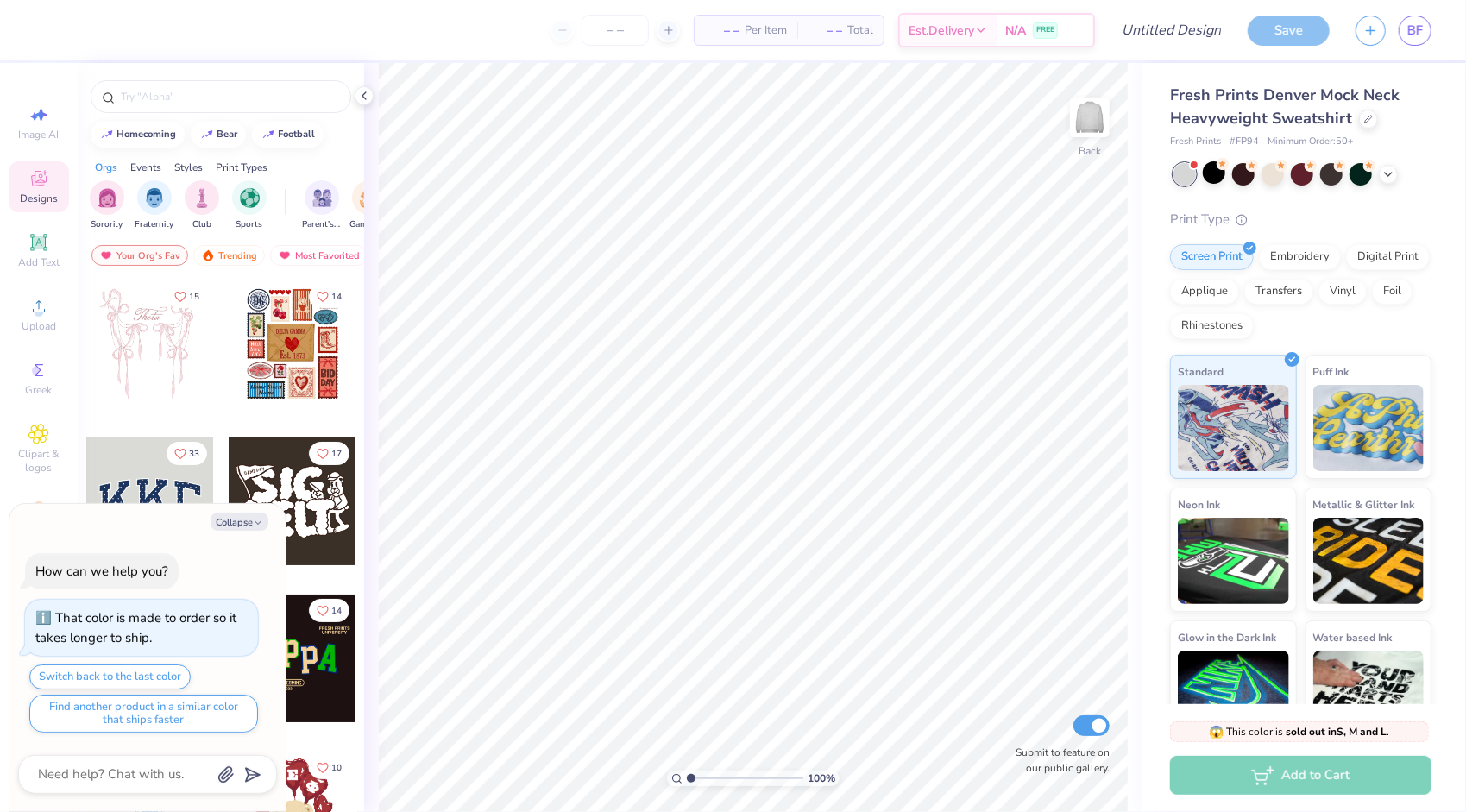
scroll to position [362, 0]
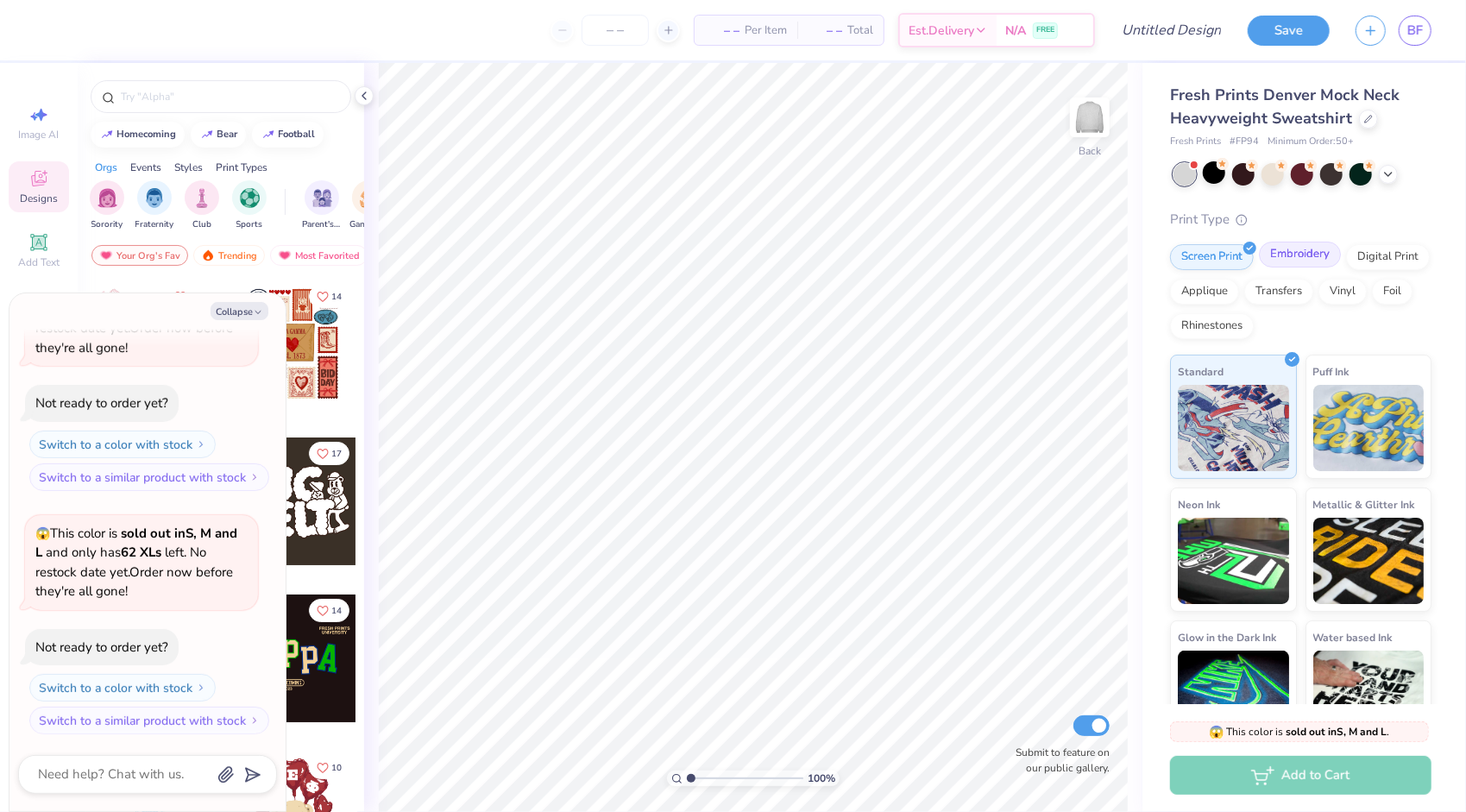
click at [1327, 263] on div "Embroidery" at bounding box center [1300, 254] width 82 height 26
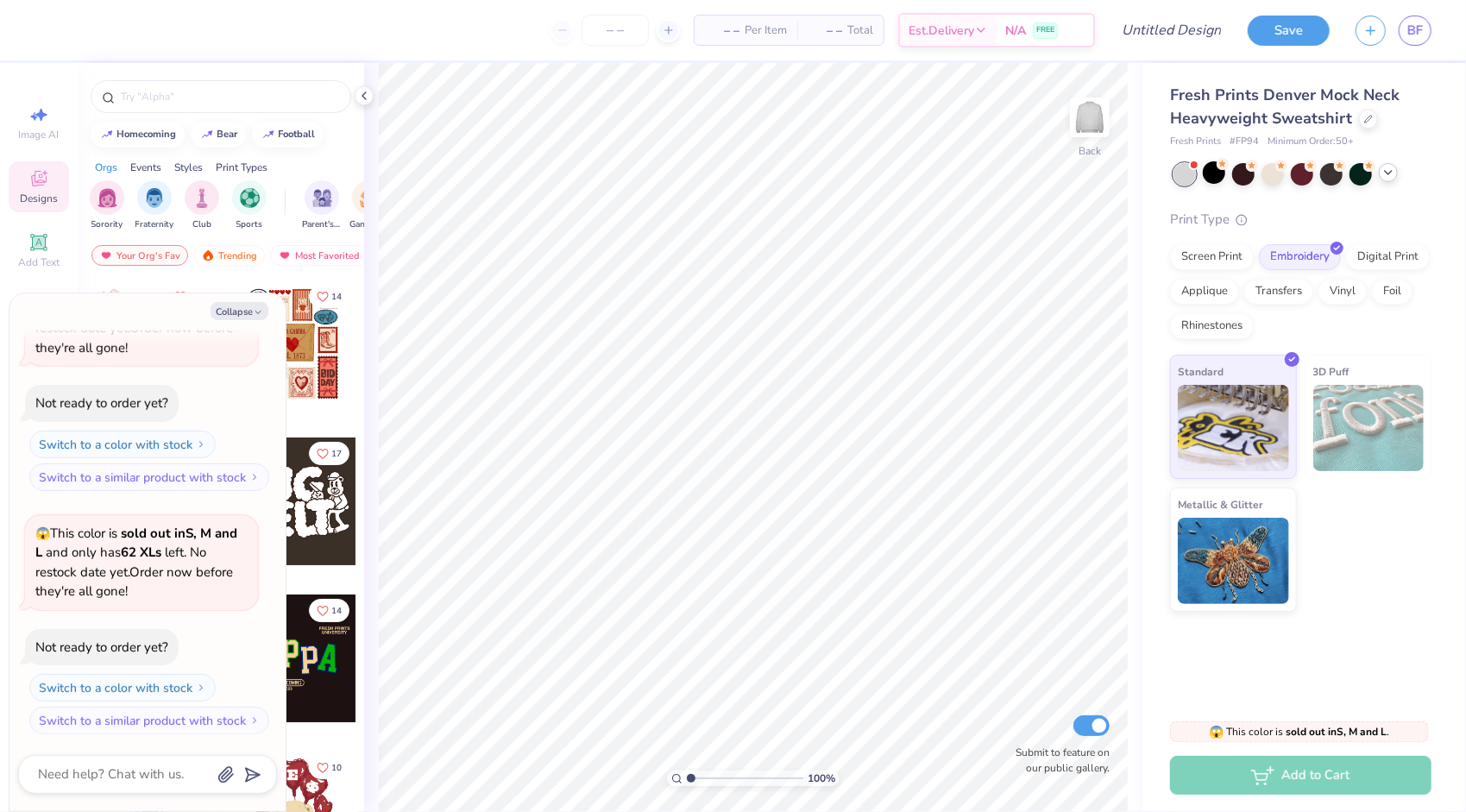
click at [1390, 177] on icon at bounding box center [1388, 172] width 13 height 13
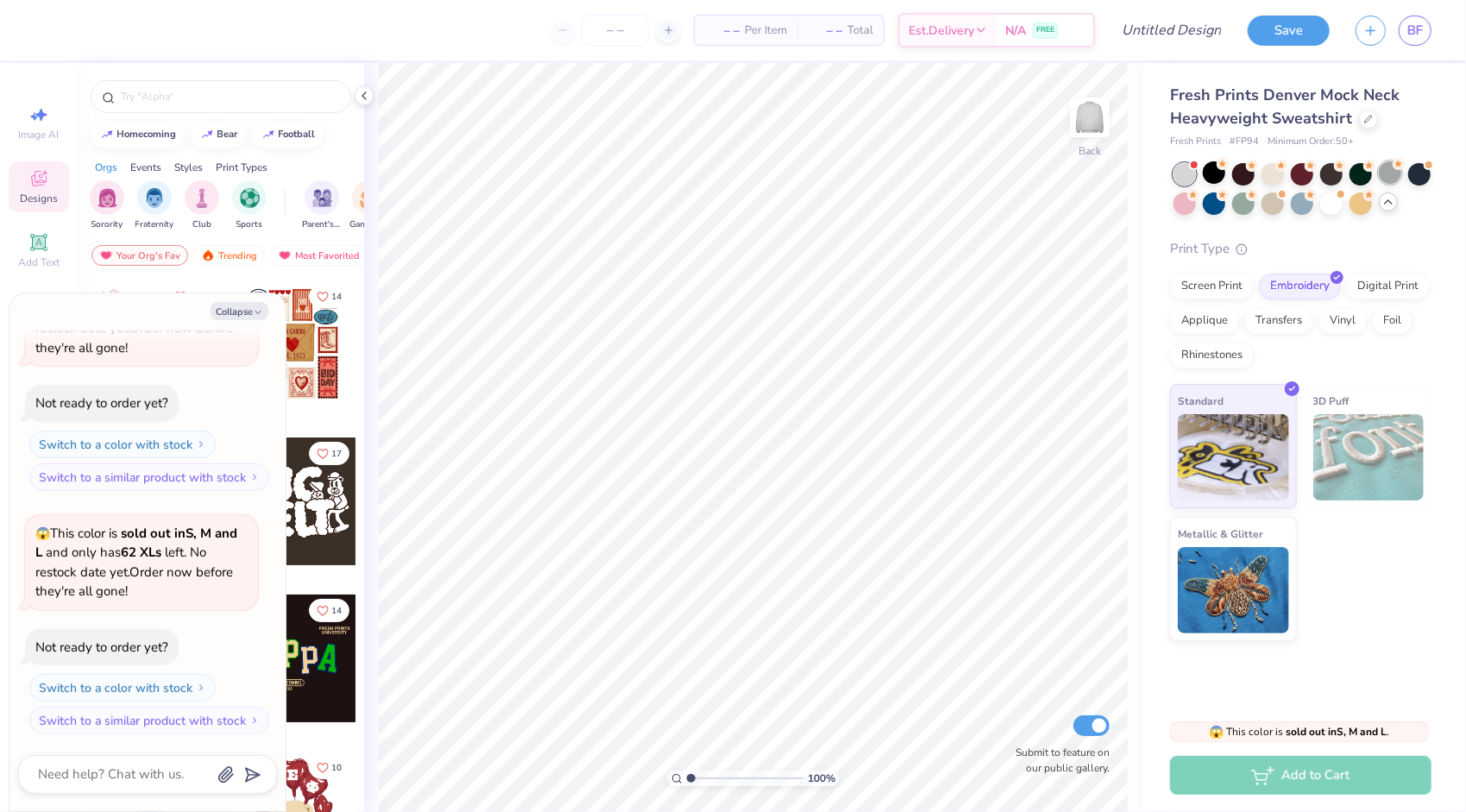
click at [1389, 164] on div at bounding box center [1390, 172] width 22 height 22
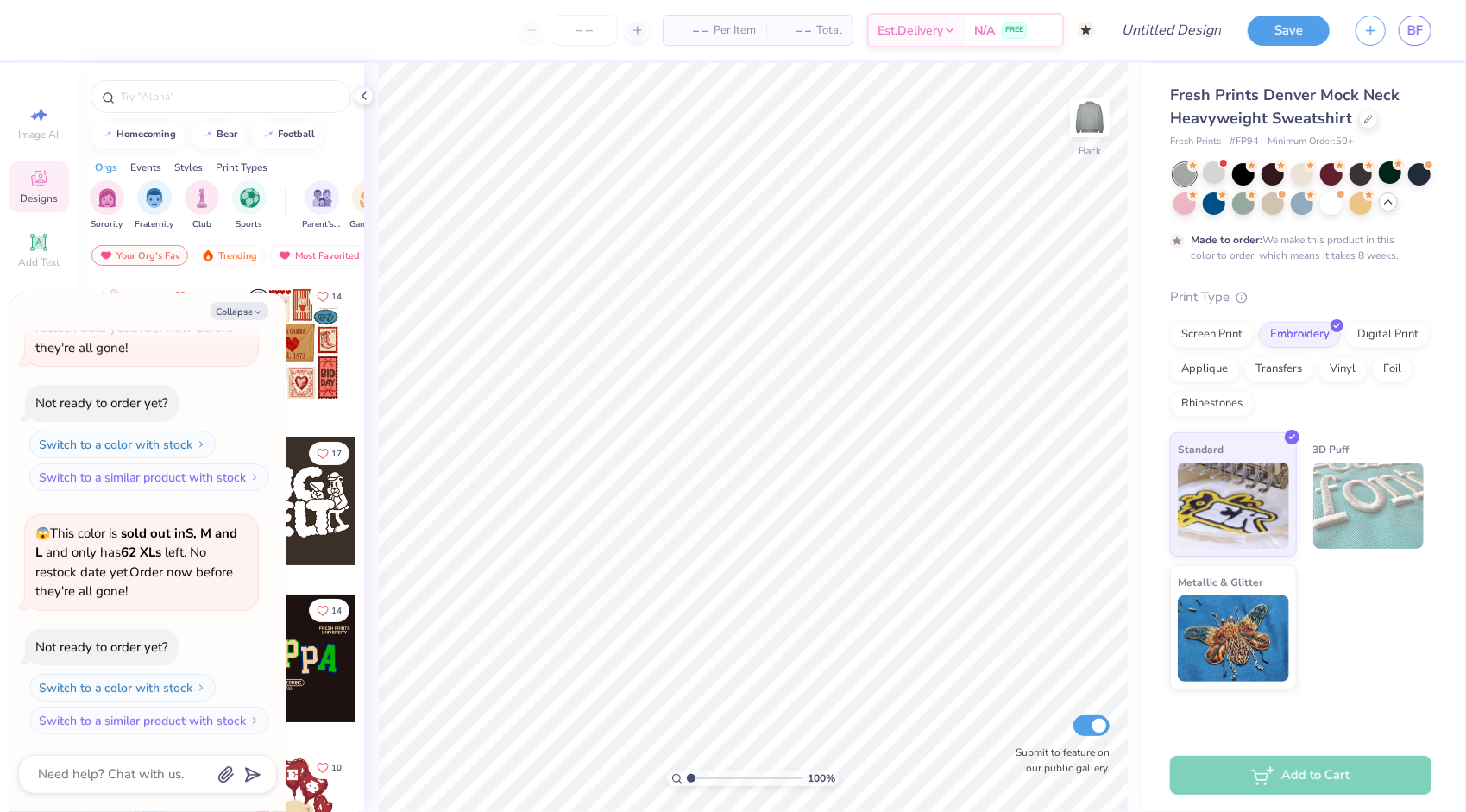
scroll to position [504, 0]
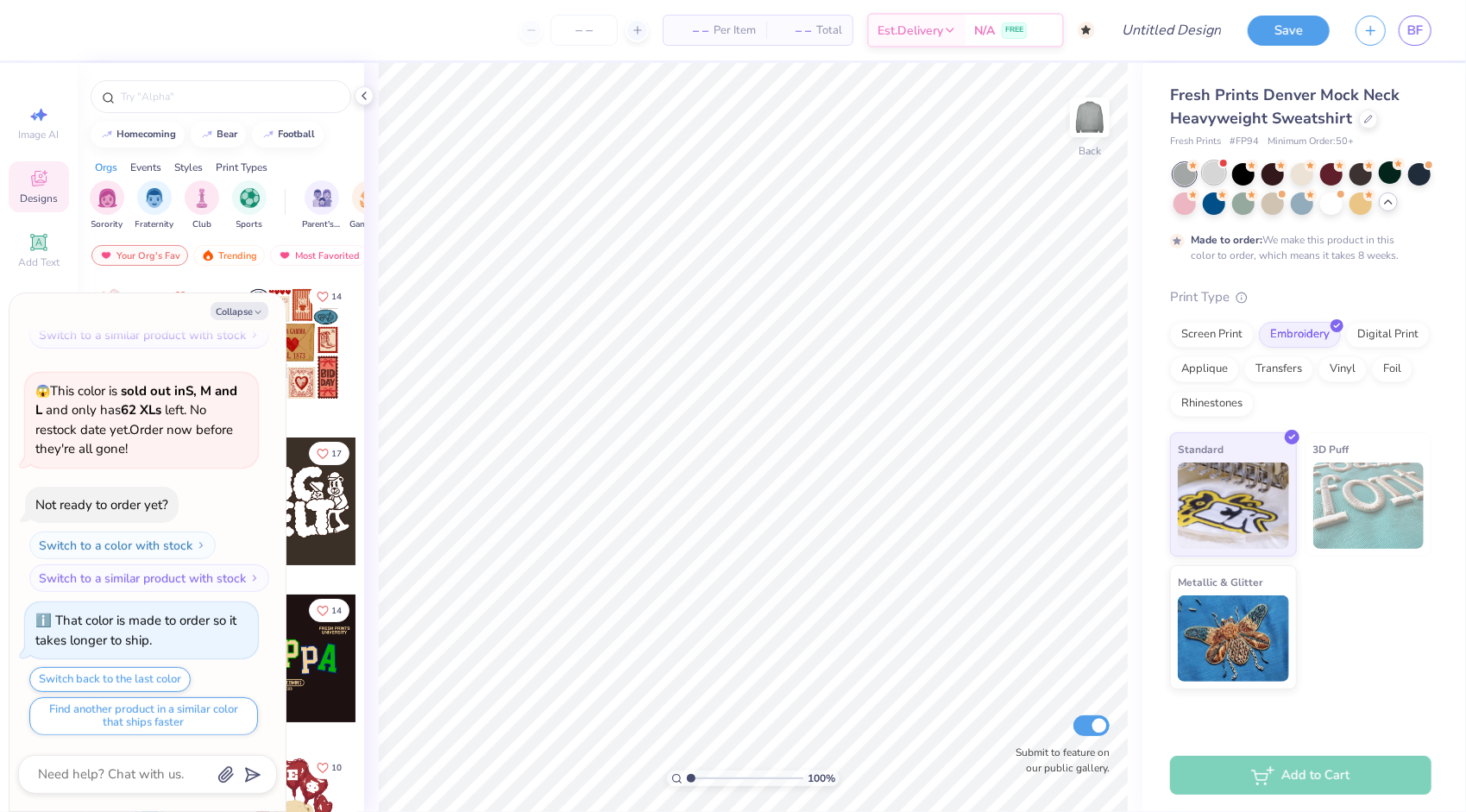
click at [1211, 169] on div at bounding box center [1214, 172] width 22 height 22
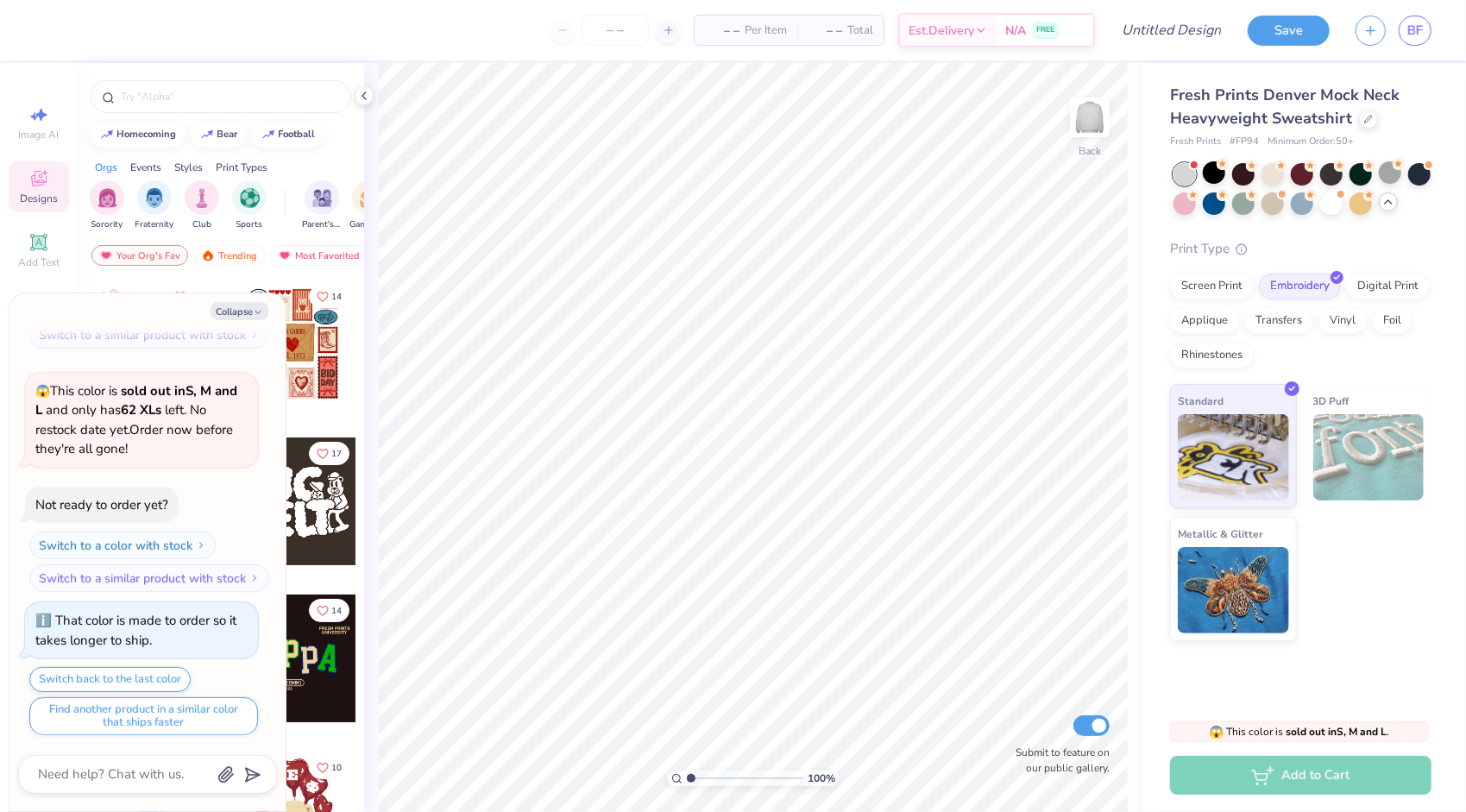
scroll to position [833, 0]
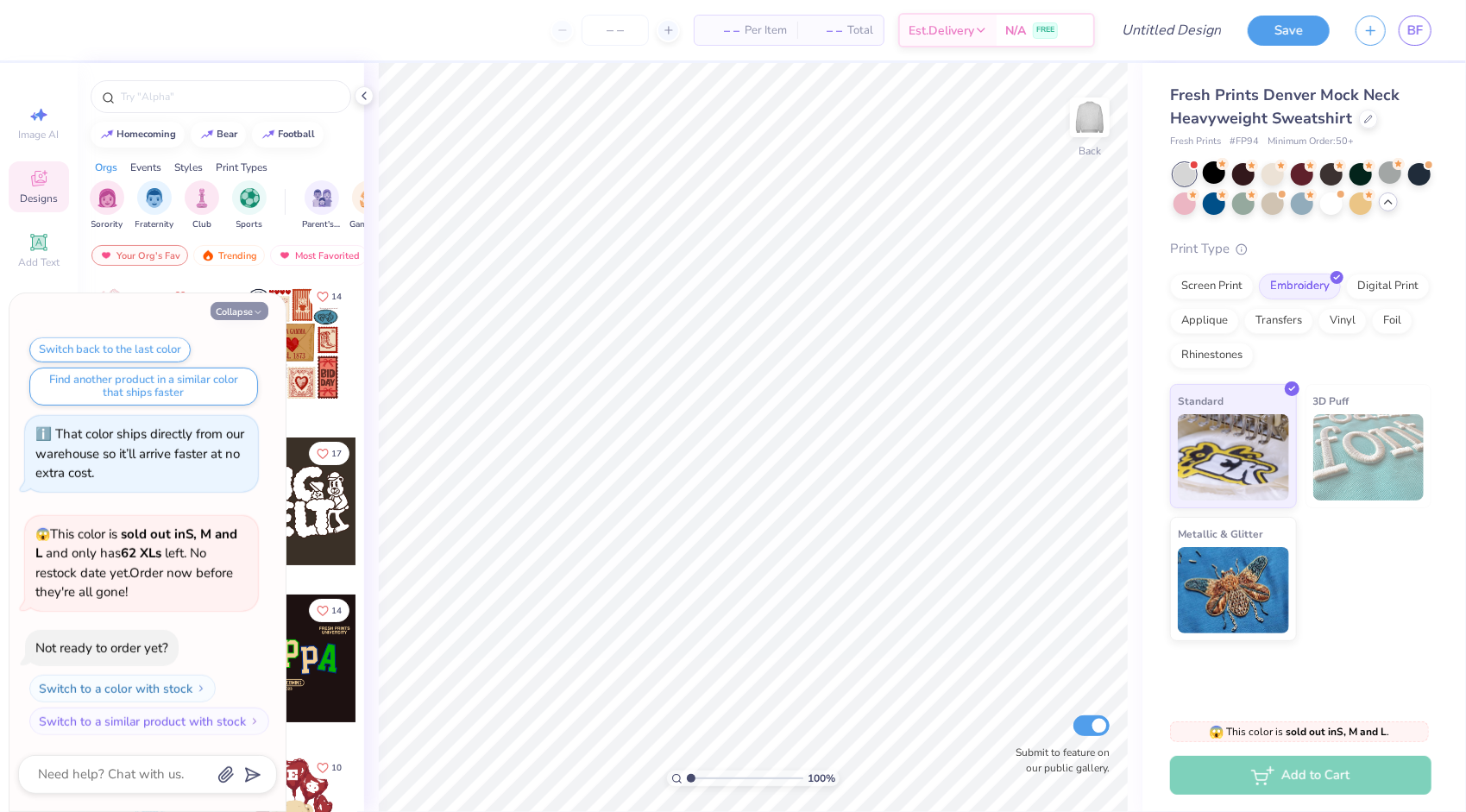
click at [253, 314] on icon "button" at bounding box center [258, 313] width 11 height 11
type textarea "x"
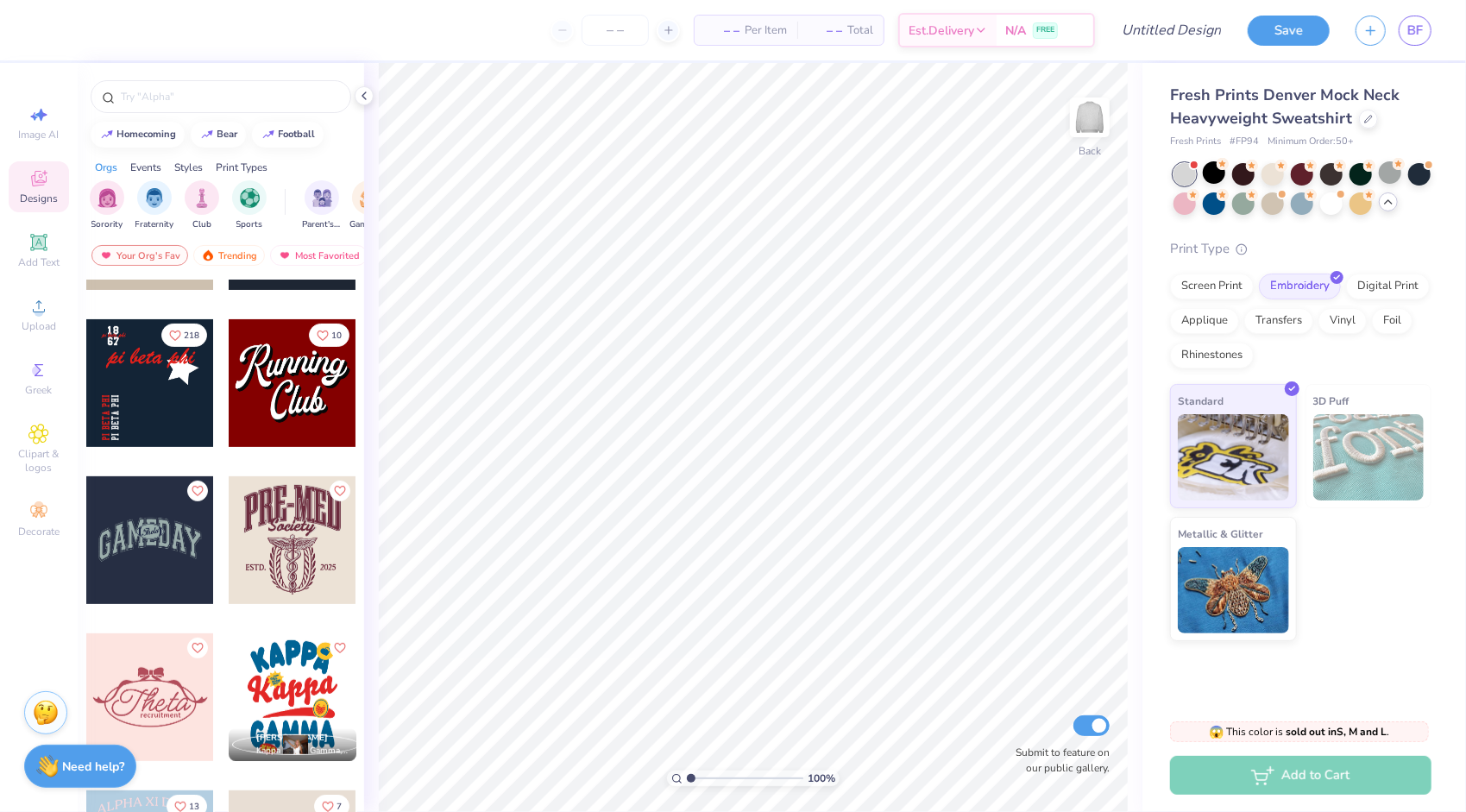
scroll to position [4833, 0]
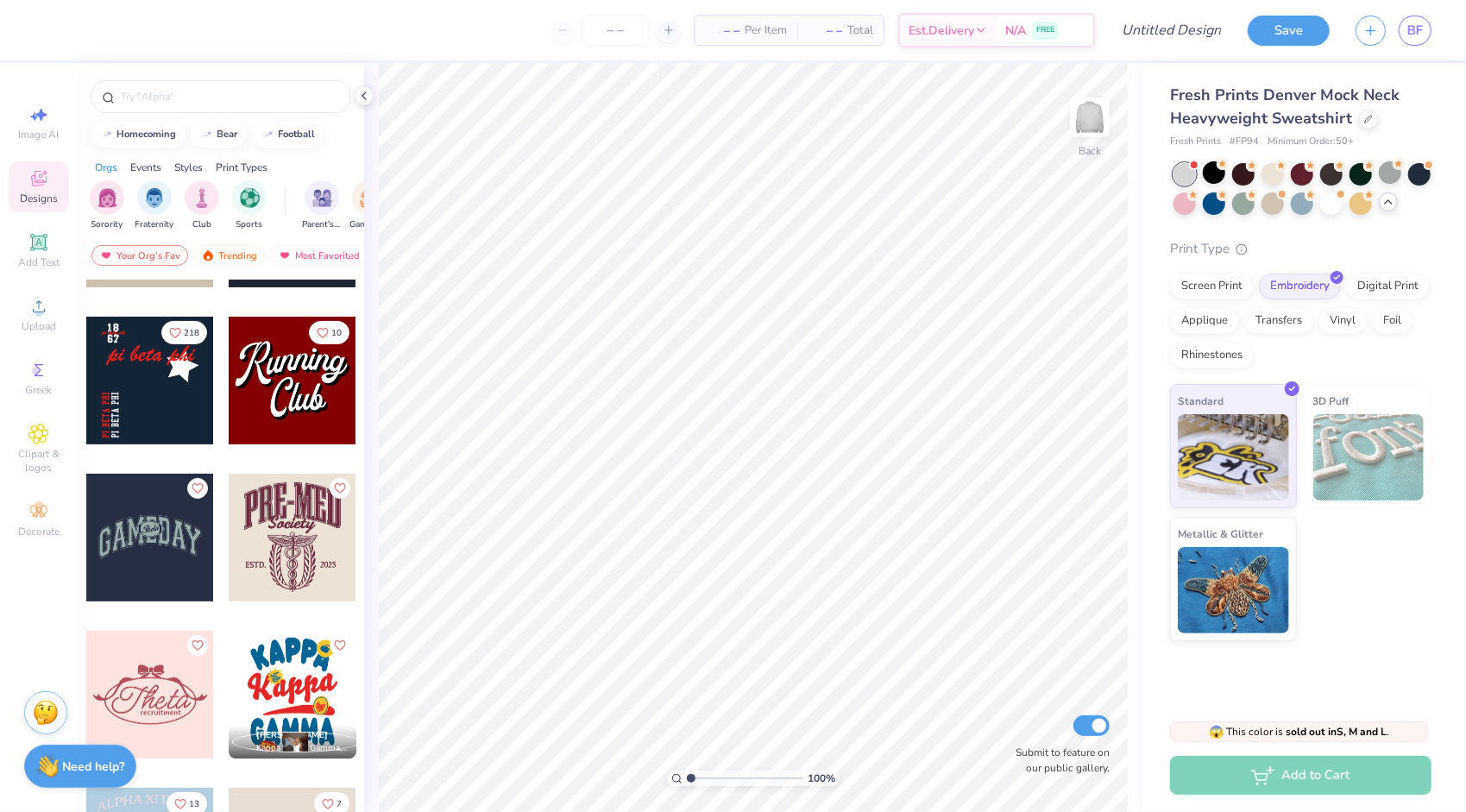
click at [259, 403] on div at bounding box center [292, 381] width 128 height 128
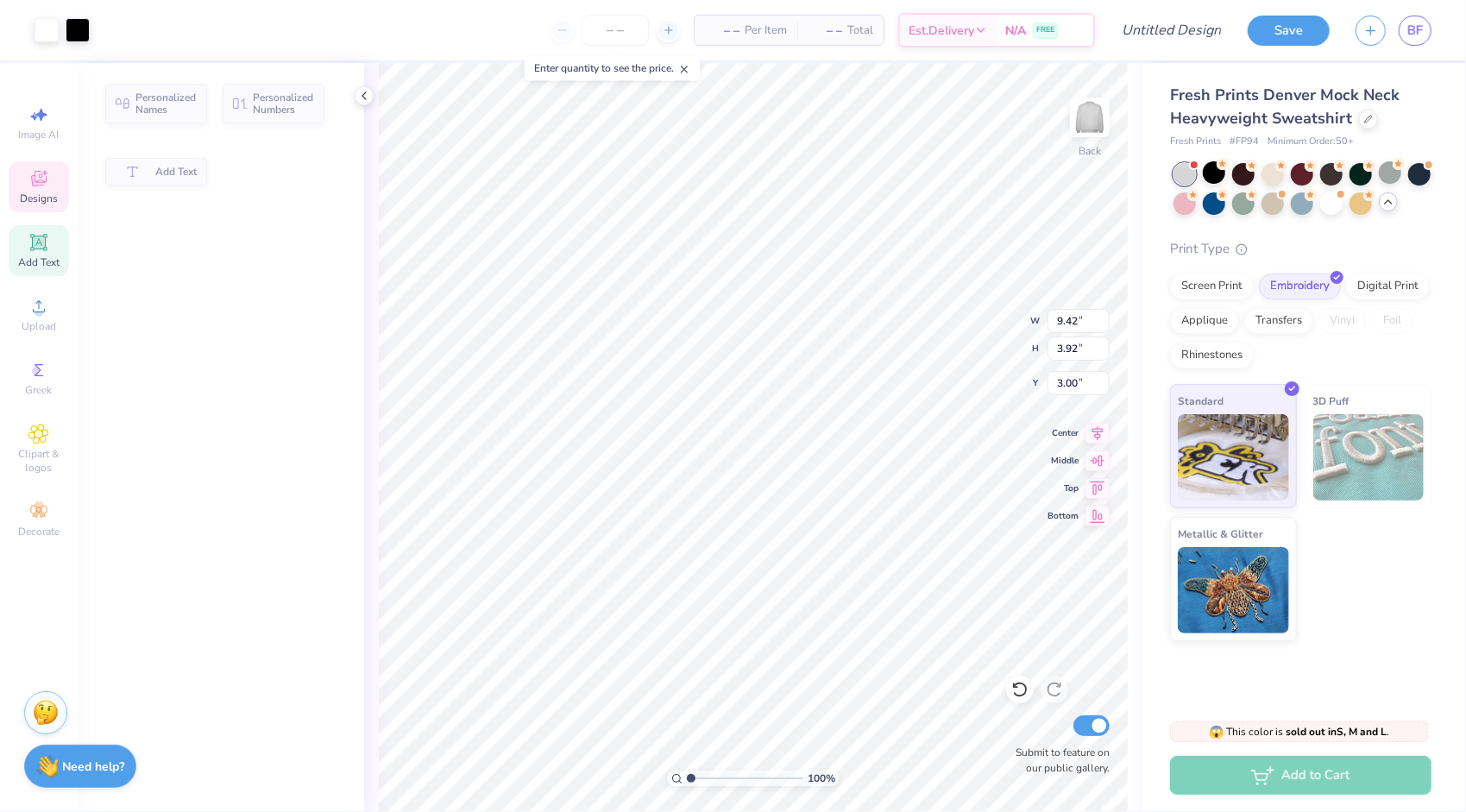
type input "3.92"
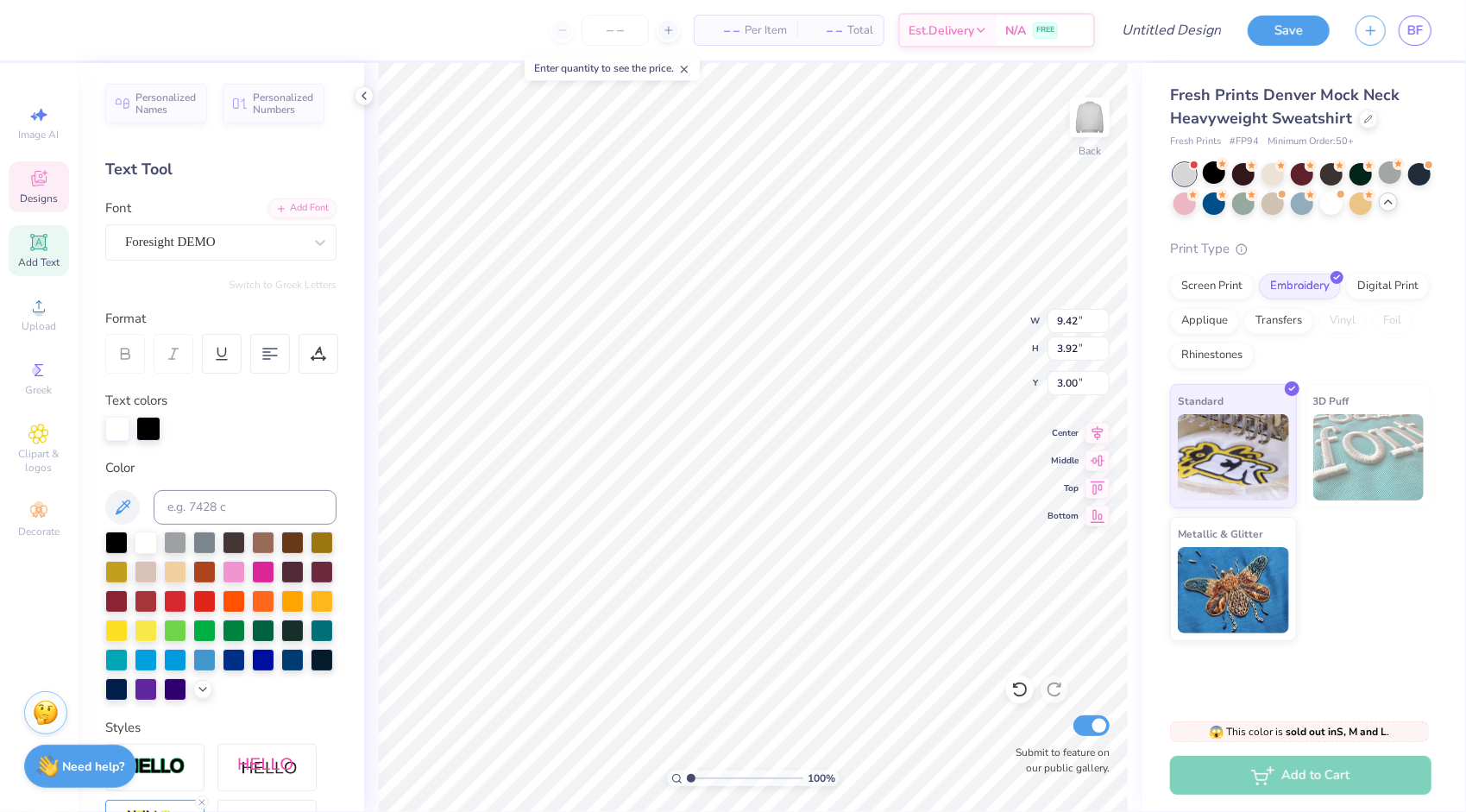
scroll to position [13, 2]
type textarea "Pitch"
click at [128, 691] on div at bounding box center [116, 687] width 22 height 22
click at [150, 427] on div at bounding box center [148, 429] width 24 height 24
click at [137, 545] on div at bounding box center [146, 540] width 22 height 22
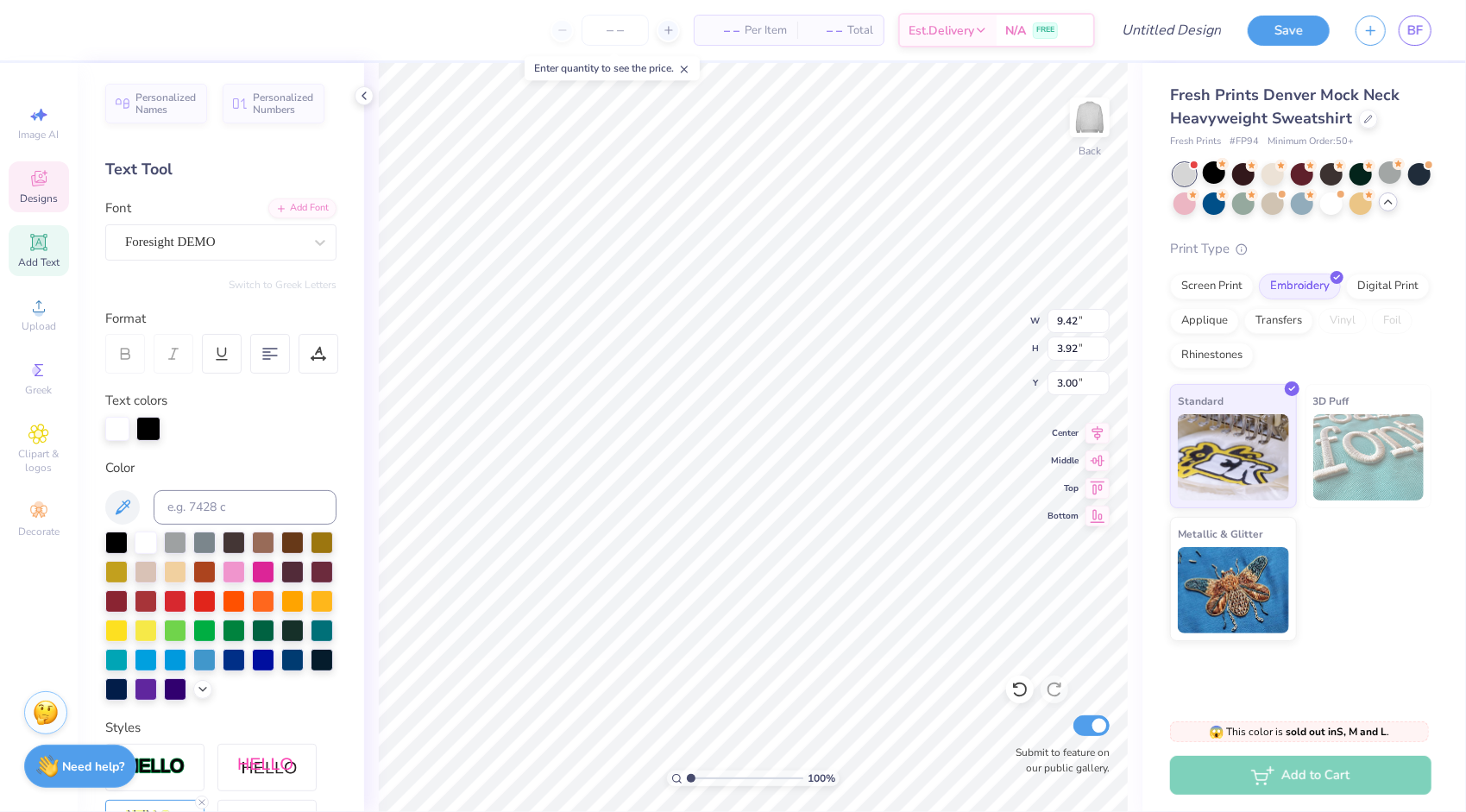
click at [149, 427] on div at bounding box center [148, 429] width 24 height 24
click at [148, 539] on div at bounding box center [146, 540] width 22 height 22
click at [123, 417] on div at bounding box center [117, 429] width 24 height 24
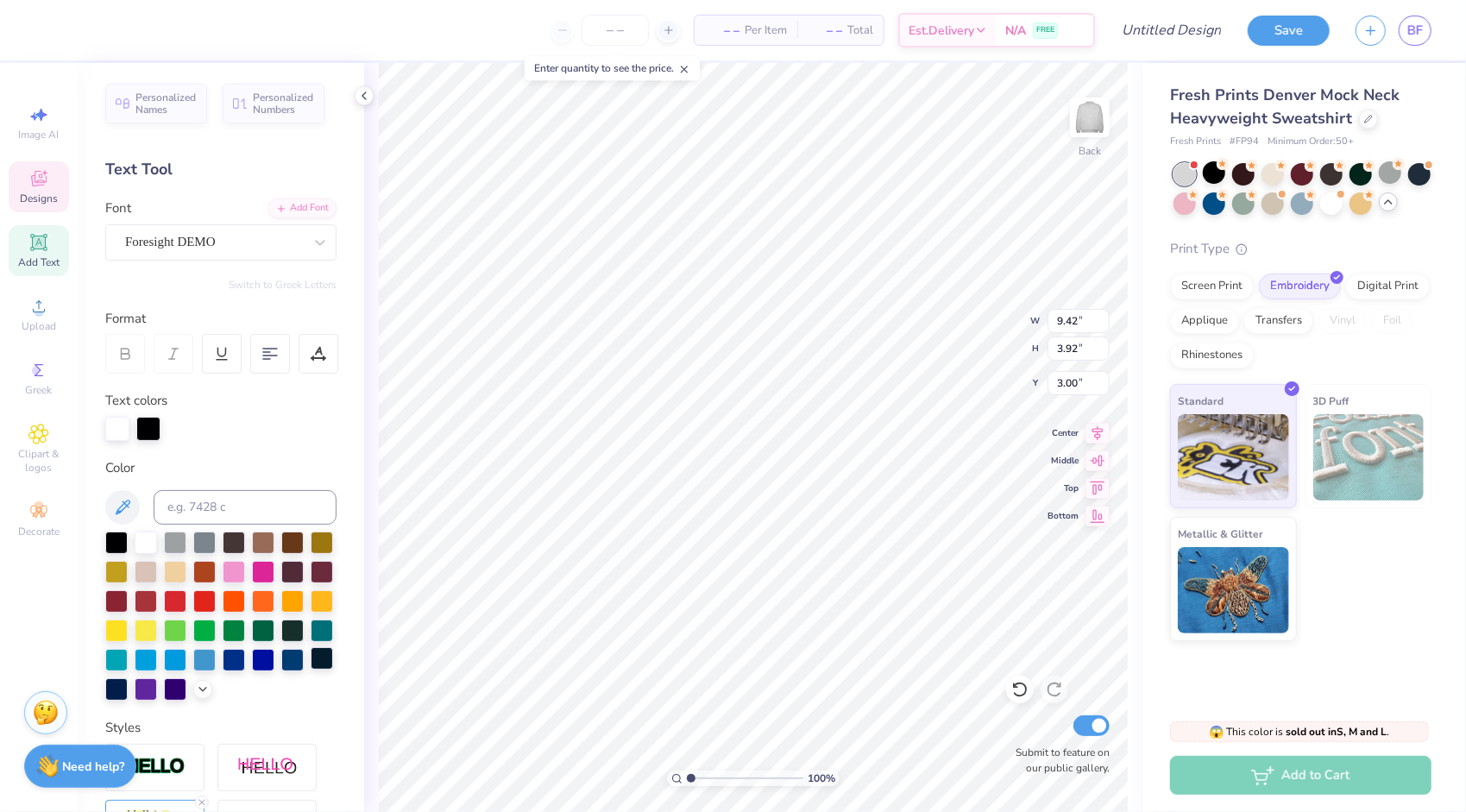
click at [311, 670] on div at bounding box center [322, 658] width 22 height 22
click at [281, 670] on div at bounding box center [292, 658] width 22 height 22
click at [377, 158] on div "100 % Back Submit to feature on our public gallery." at bounding box center [753, 438] width 778 height 749
type input "8.55"
type input "5.32"
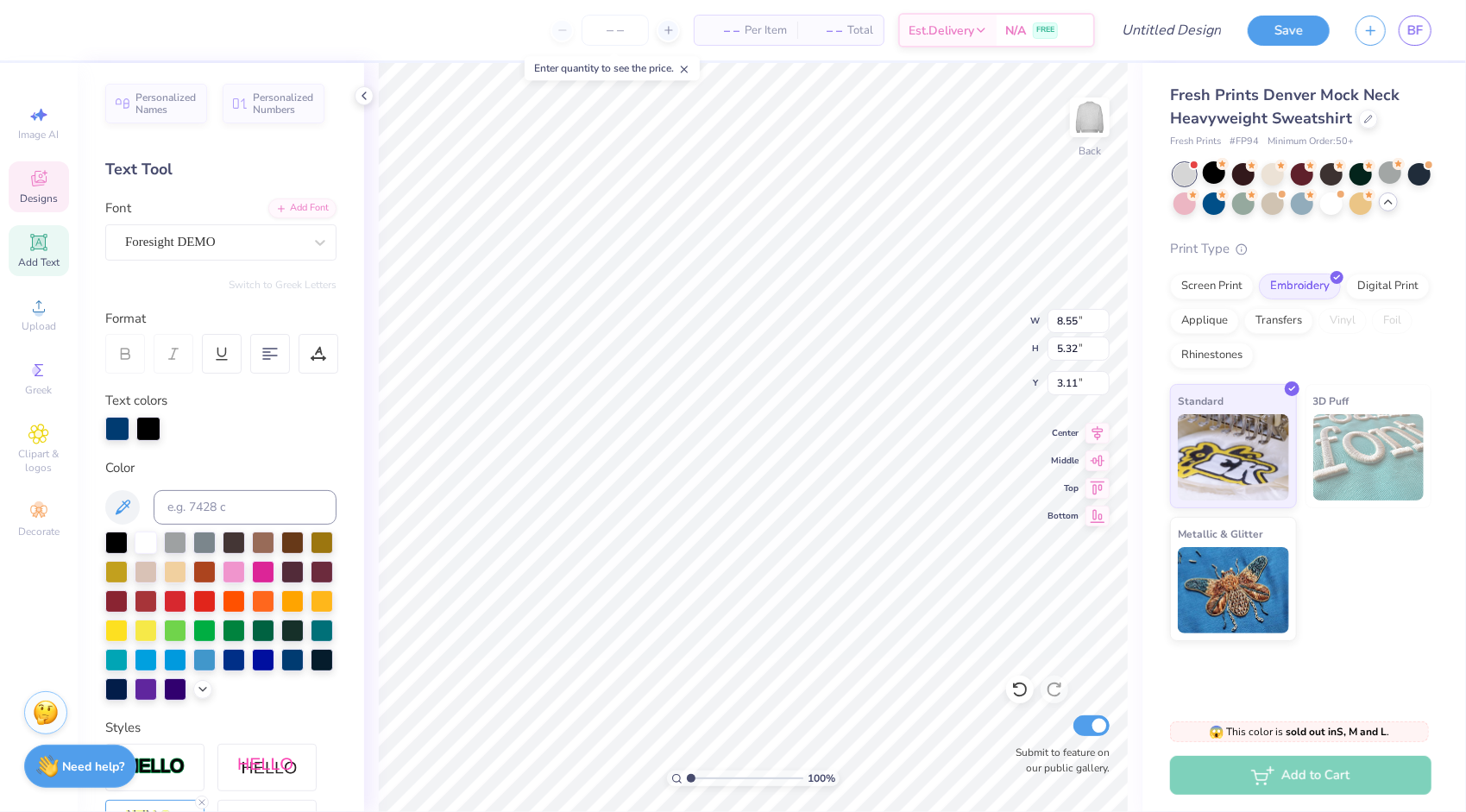
type input "0.50"
type input "4.73"
type input "3.54"
type input "6.01"
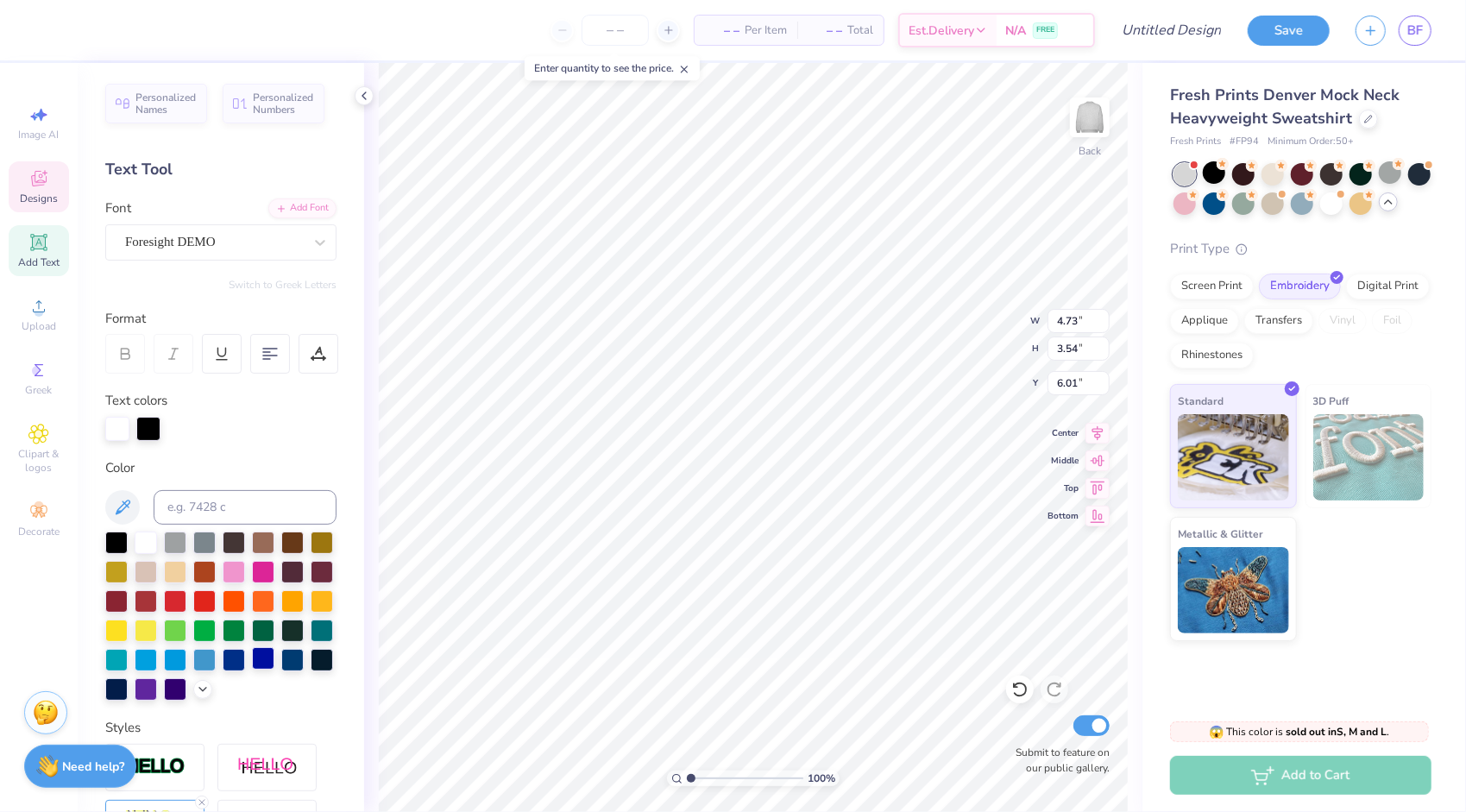
type textarea "Please"
click at [252, 670] on div at bounding box center [263, 658] width 22 height 22
drag, startPoint x: 154, startPoint y: 683, endPoint x: 163, endPoint y: 681, distance: 9.2
click at [222, 672] on div at bounding box center [233, 659] width 22 height 22
click at [281, 670] on div at bounding box center [292, 658] width 22 height 22
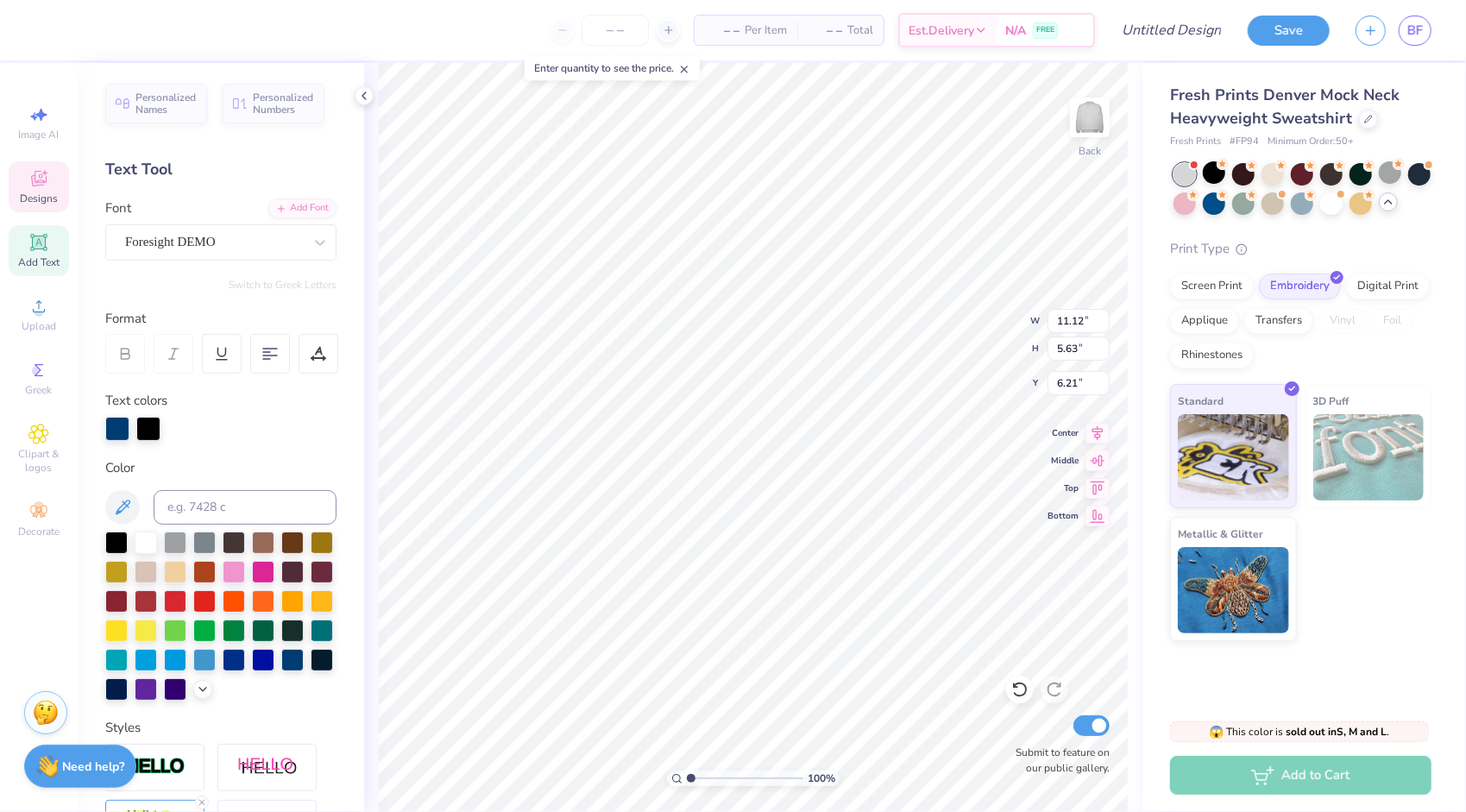
type input "11.12"
type input "5.63"
type input "4.37"
type input "8.55"
type input "5.32"
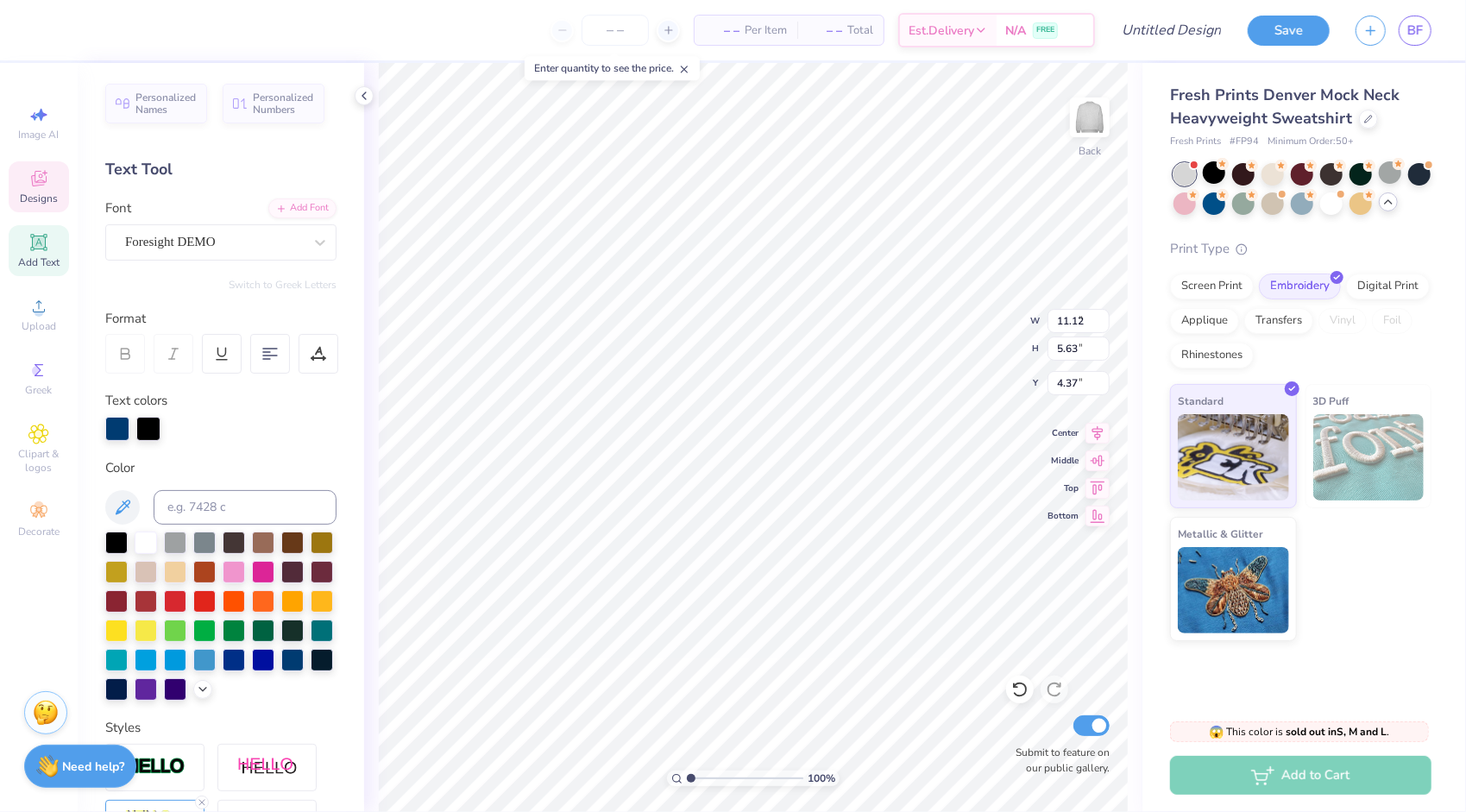
type input "0.50"
type input "10.07"
type input "5.10"
type input "4.41"
type input "8.55"
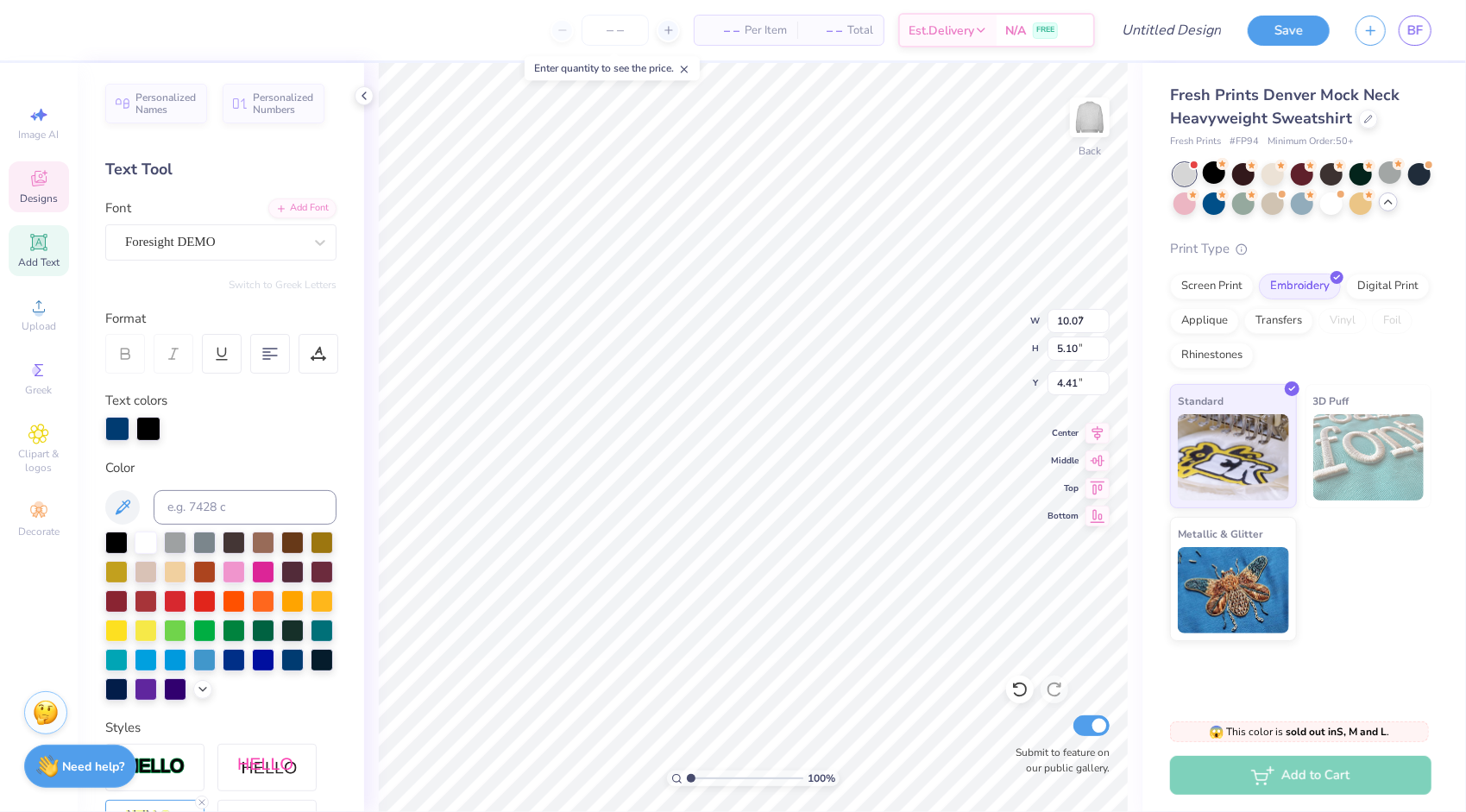
type input "5.32"
type input "0.50"
type input "10.07"
type input "5.10"
type input "4.38"
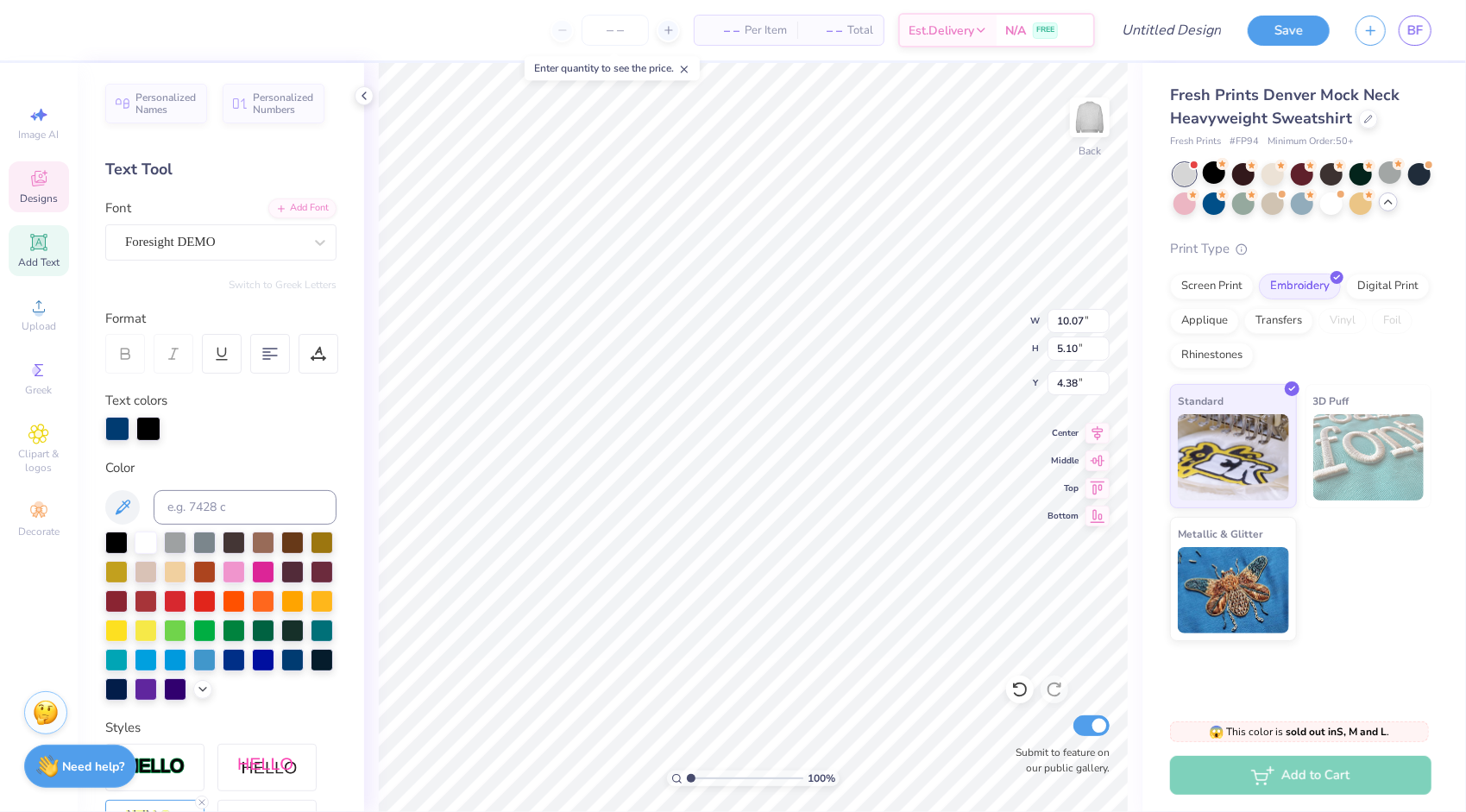
type input "10.49"
type input "5.31"
type input "4.37"
type input "4.98"
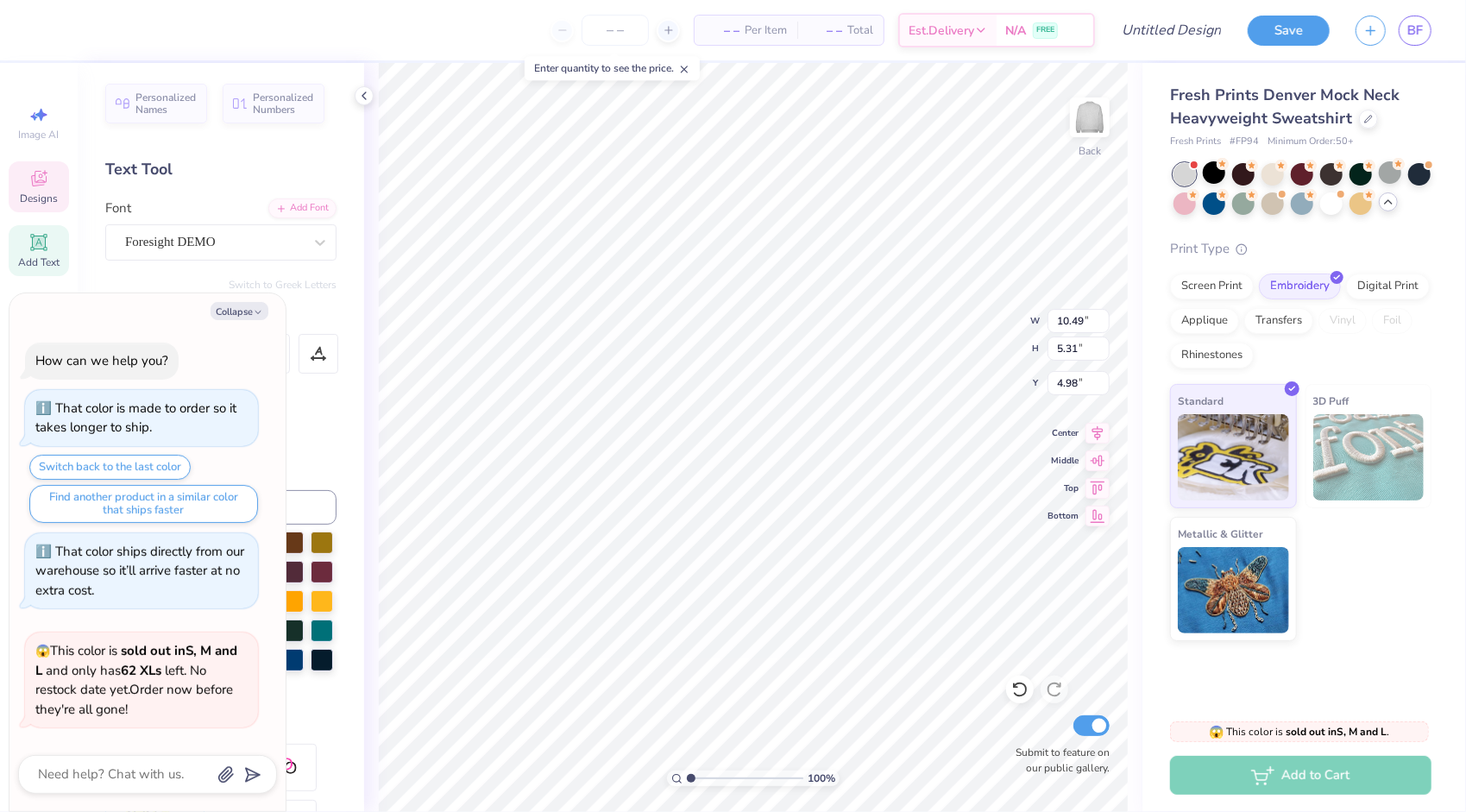
scroll to position [975, 0]
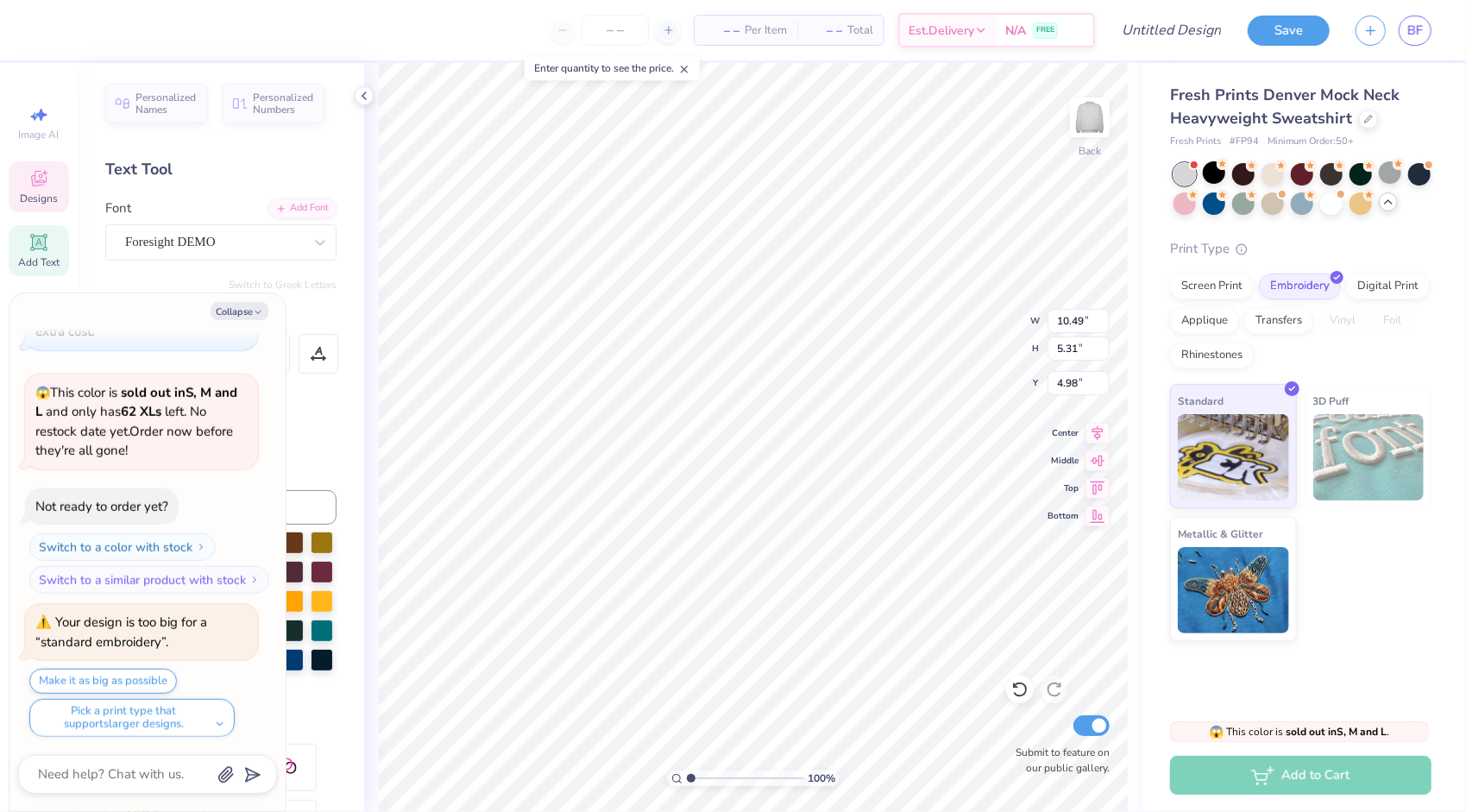
type textarea "x"
type input "11.78"
type input "5.96"
type input "5.06"
type textarea "x"
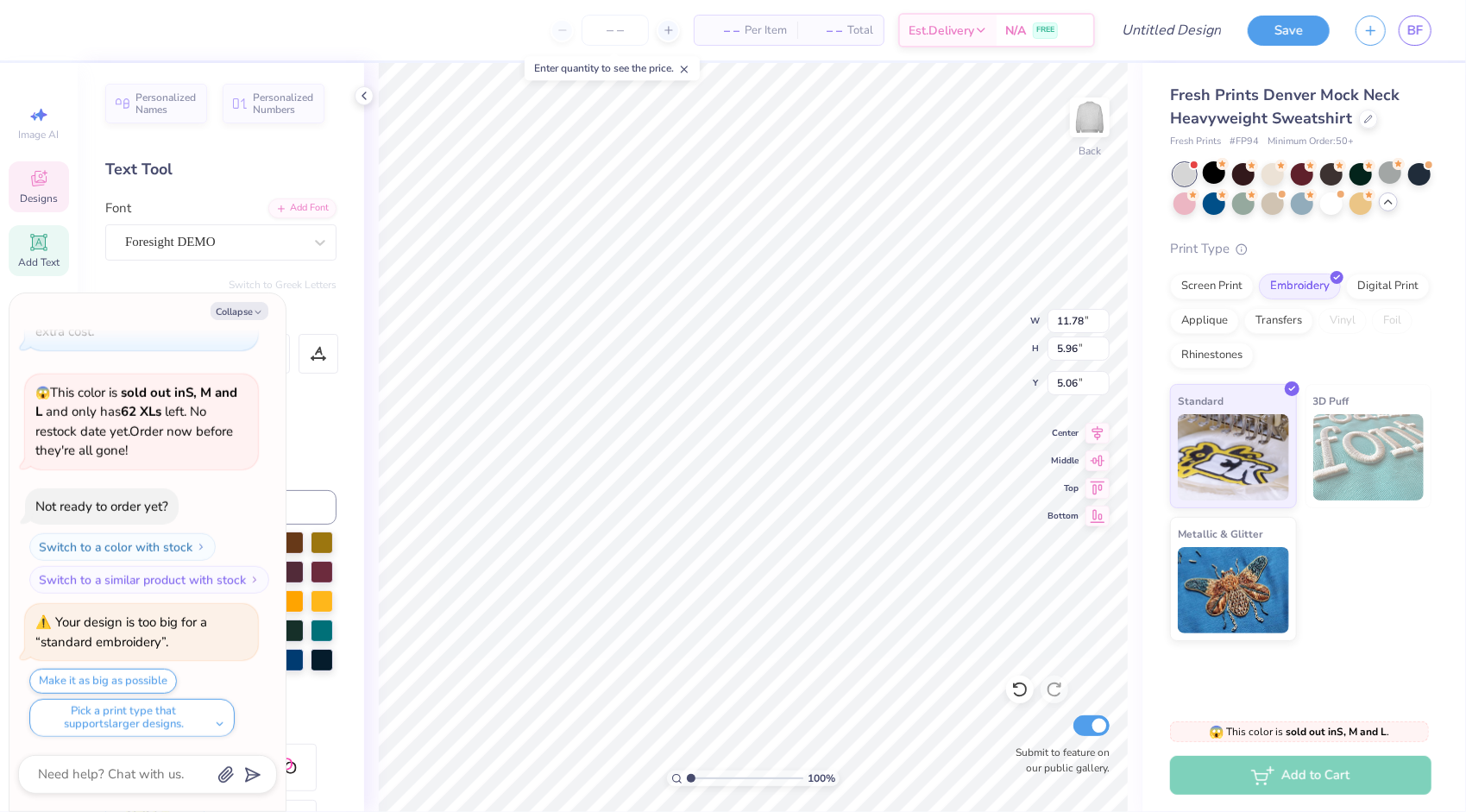
type input "12.00"
type input "6.07"
type input "5.08"
type textarea "x"
type input "6.64"
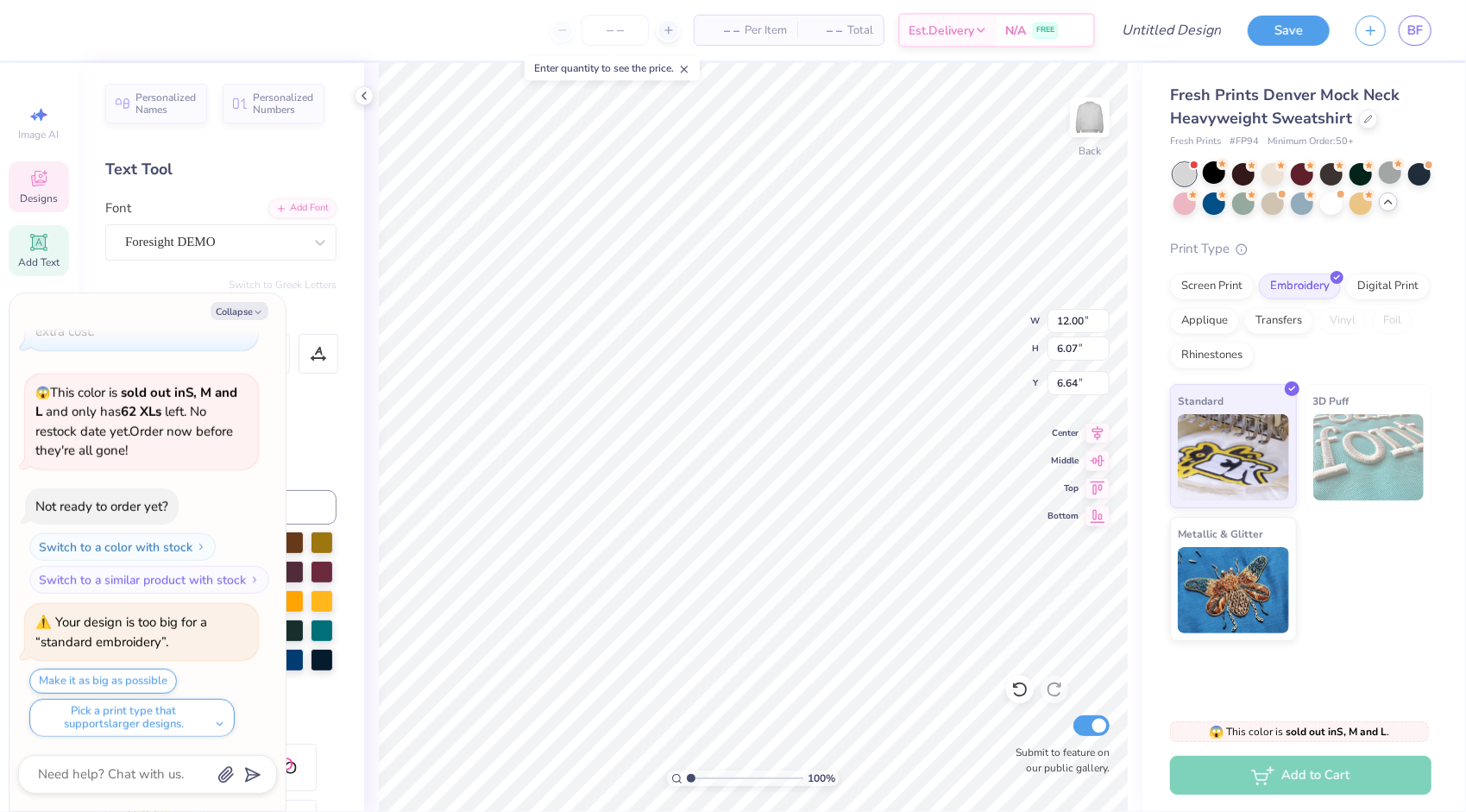
type textarea "x"
type input "8.55"
type input "5.32"
type input "0.50"
type textarea "x"
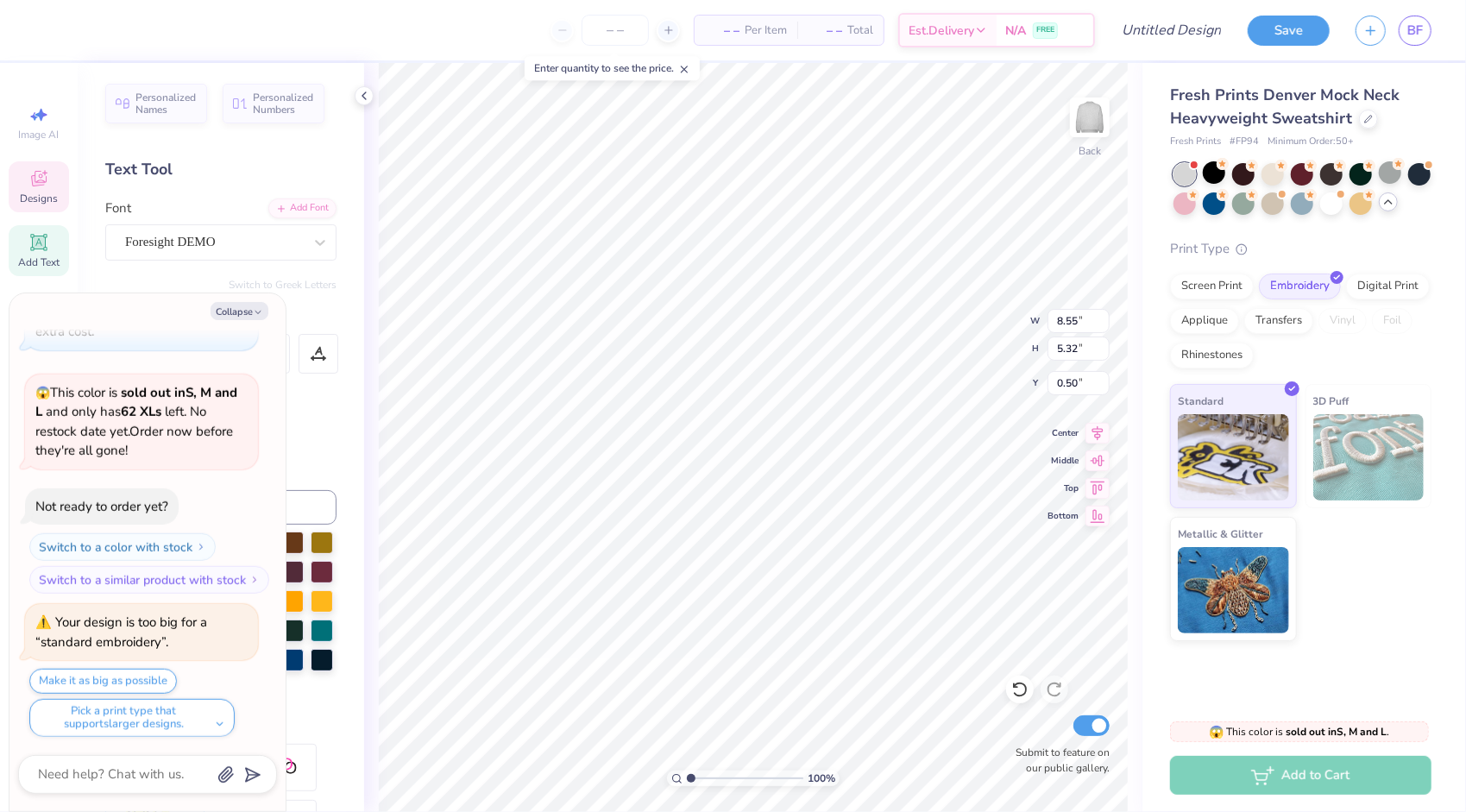
type input "12.00"
type input "6.07"
type input "6.64"
type textarea "x"
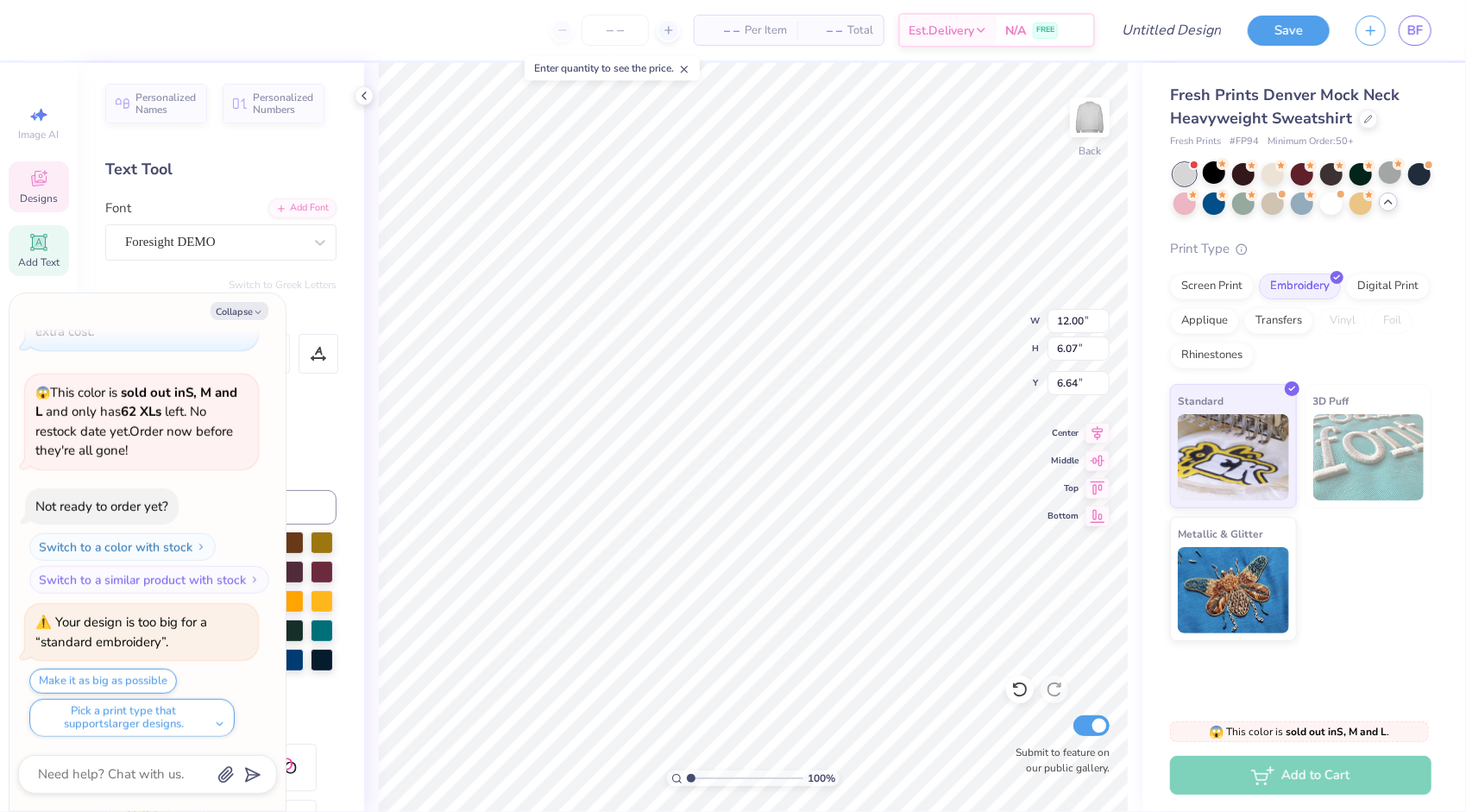
type input "8.55"
type input "5.32"
type input "0.50"
type textarea "x"
type input "12.00"
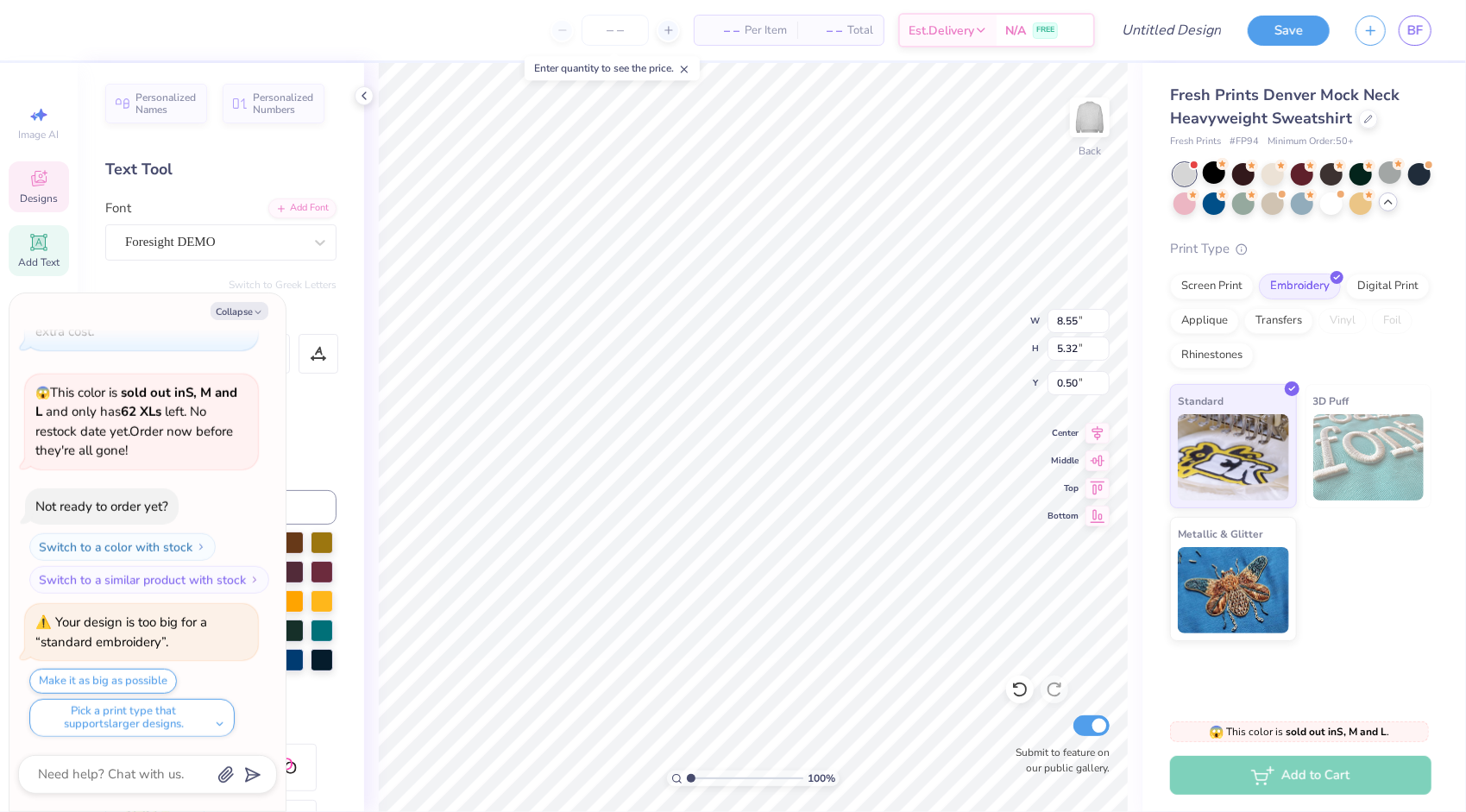
type input "6.07"
type input "6.64"
type textarea "x"
type input "8.55"
type input "5.32"
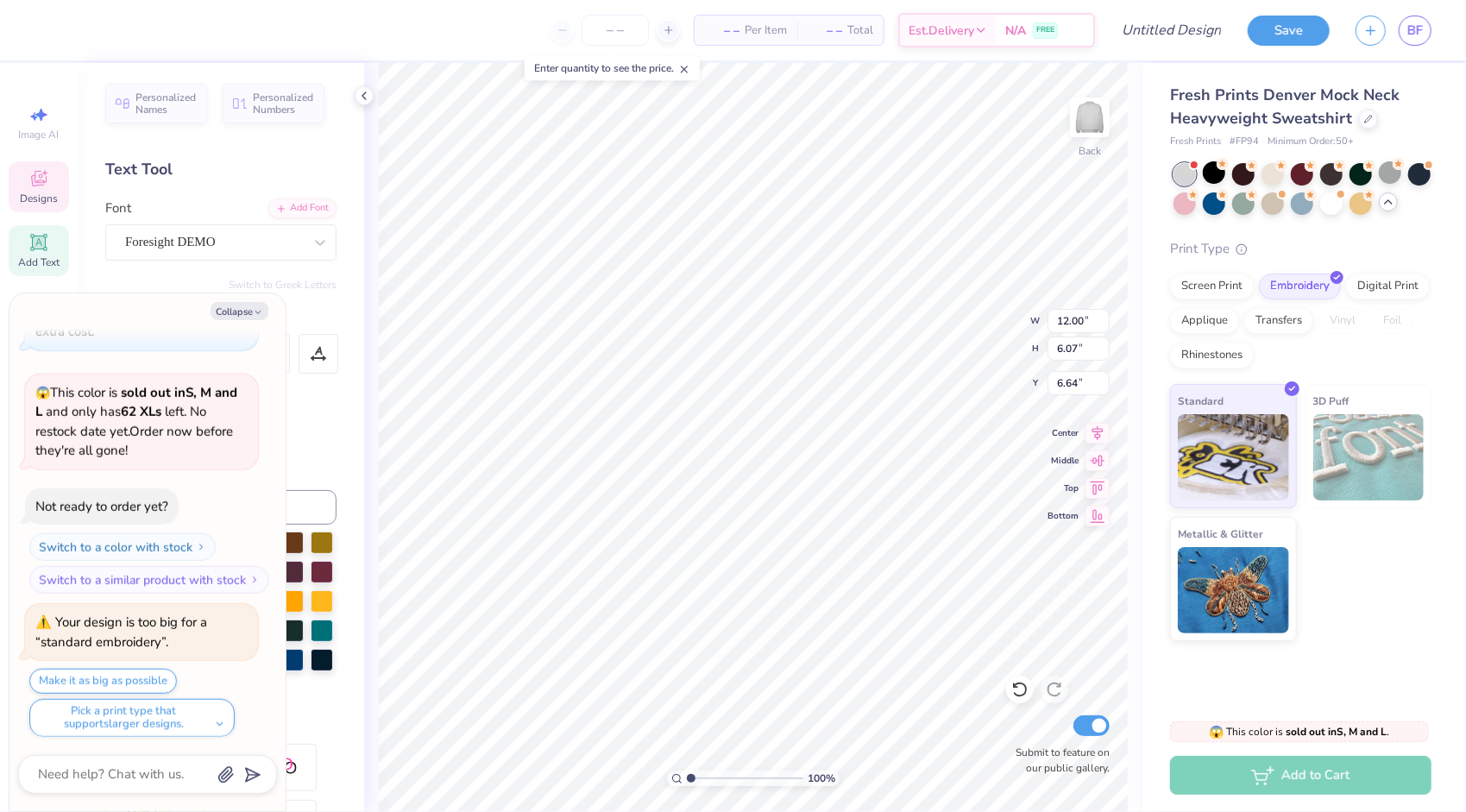
type input "0.50"
type textarea "x"
type input "12.00"
type input "6.07"
type input "6.64"
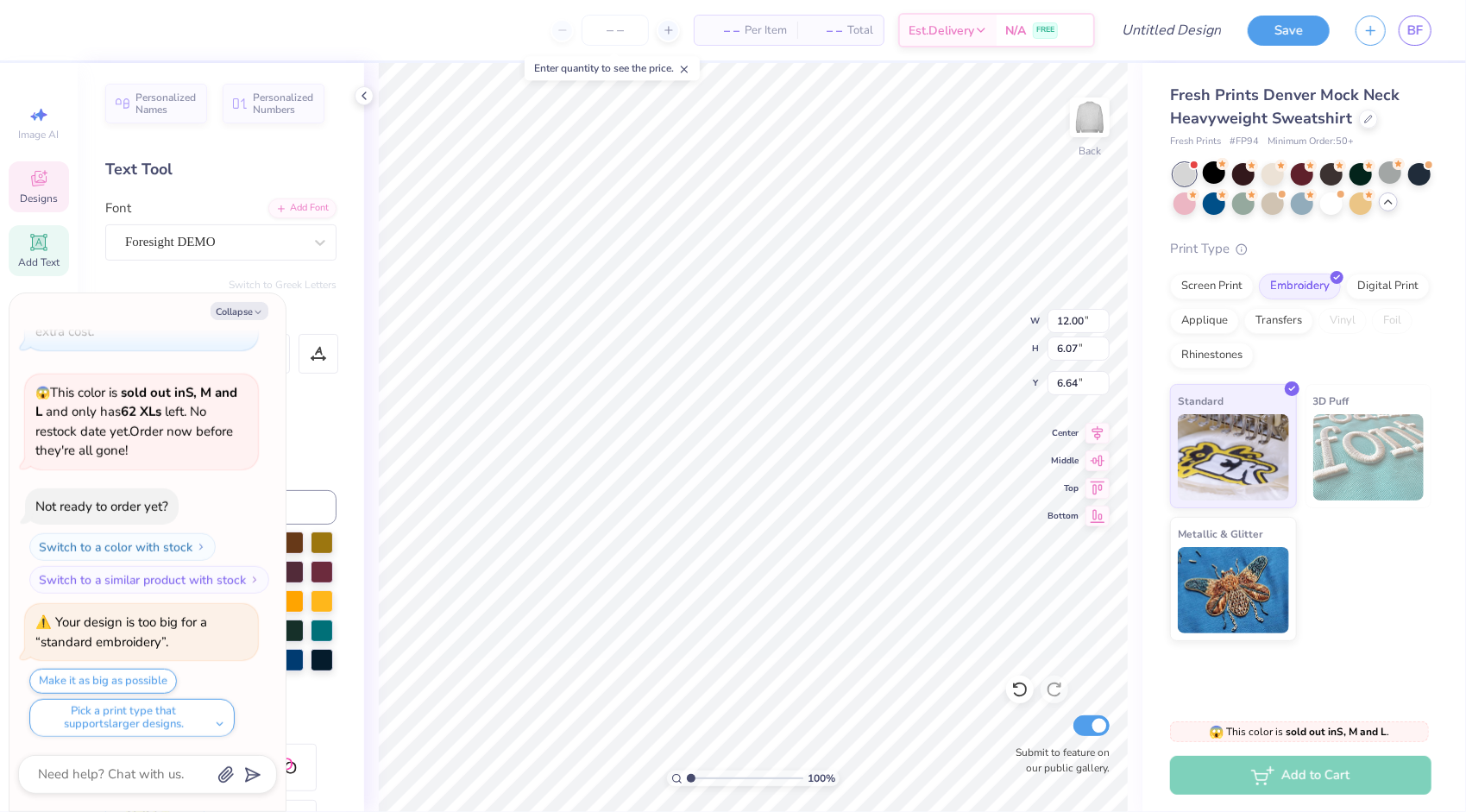
type textarea "x"
type input "8.55"
type input "5.32"
type input "0.50"
type textarea "x"
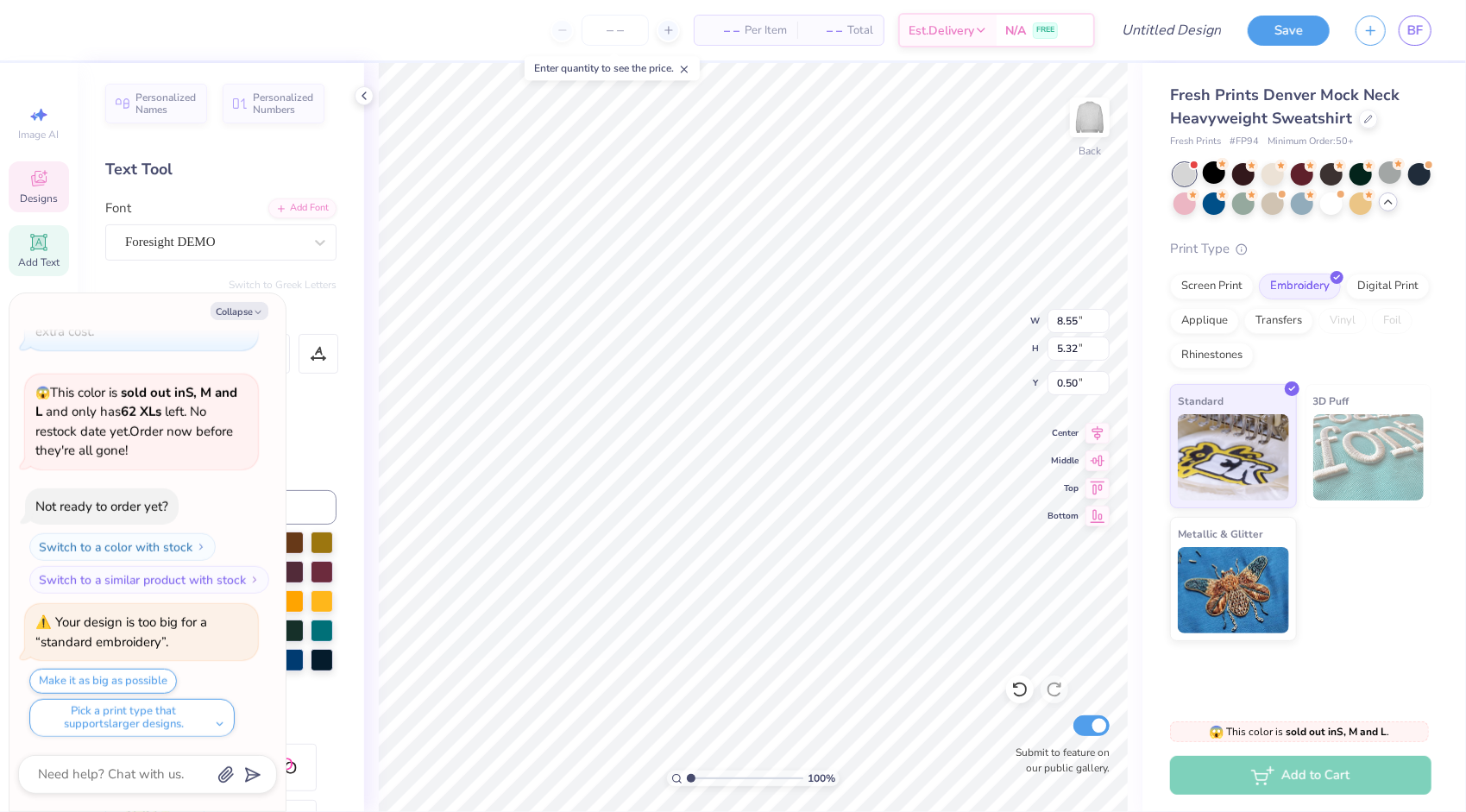
type input "1.84"
type textarea "x"
type input "12.00"
type input "6.07"
type input "9.81"
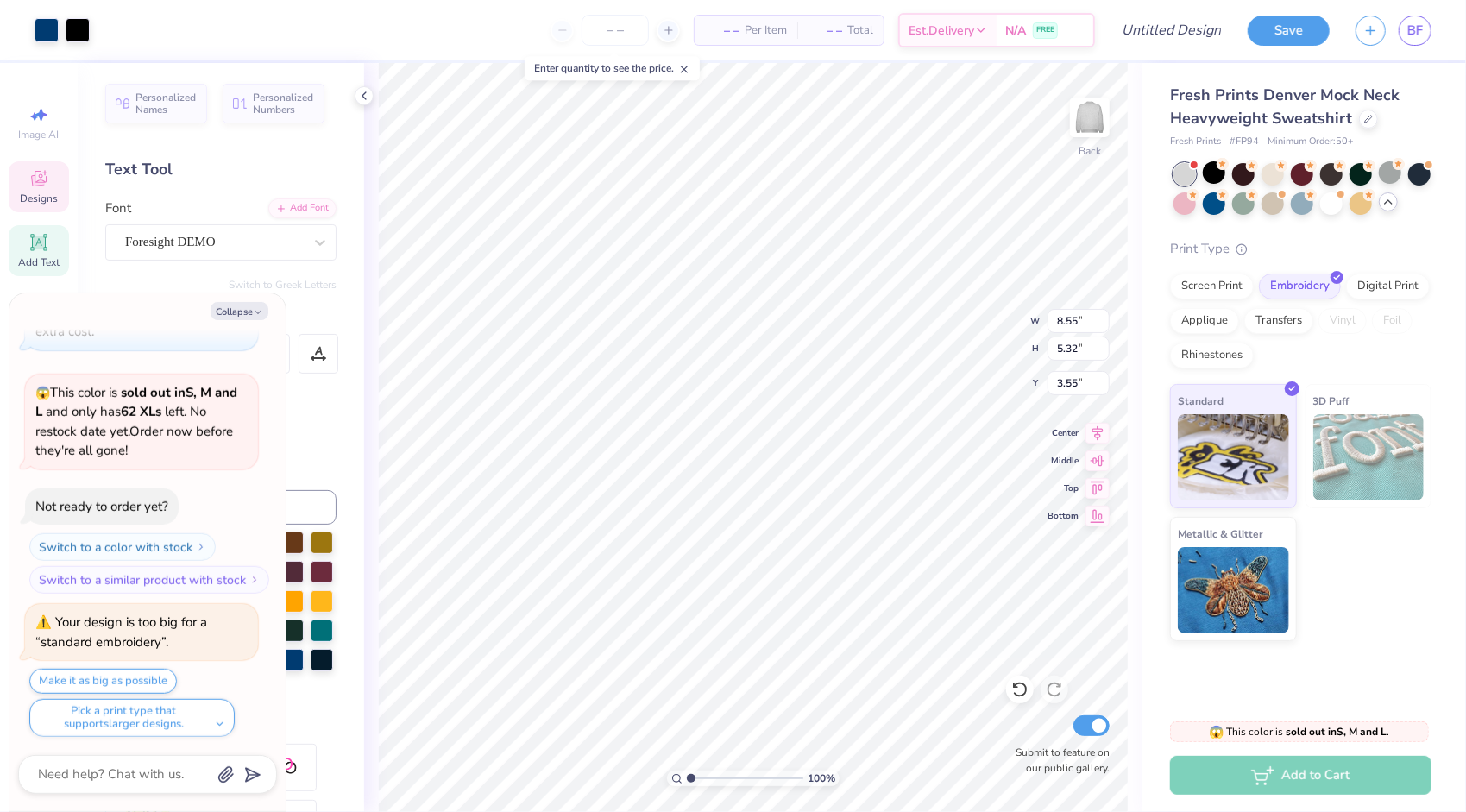
type textarea "x"
type input "3.55"
type textarea "x"
type input "10.00"
type input "6.22"
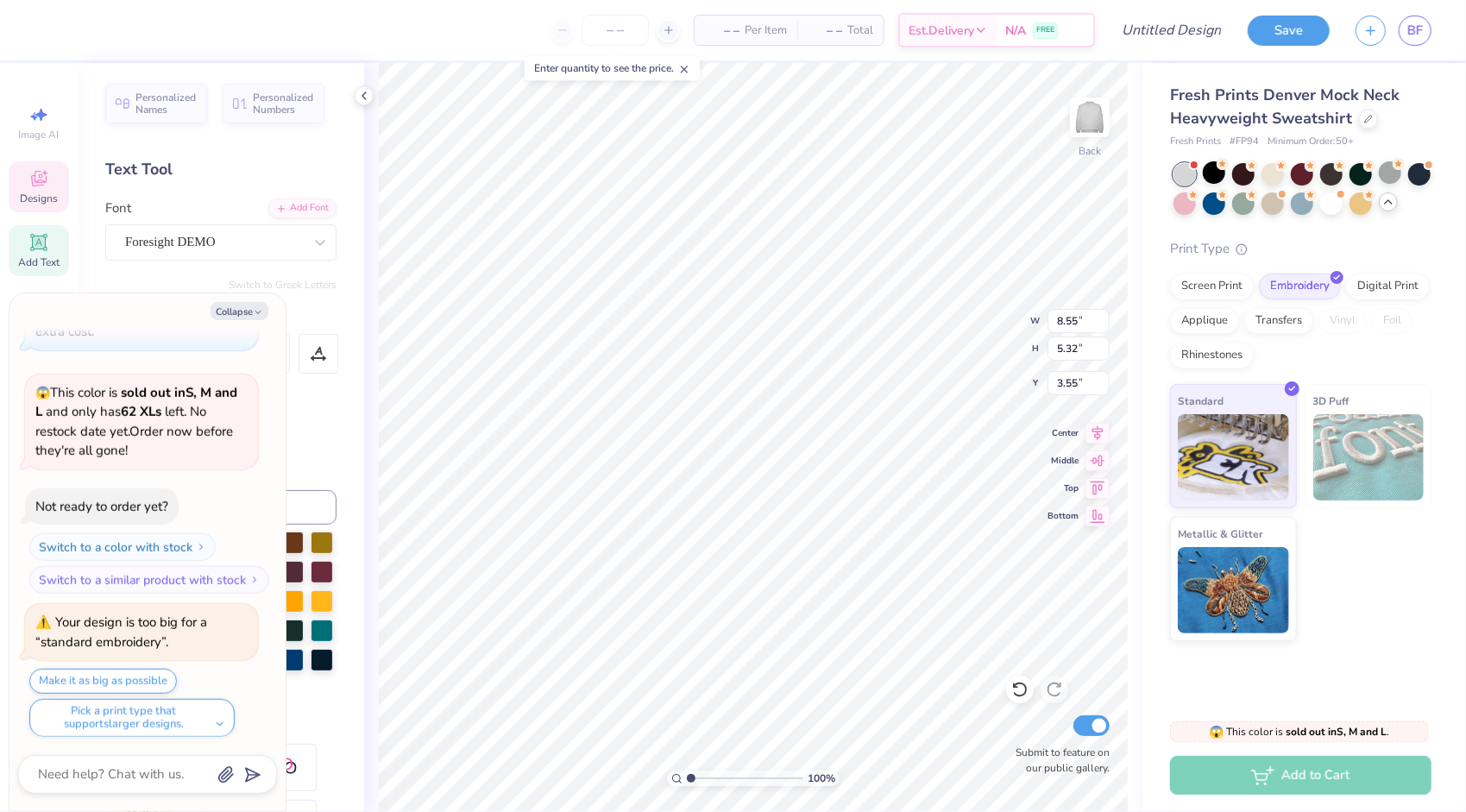
type input "2.64"
type textarea "x"
type input "0.50"
type textarea "x"
type input "12.00"
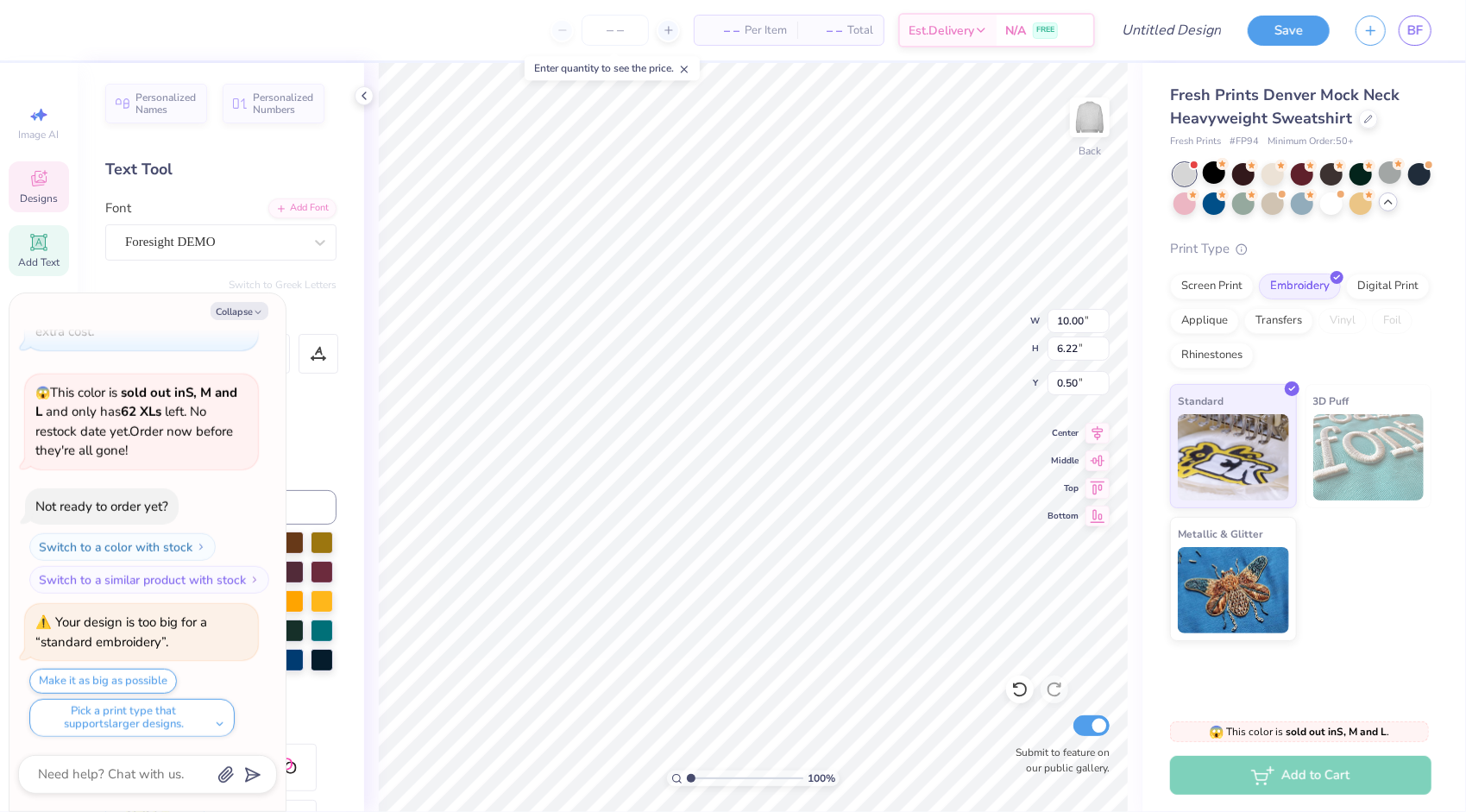
type input "6.07"
type input "9.81"
type textarea "x"
type input "10.00"
type input "6.22"
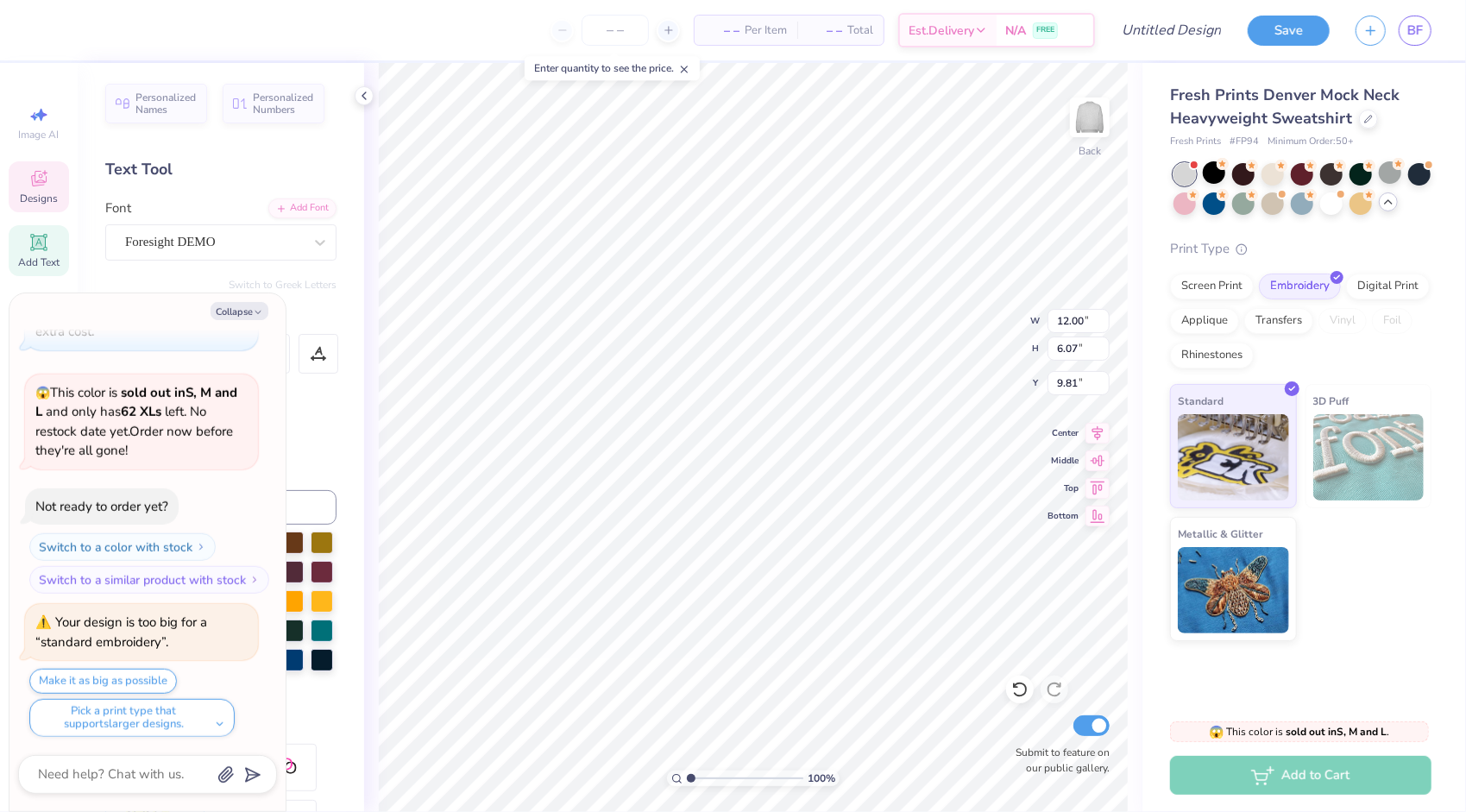
type input "0.50"
type textarea "x"
type input "12.00"
type input "6.07"
type input "9.81"
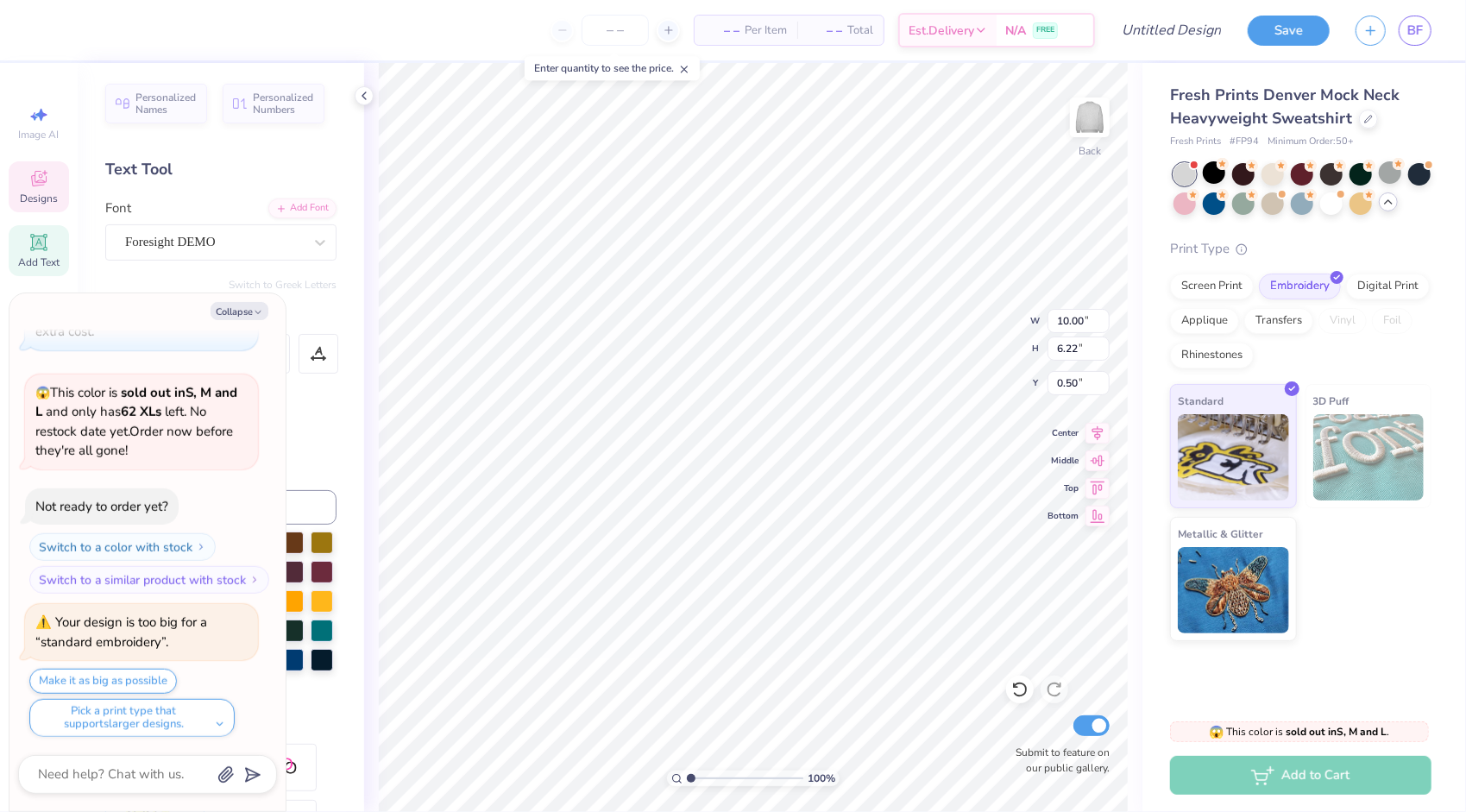
type textarea "x"
type input "12.00"
type input "6.07"
type input "9.81"
type textarea "x"
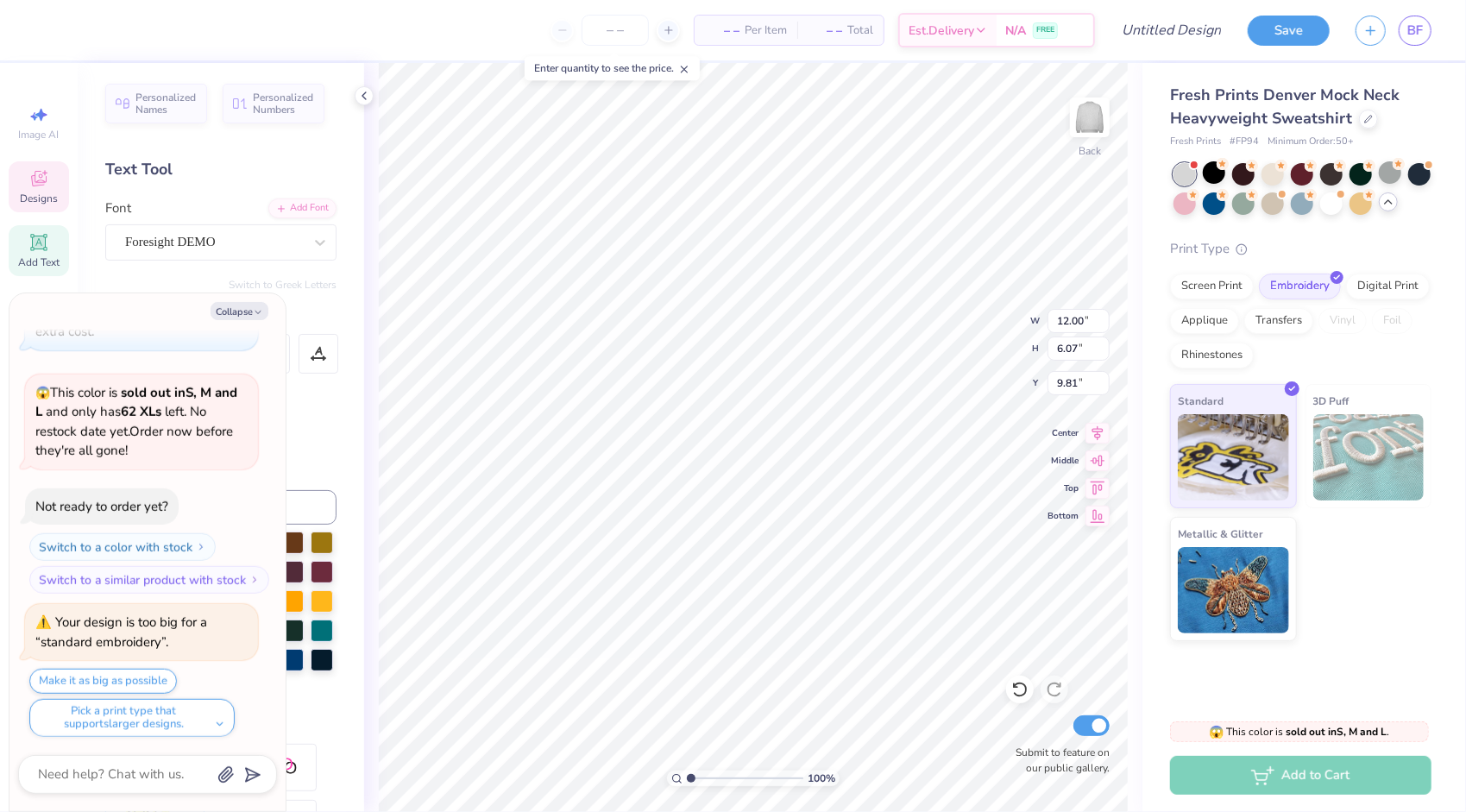
type input "10.00"
type input "6.22"
type input "0.50"
type textarea "x"
type input "2.38"
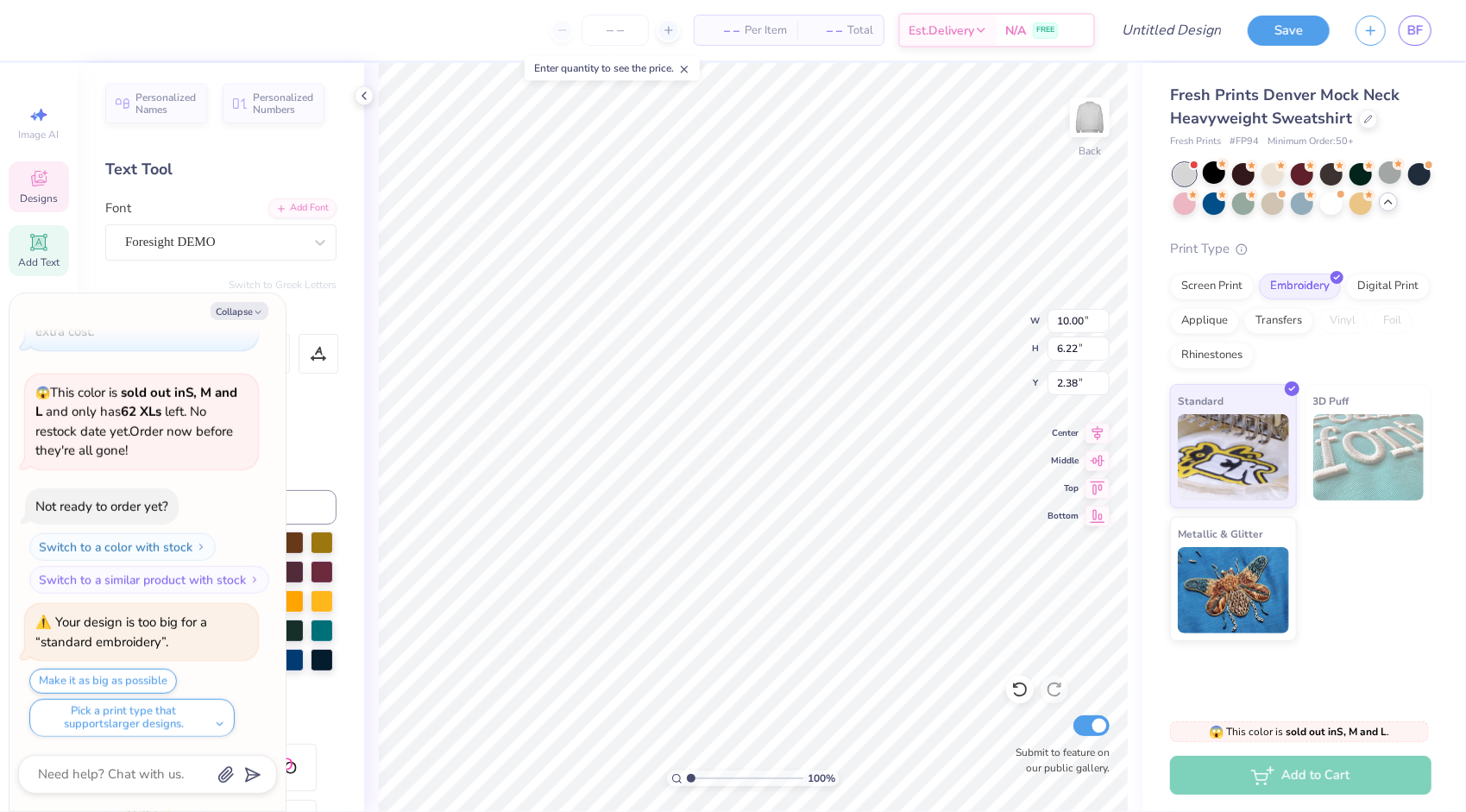
type textarea "x"
type input "9.76"
type input "6.07"
type input "2.39"
type textarea "x"
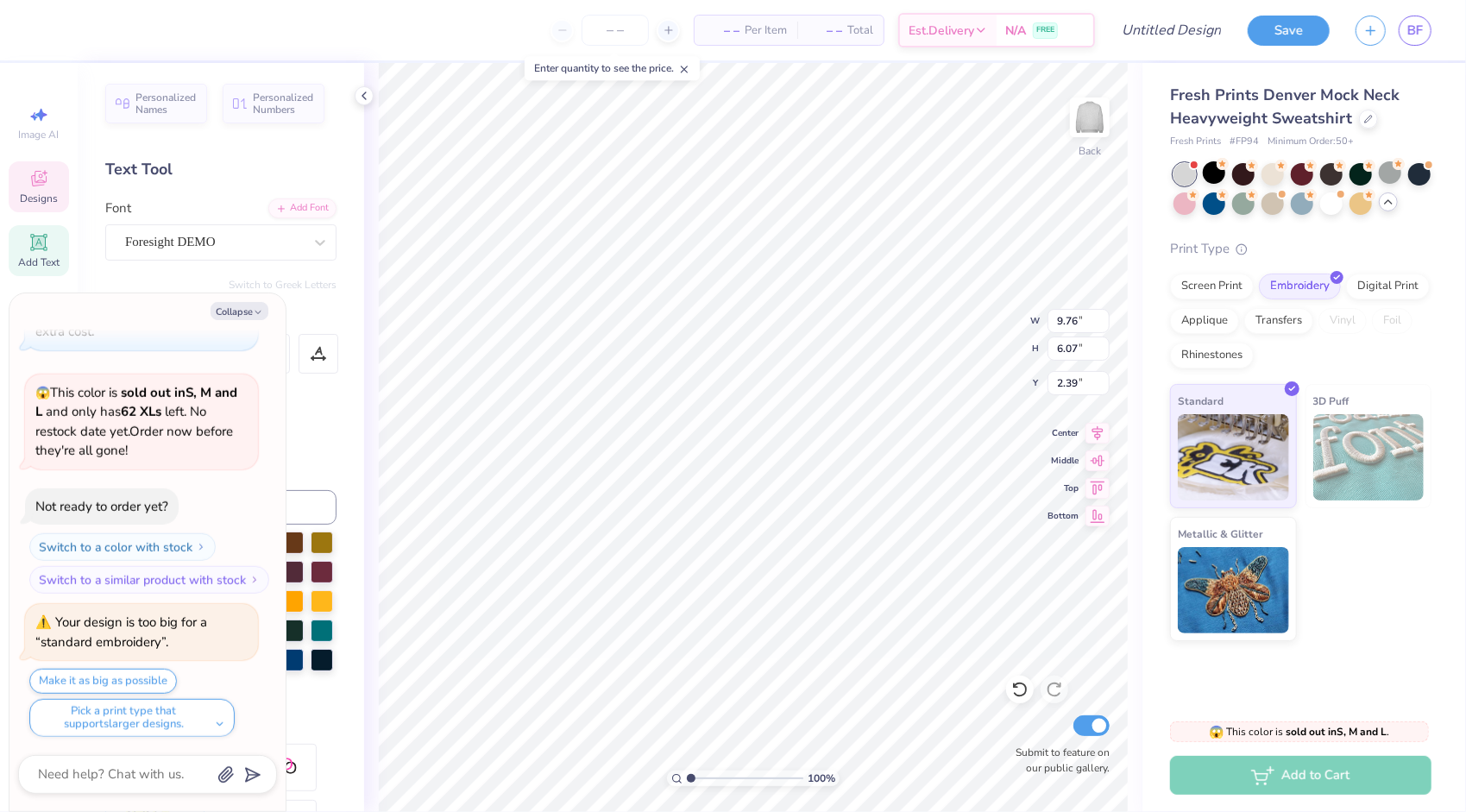
type input "0.50"
type textarea "x"
type input "12.00"
type input "9.81"
type textarea "x"
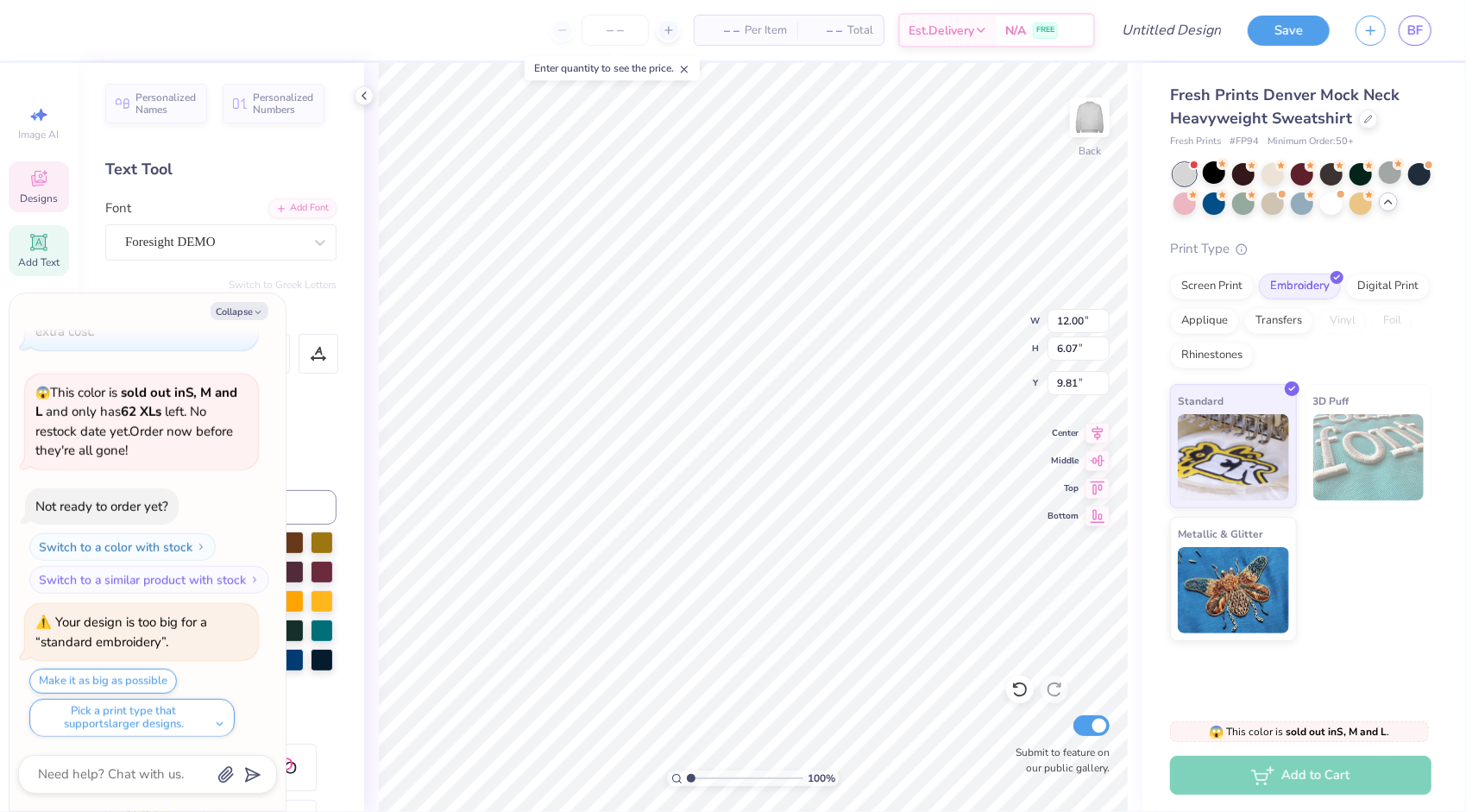
type input "5.39"
click at [1206, 280] on div "Screen Print" at bounding box center [1212, 283] width 84 height 26
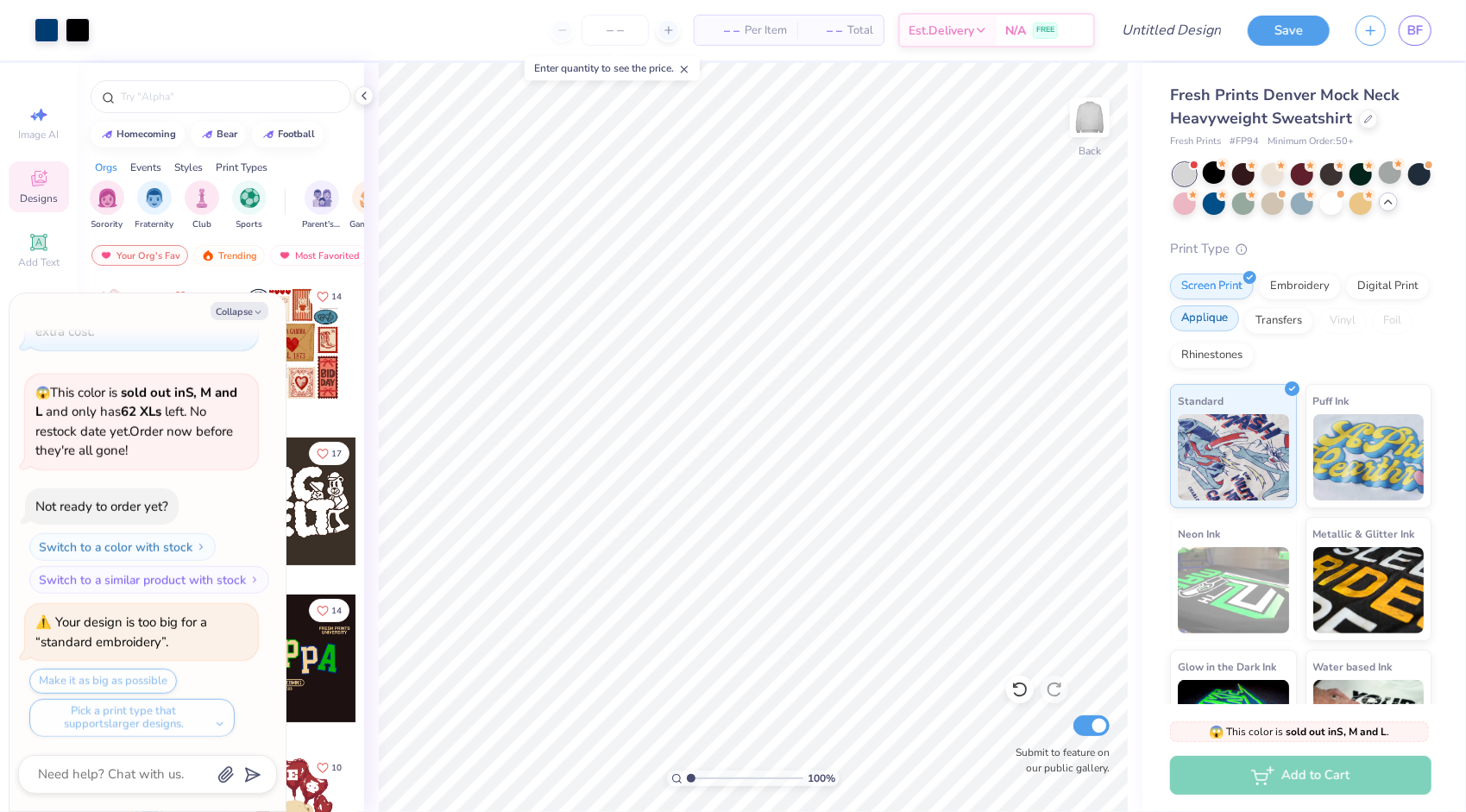
type textarea "x"
click at [661, 22] on div at bounding box center [668, 30] width 23 height 23
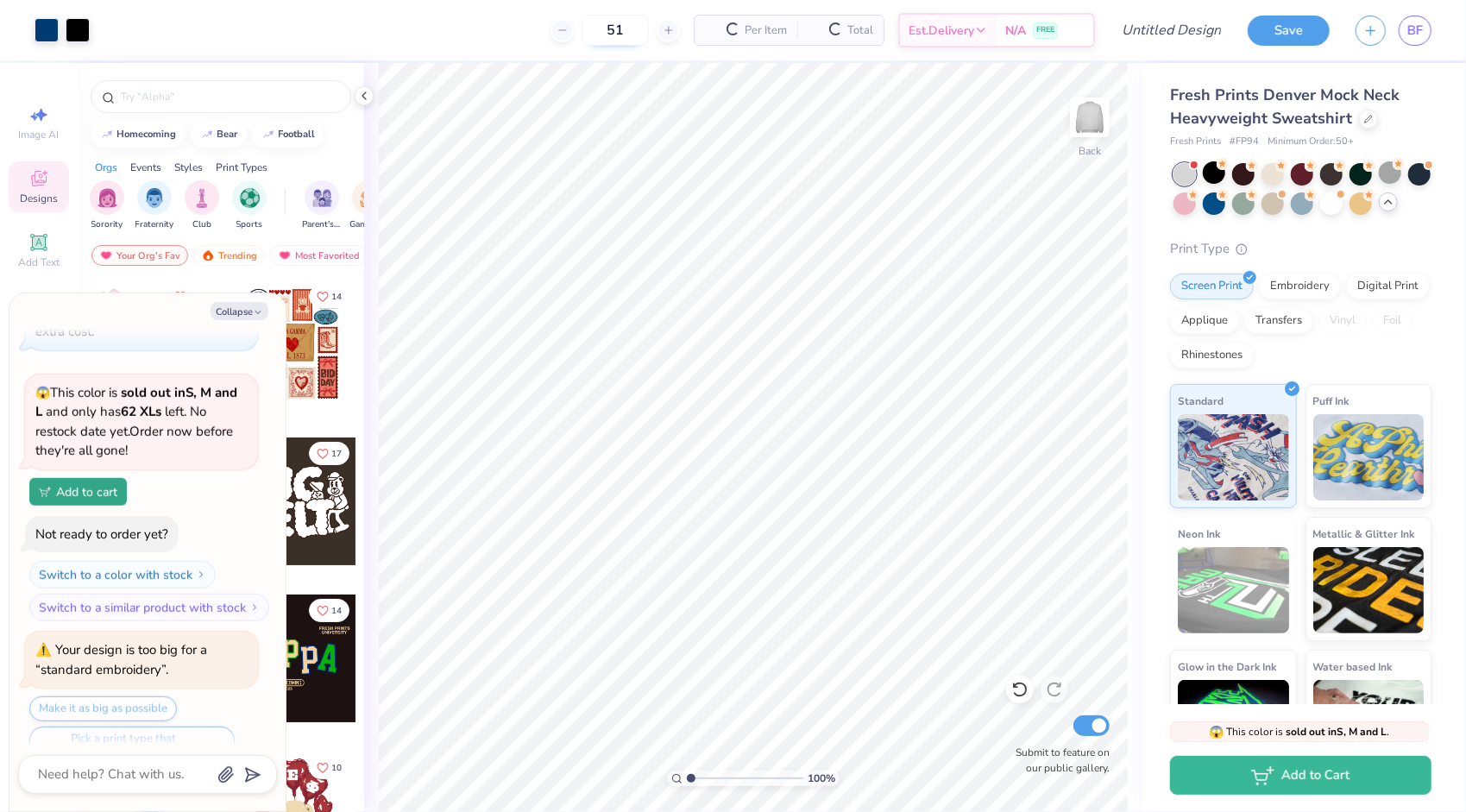
drag, startPoint x: 661, startPoint y: 22, endPoint x: 603, endPoint y: 33, distance: 59.0
click at [603, 33] on input "51" at bounding box center [615, 29] width 67 height 31
click at [572, 32] on input "51" at bounding box center [548, 29] width 67 height 31
click at [548, 31] on input "51" at bounding box center [548, 29] width 67 height 31
click at [501, 31] on icon at bounding box center [496, 30] width 13 height 13
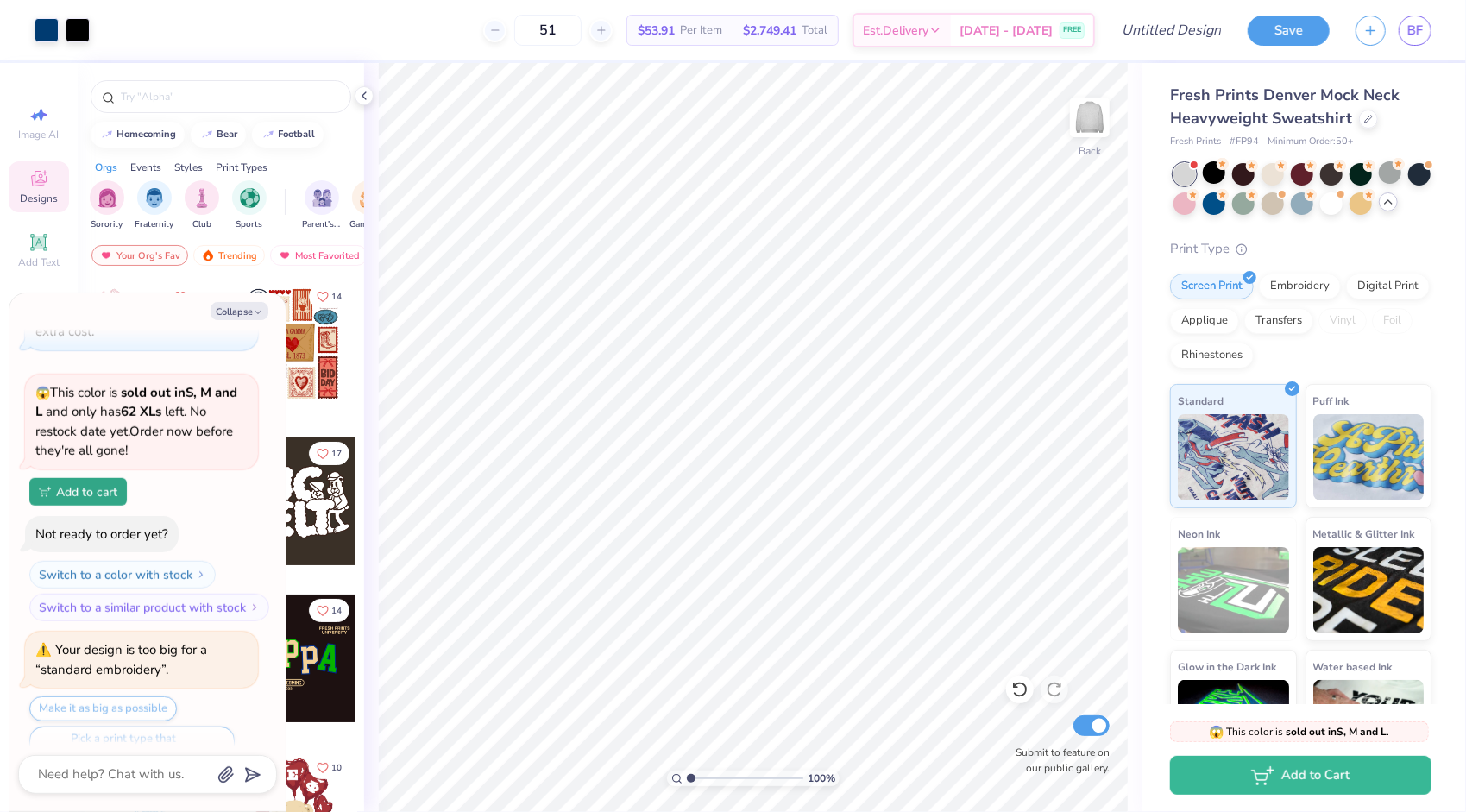
type input "50"
